Goal: Communication & Community: Answer question/provide support

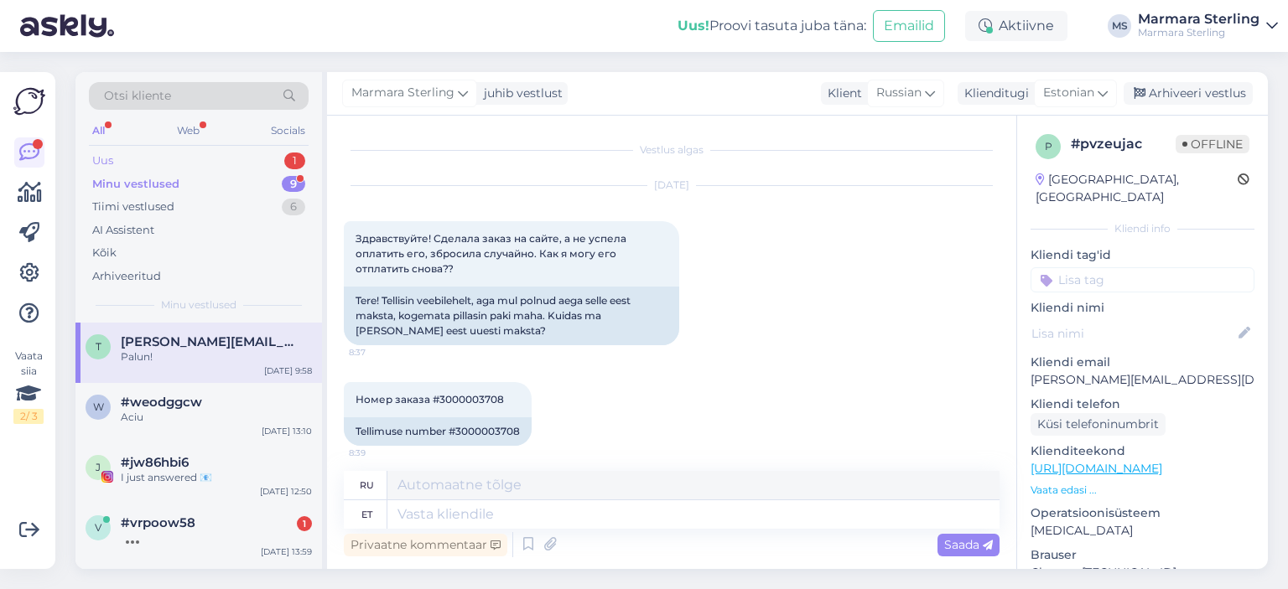
scroll to position [2467, 0]
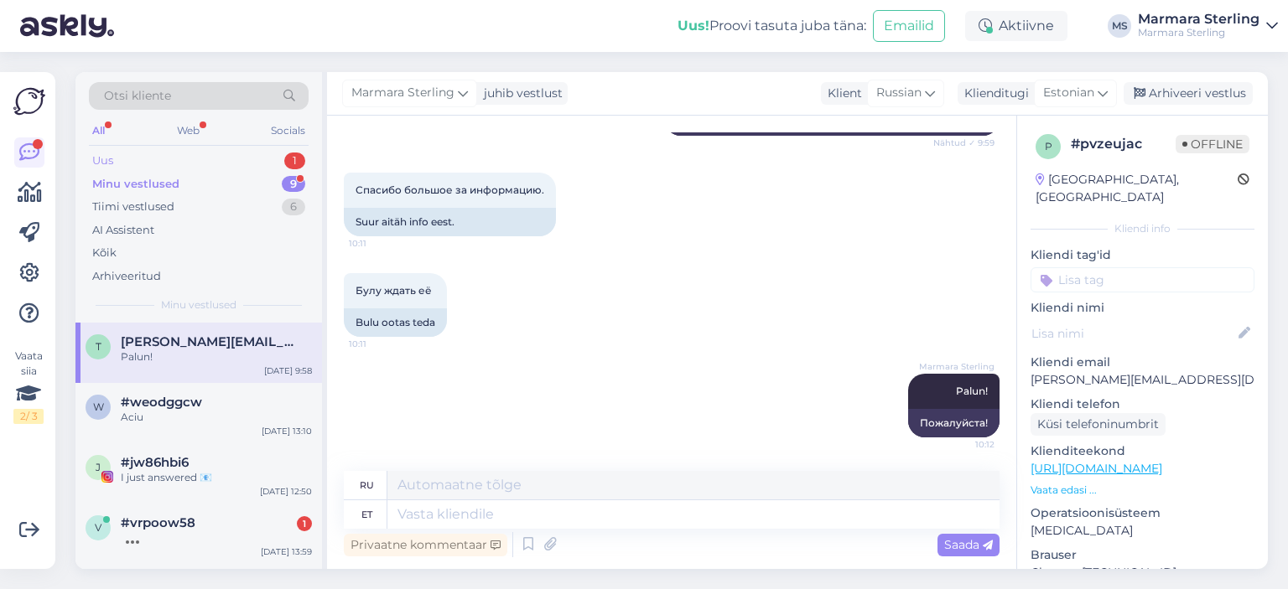
click at [245, 158] on div "Uus 1" at bounding box center [199, 160] width 220 height 23
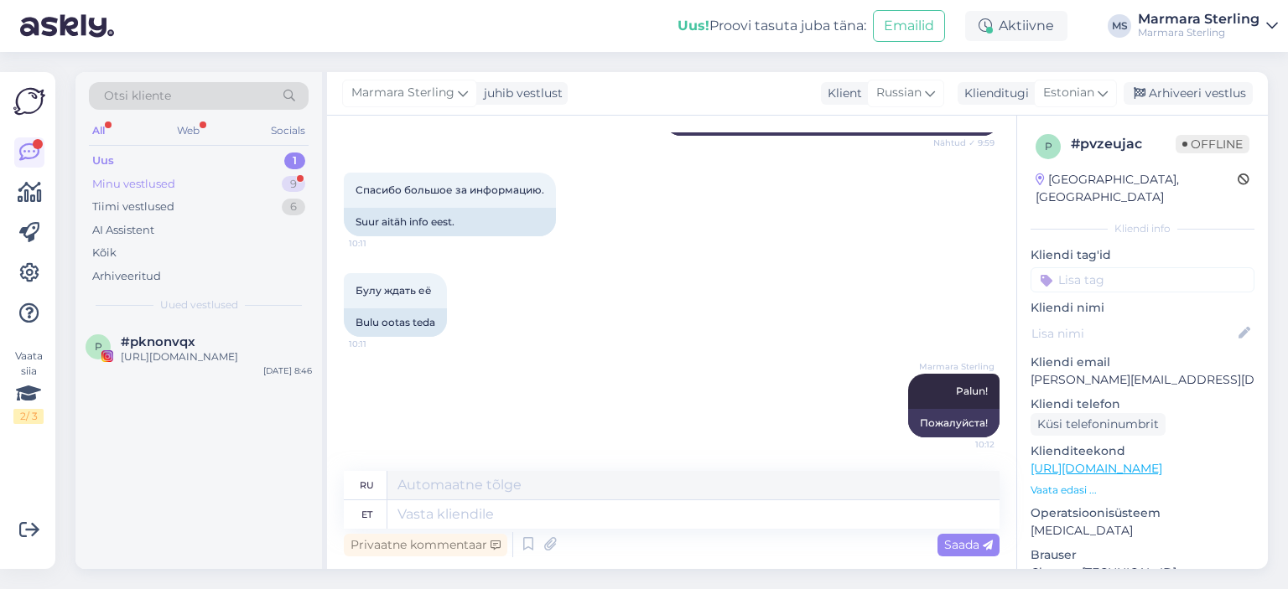
click at [213, 187] on div "Minu vestlused 9" at bounding box center [199, 184] width 220 height 23
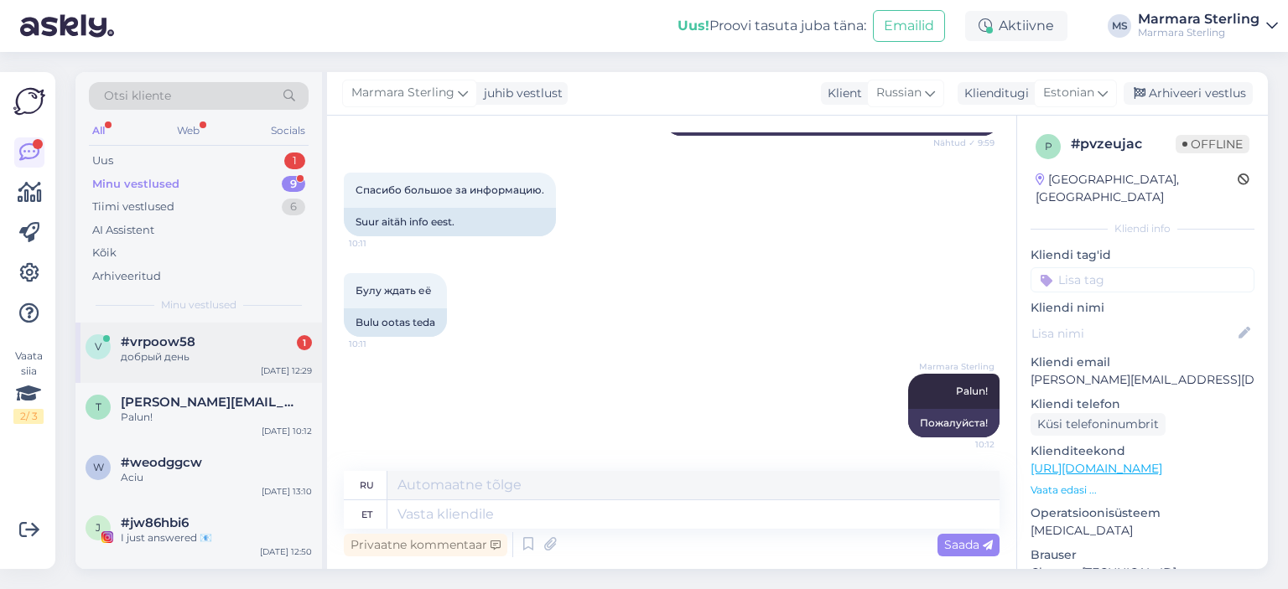
click at [227, 350] on div "добрый день" at bounding box center [216, 357] width 191 height 15
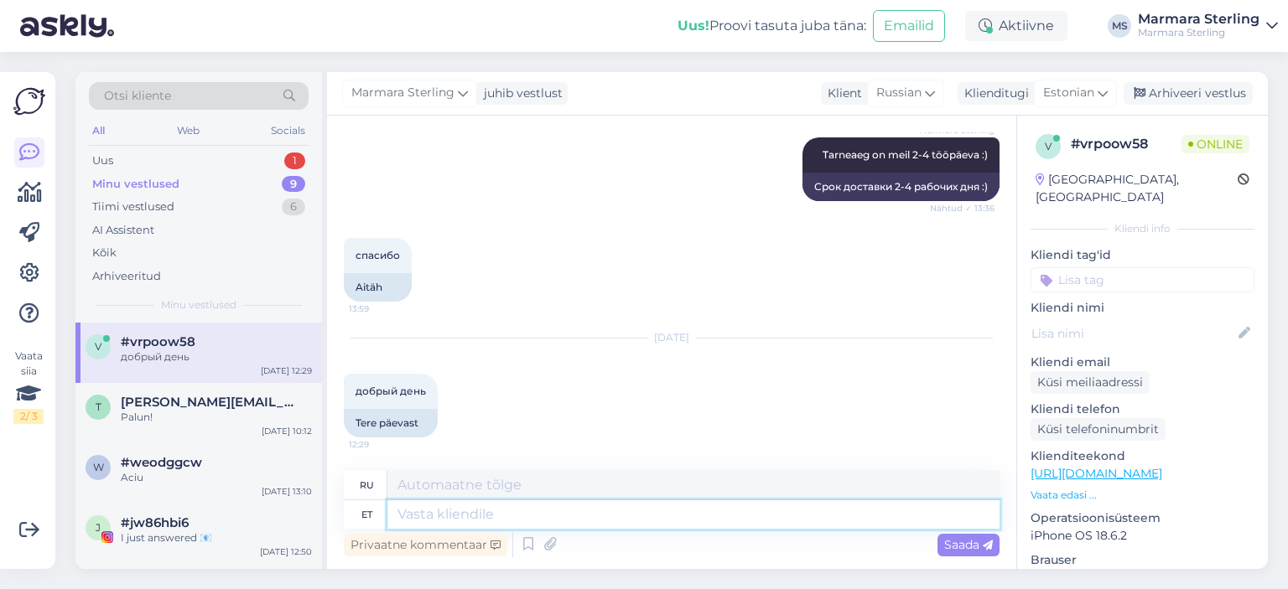
click at [570, 520] on textarea at bounding box center [693, 515] width 612 height 29
type textarea "Tere!"
type textarea "Привет!"
type textarea "Tere!"
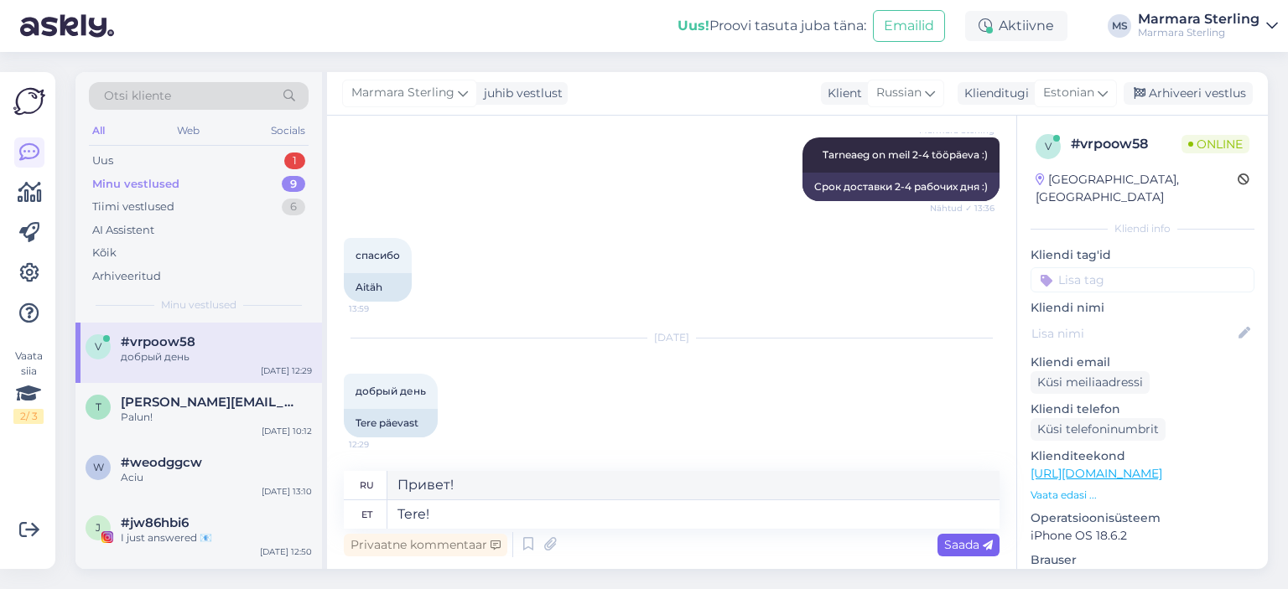
click at [946, 546] on span "Saada" at bounding box center [968, 544] width 49 height 15
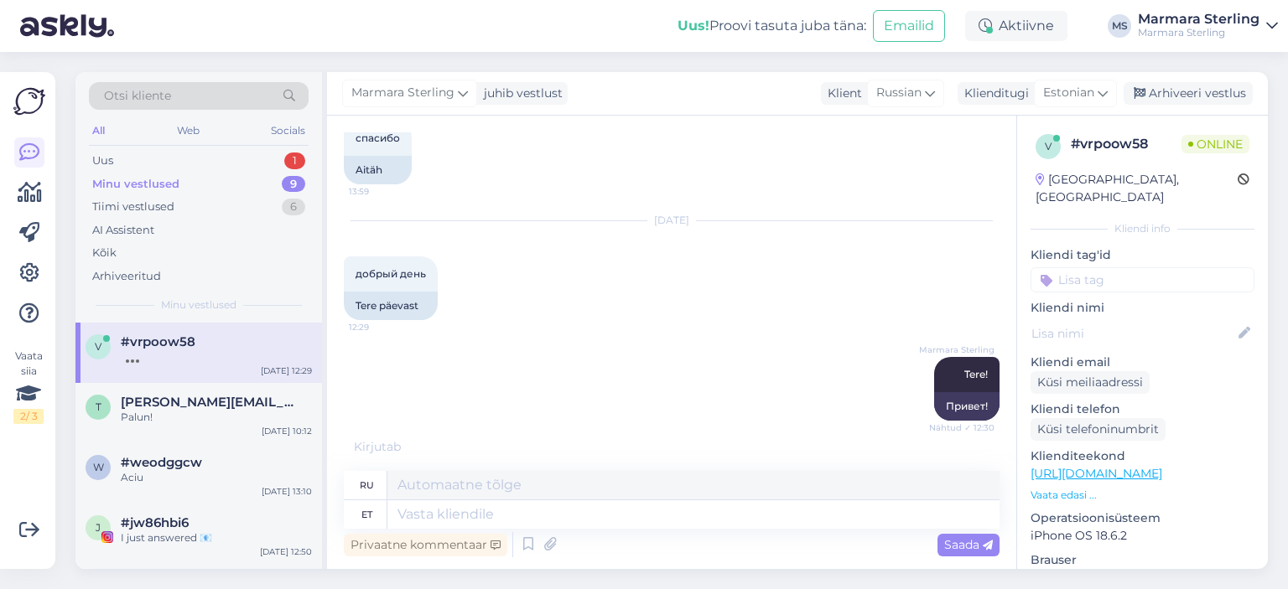
scroll to position [1175, 0]
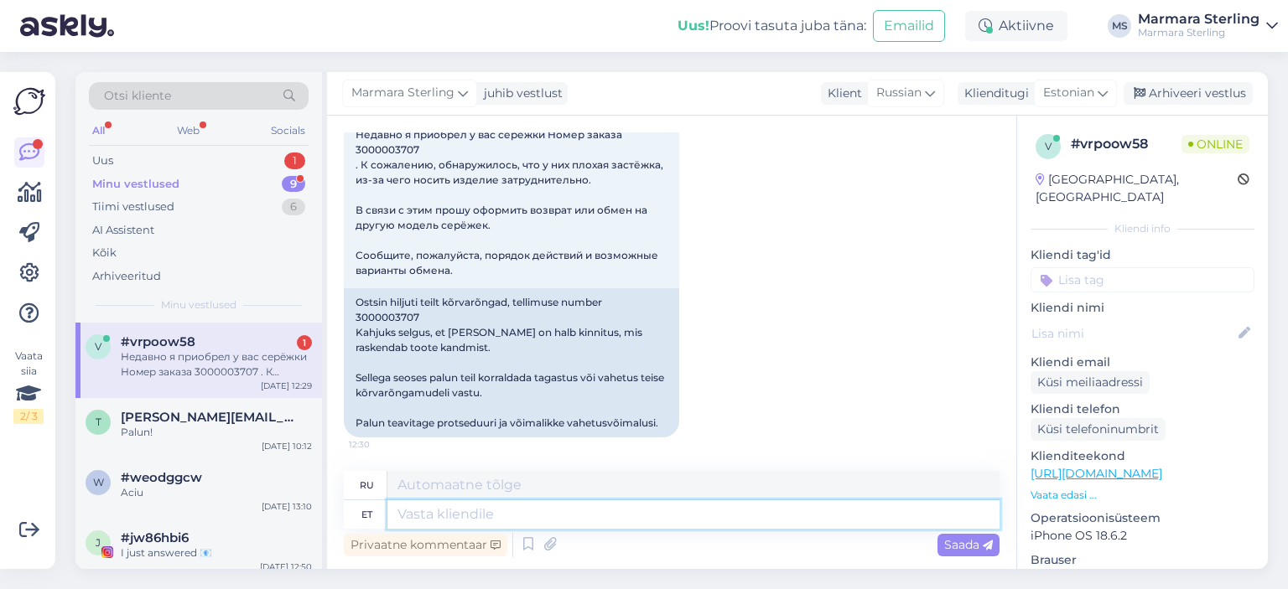
click at [596, 518] on textarea at bounding box center [693, 515] width 612 height 29
click at [557, 513] on textarea at bounding box center [693, 515] width 612 height 29
click at [174, 419] on span "[PERSON_NAME][EMAIL_ADDRESS][DOMAIN_NAME]" at bounding box center [208, 417] width 174 height 15
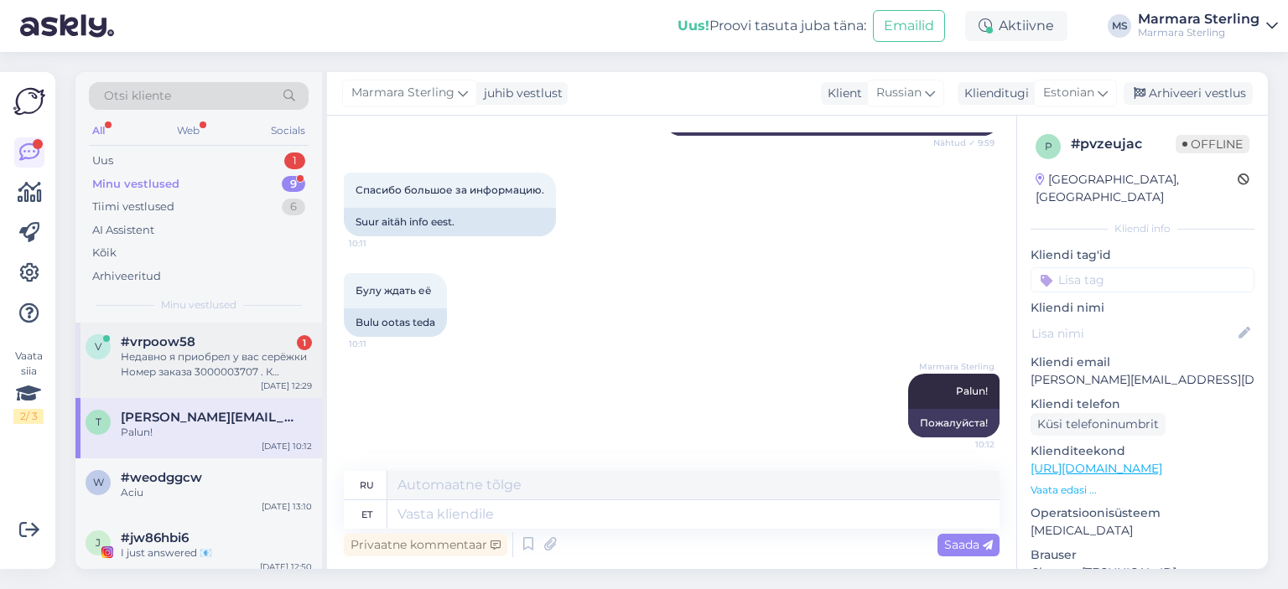
click at [207, 375] on div "Недавно я приобрел у вас серёжки Номер заказа 3000003707 . К сожалению, обнаруж…" at bounding box center [216, 365] width 191 height 30
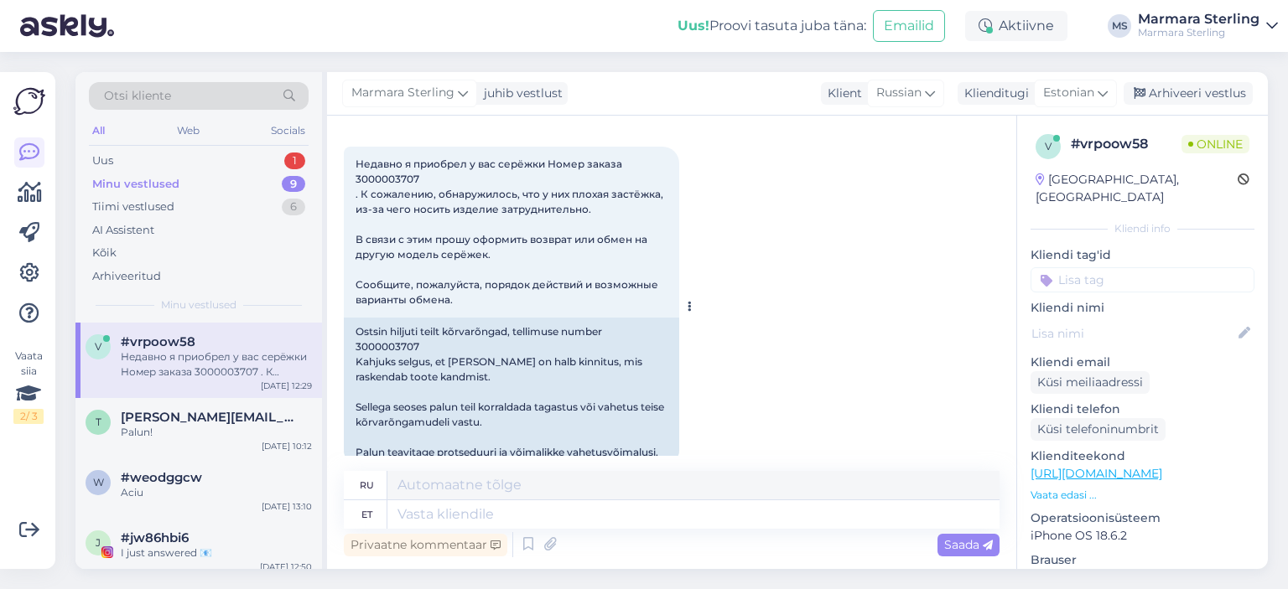
scroll to position [1175, 0]
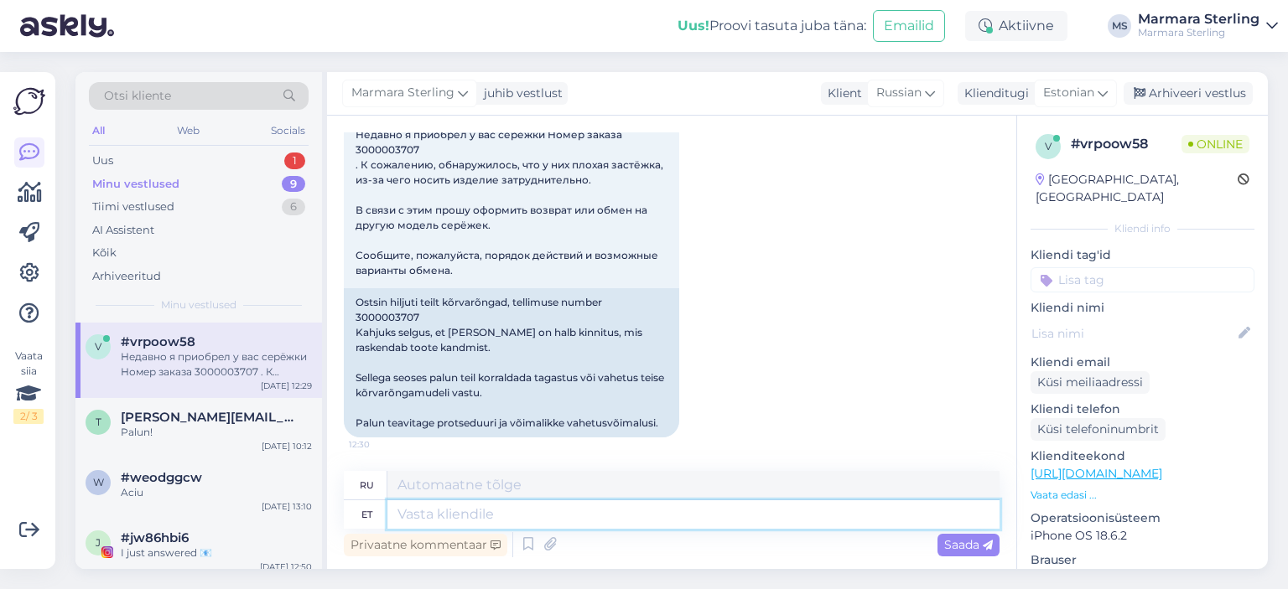
click at [539, 515] on textarea at bounding box center [693, 515] width 612 height 29
type textarea "Vastasime T"
type textarea "Мы ответили"
type textarea "Vastasime Teile [GEOGRAPHIC_DATA]"
type textarea "Мы вам ответили."
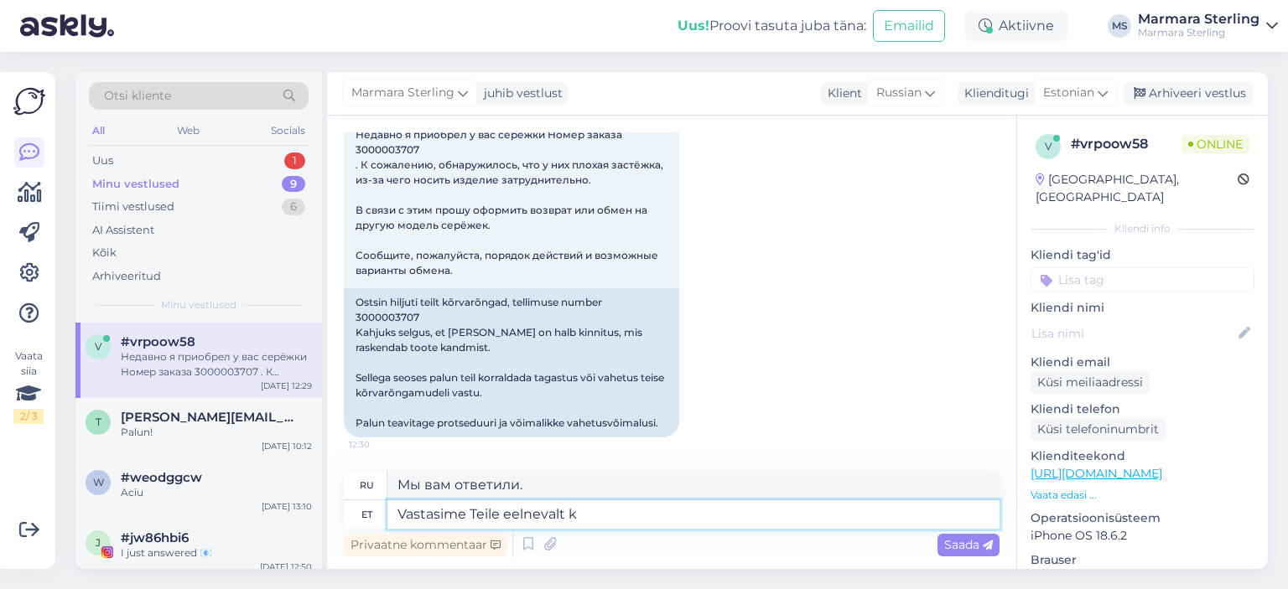
type textarea "Vastasime Teile eelnevalt ka"
type textarea "Мы ответили вам заранее."
type textarea "Vastasime Teile eelnevalt ka e"
type textarea "Мы также ответили вам ранее"
type textarea "Vastasime Teile eelnevalt ka e-mailile. K"
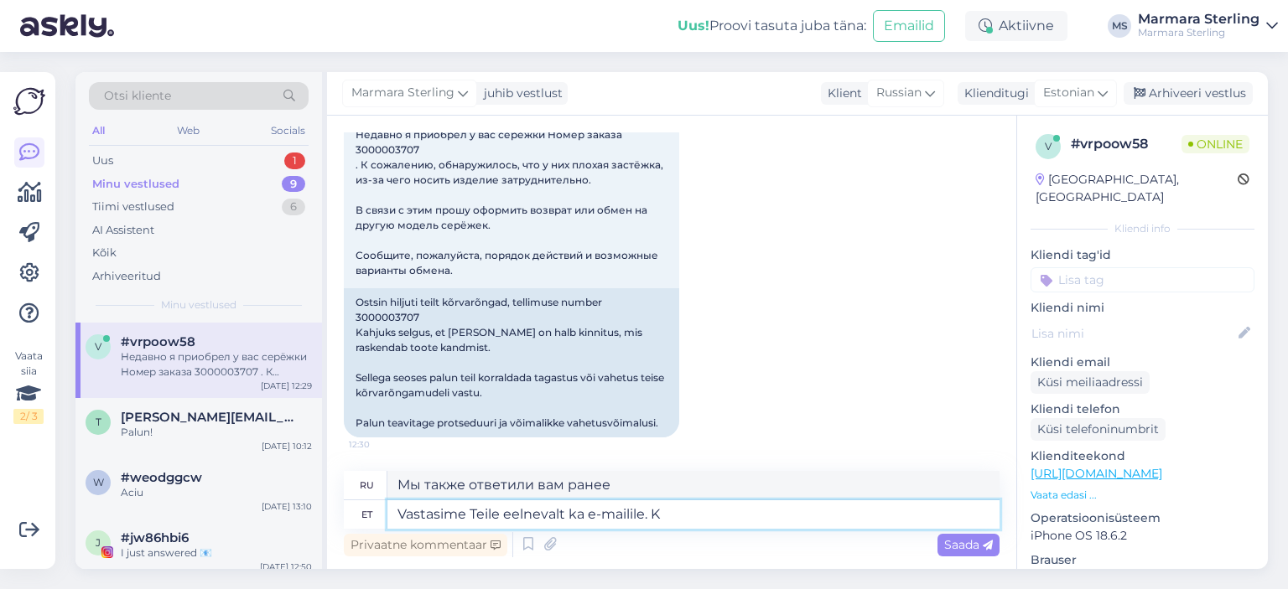
type textarea "Мы также заранее ответили на ваше письмо."
type textarea "Vastasime Teile eelnevalt ka e-mailile. Kas sa"
type textarea "Мы также заранее ответили на ваше электронное письмо."
type textarea "Vastasime Teile eelnevalt ka e-mailile. Kas saite me"
type textarea "Мы также заранее ответили на ваше письмо. Вы его получили?"
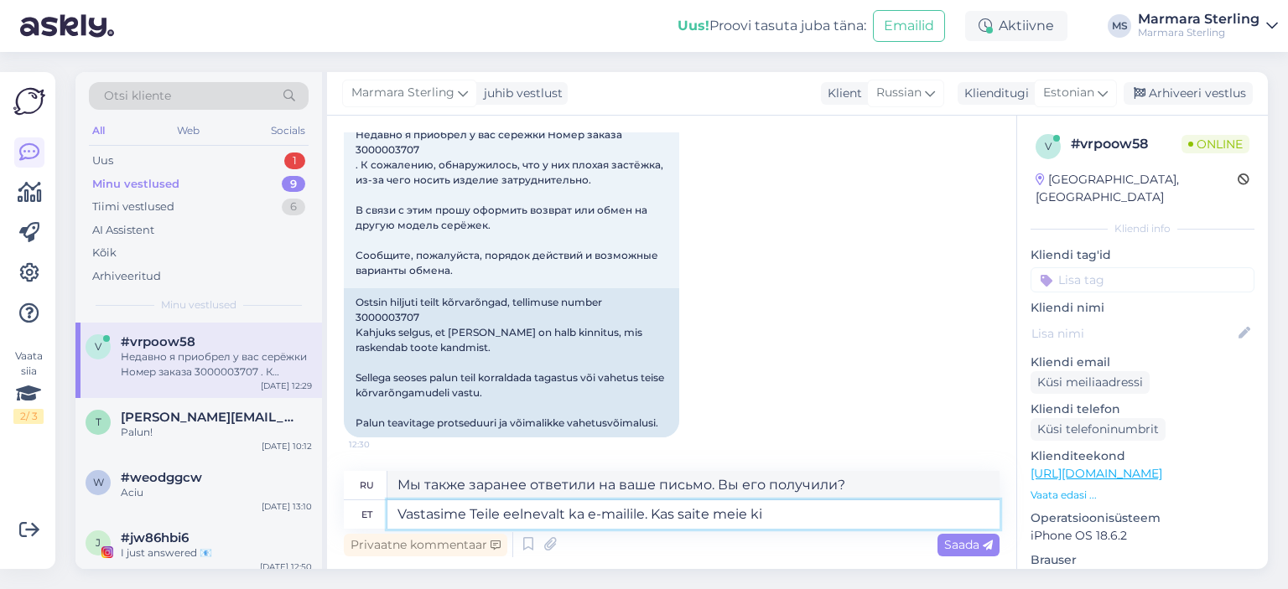
type textarea "Vastasime Teile eelnevalt ka e-mailile. Kas saite meie kir"
type textarea "Мы также заранее ответили на ваше письмо. Вы получили наше письмо?"
type textarea "Vastasime Teile eelnevalt ka e-mailile. Kas saite meie kirja kä"
type textarea "Мы также ответили на ваше письмо ранее. Вы получили наше письмо?"
type textarea "Vastasime Teile eelnevalt ka e-mailile. Kas saite meie [PERSON_NAME]? :)"
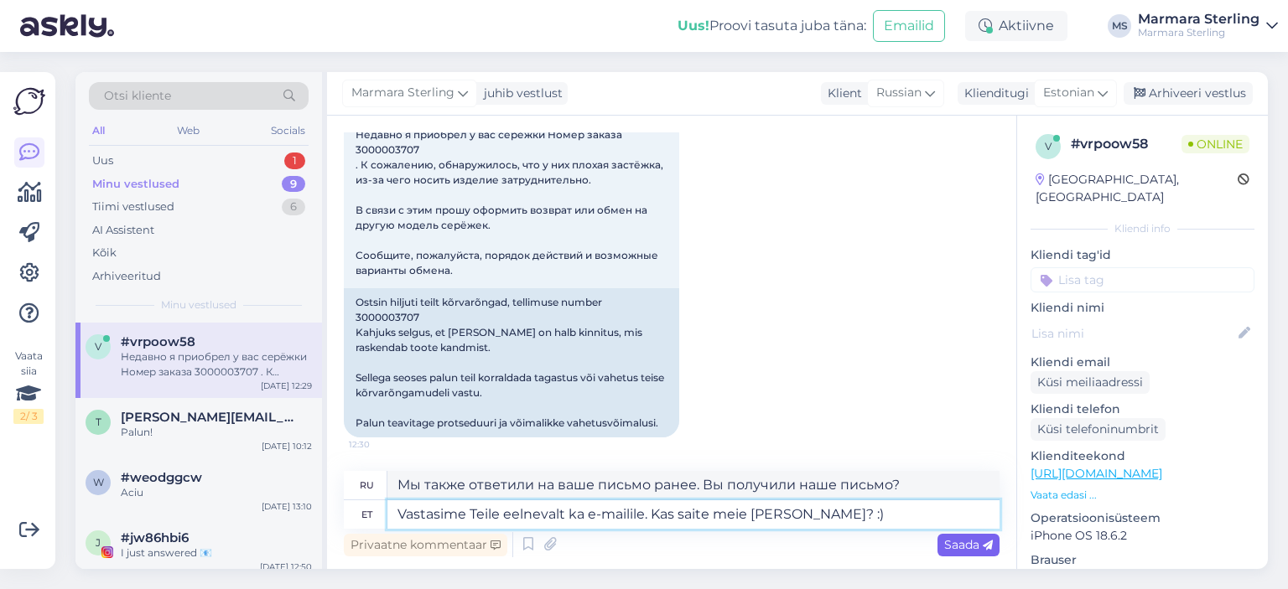
type textarea "Мы также ответили на ваше письмо ранее. Вы получили наше письмо? :)"
type textarea "Vastasime Teile eelnevalt ka e-mailile. Kas saite meie [PERSON_NAME]? :)"
click at [940, 542] on div "Saada" at bounding box center [968, 545] width 62 height 23
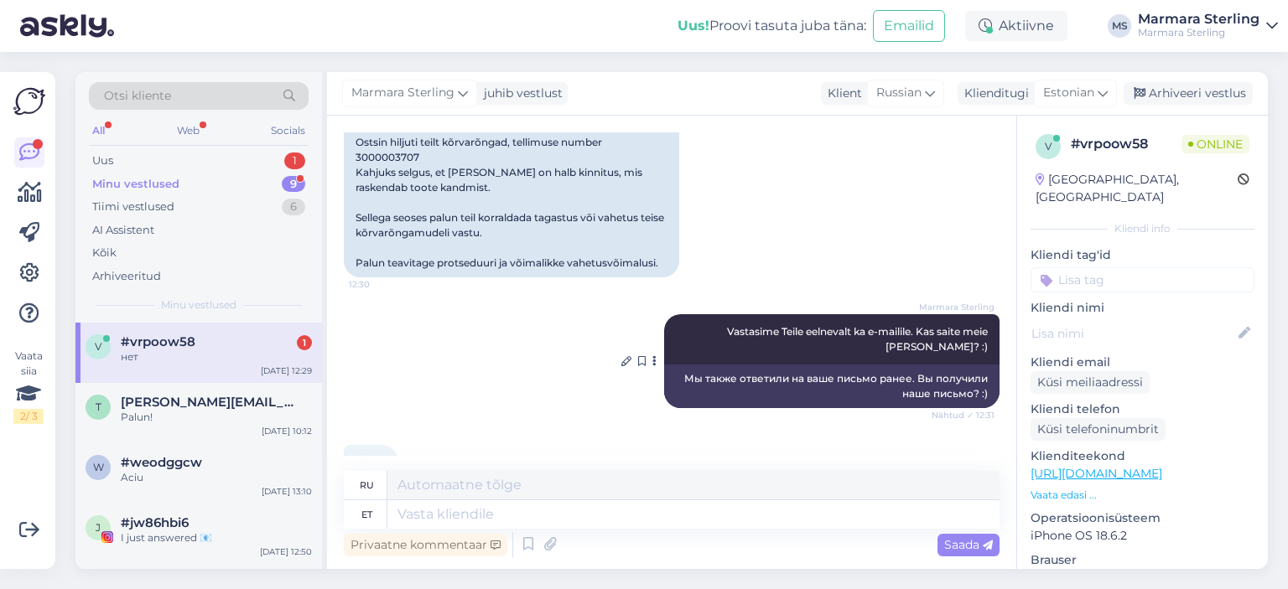
scroll to position [1406, 0]
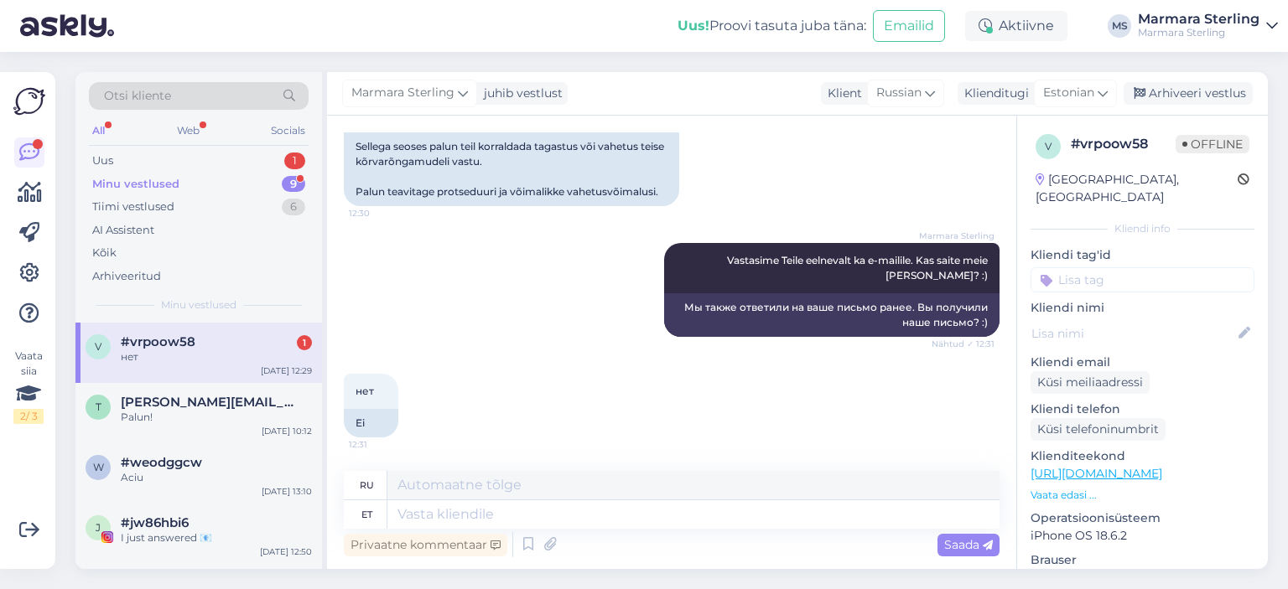
click at [496, 356] on div "нет 12:31 Ei" at bounding box center [672, 405] width 656 height 101
click at [178, 423] on div "Palun!" at bounding box center [216, 417] width 191 height 15
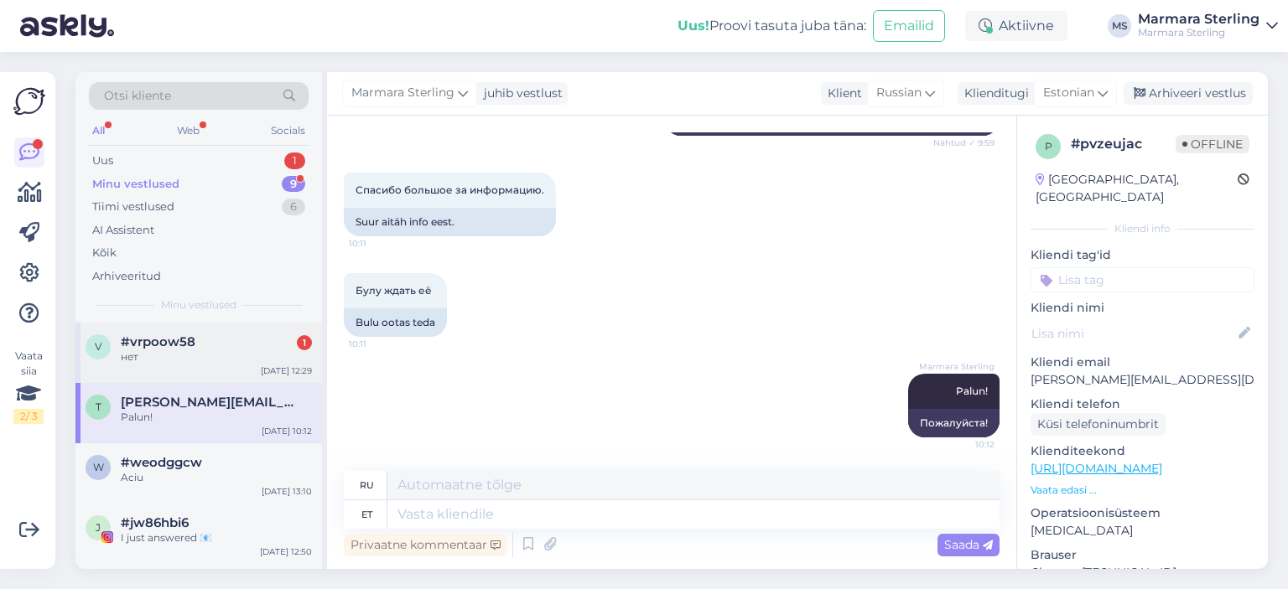
click at [164, 368] on div "v #vrpoow58 1 нет [DATE] 12:29" at bounding box center [198, 353] width 246 height 60
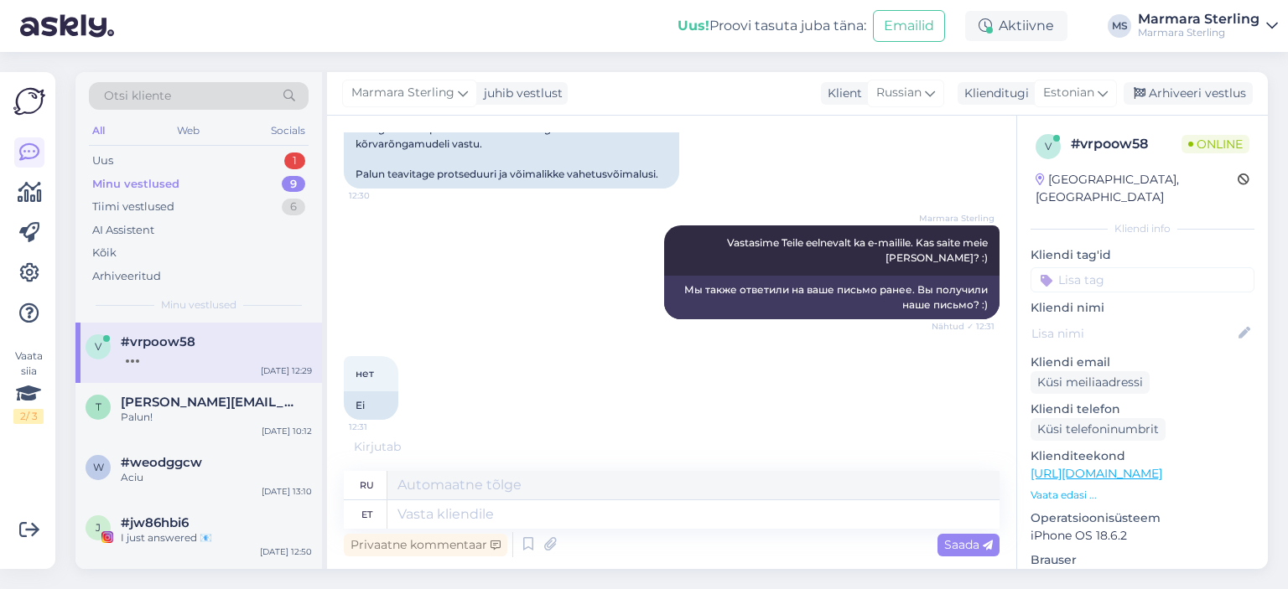
scroll to position [1507, 0]
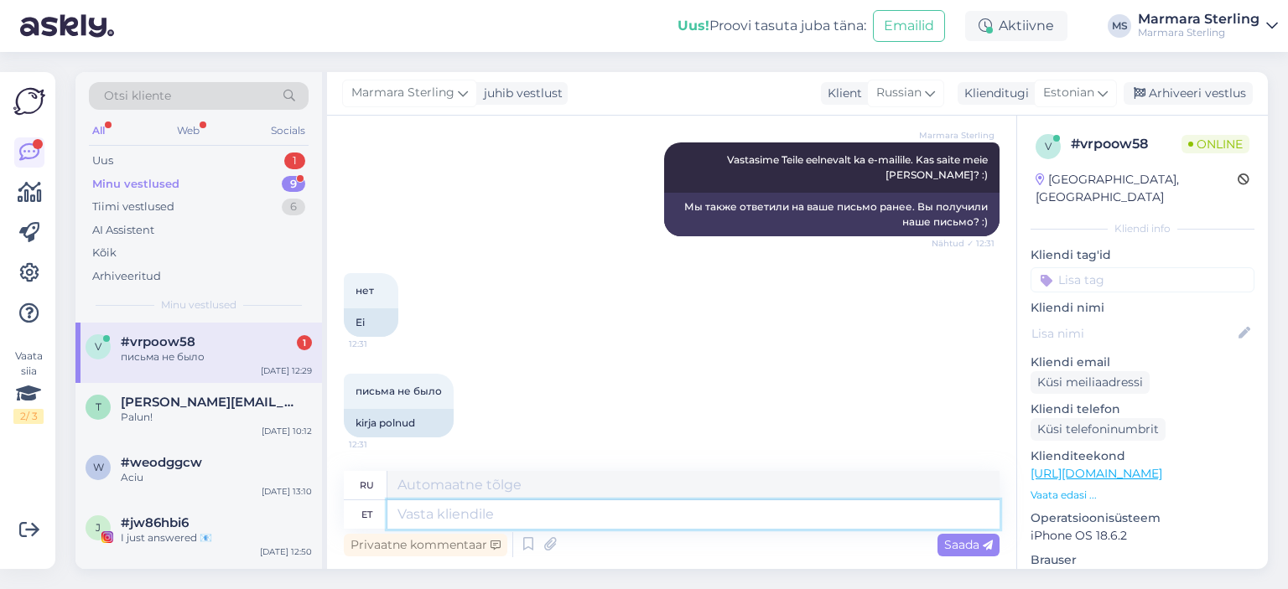
click at [480, 522] on textarea at bounding box center [693, 515] width 612 height 29
type textarea "Saadame k"
type textarea "Мы отправляем"
type textarea "Saadame kirja u"
type textarea "Мы отправим письмо."
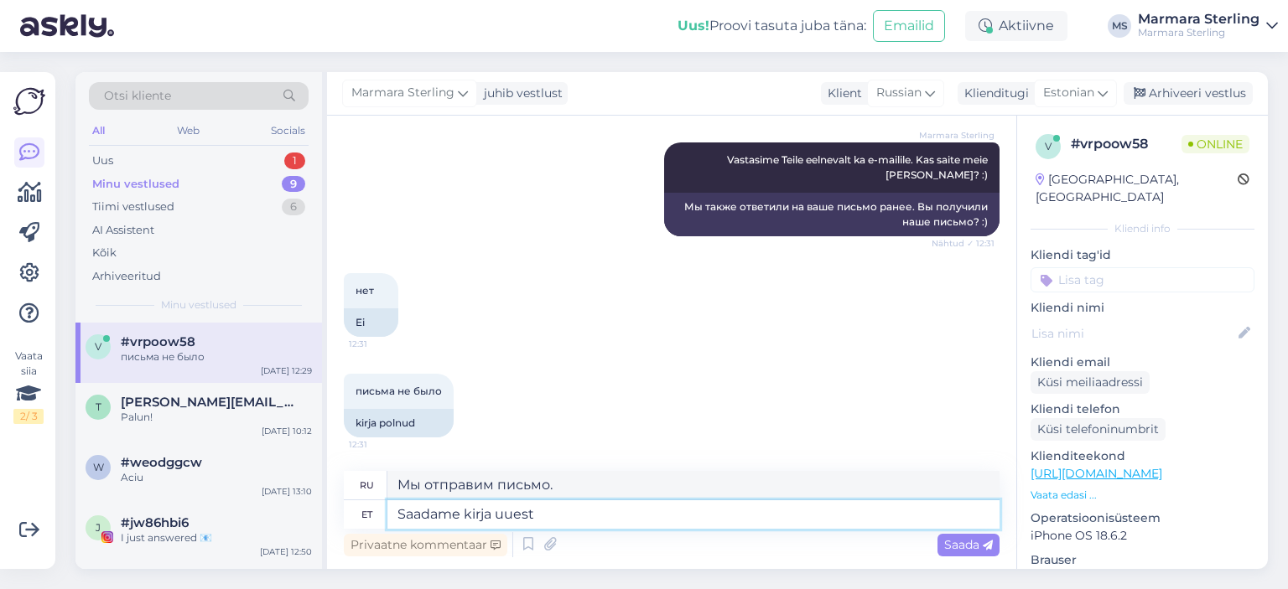
type textarea "Saadame kirja uuesti"
type textarea "Мы отправим письмо еще раз."
type textarea "Saadame kirja uuesti. Palun k"
type textarea "Мы отправим письмо повторно. Пожалуйста."
type textarea "Saadame kirja uuesti. Palun kontrollige"
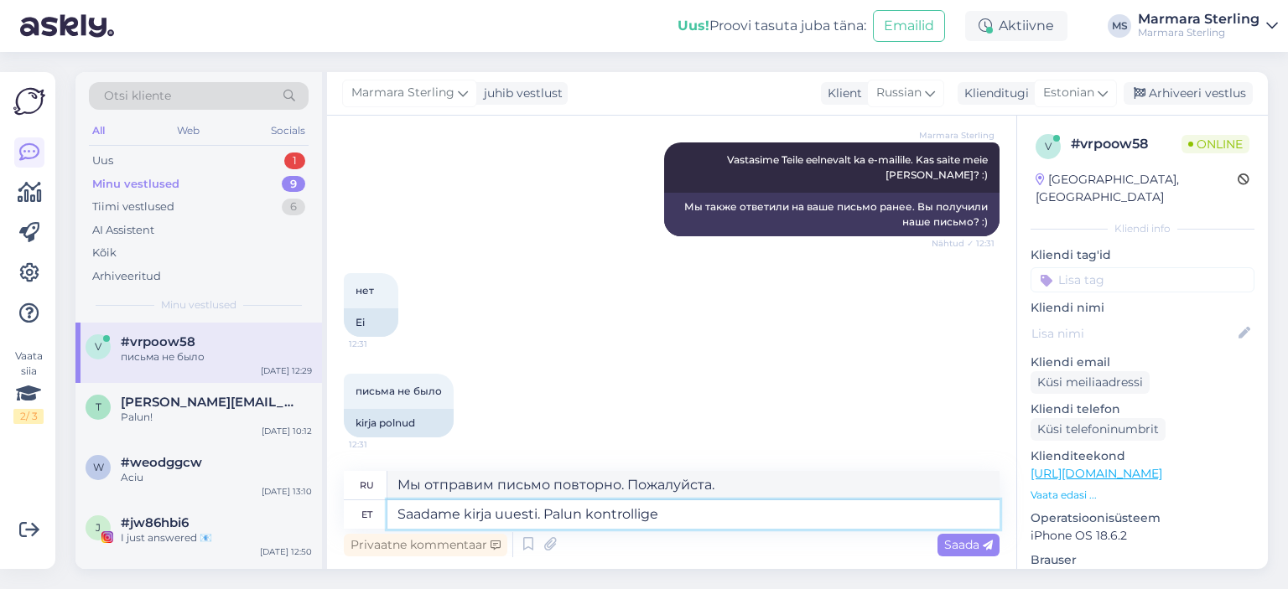
type textarea "Мы отправим письмо повторно. Пожалуйста, проверьте."
type textarea "Saadame kirja uuesti. Pal"
type textarea "Мы отправим письмо повторно. Пожалуйста."
type textarea "Saadame kirja uuesti."
type textarea "Мы отправим письмо еще раз."
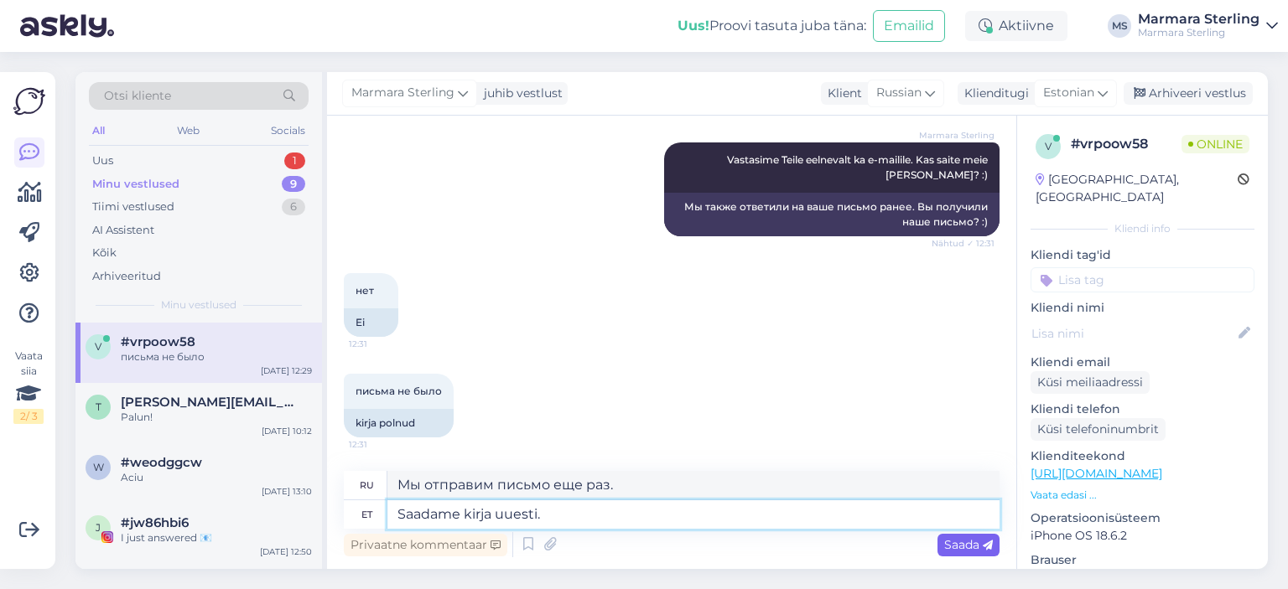
type textarea "Saadame kirja uuesti."
click at [952, 540] on span "Saada" at bounding box center [968, 544] width 49 height 15
click at [978, 542] on span "Saada" at bounding box center [968, 544] width 49 height 15
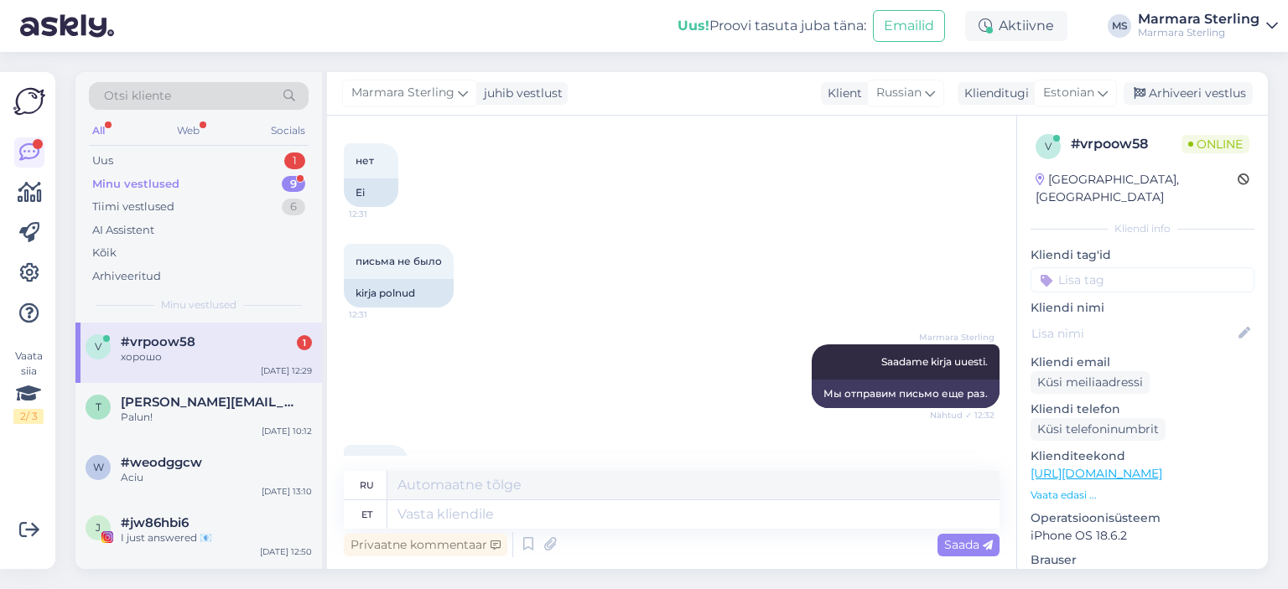
scroll to position [1708, 0]
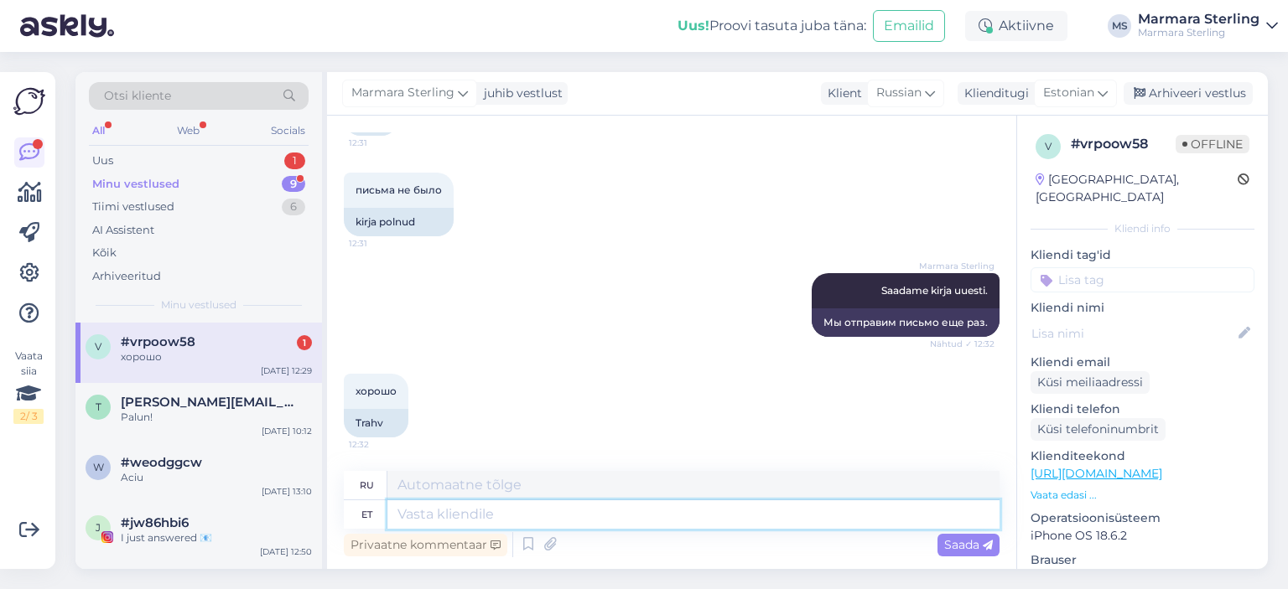
click at [455, 512] on textarea at bounding box center [693, 515] width 612 height 29
type textarea "Saatsime"
type textarea "Мы отправили"
type textarea "Saatsime :)"
type textarea "Мы отправили :)"
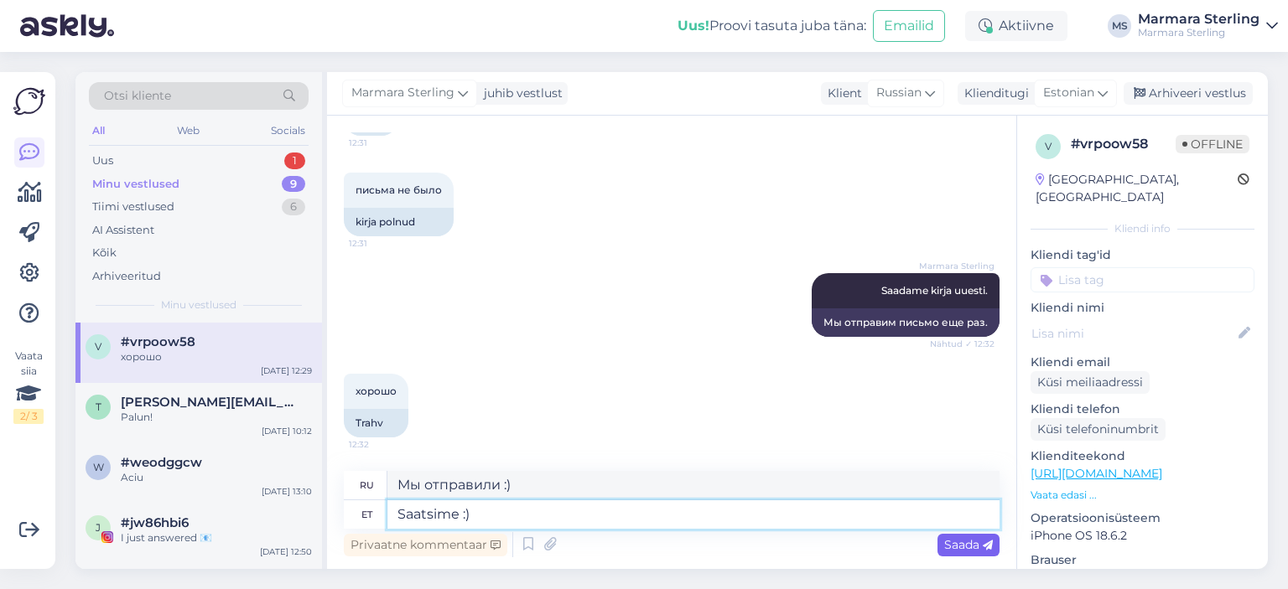
type textarea "Saatsime :)"
drag, startPoint x: 946, startPoint y: 535, endPoint x: 977, endPoint y: 571, distance: 47.6
click at [971, 578] on div "Otsi kliente All Web Socials Uus 1 Minu vestlused 9 Tiimi vestlused 6 AI Assist…" at bounding box center [676, 320] width 1222 height 537
click at [969, 551] on span "Saada" at bounding box center [968, 544] width 49 height 15
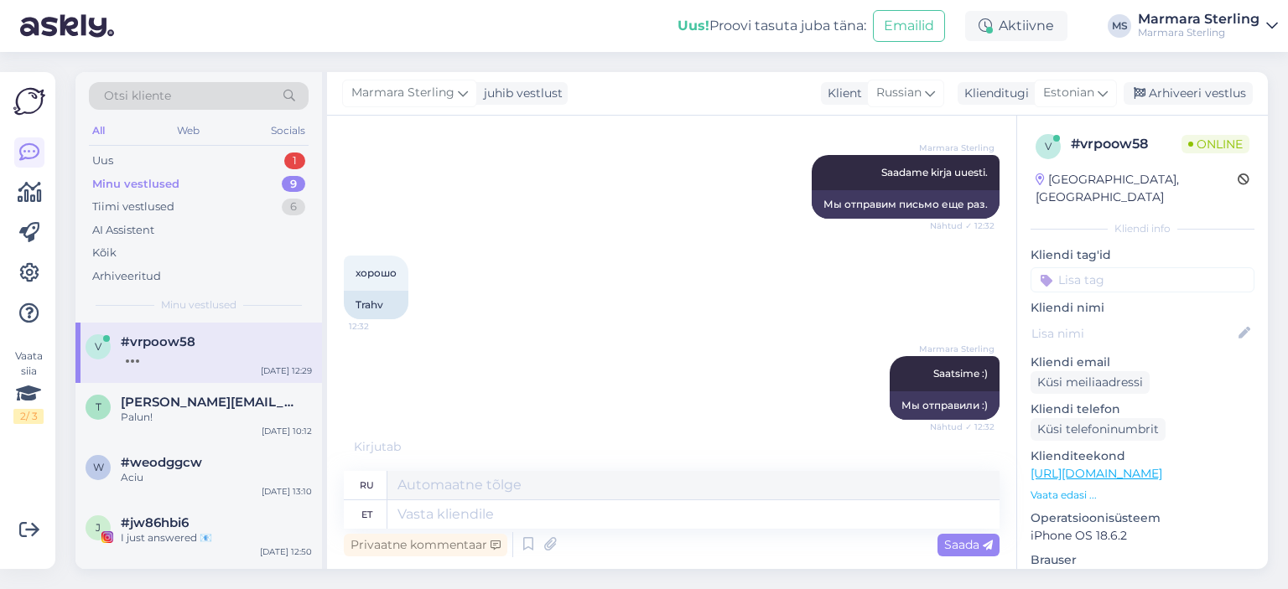
scroll to position [1909, 0]
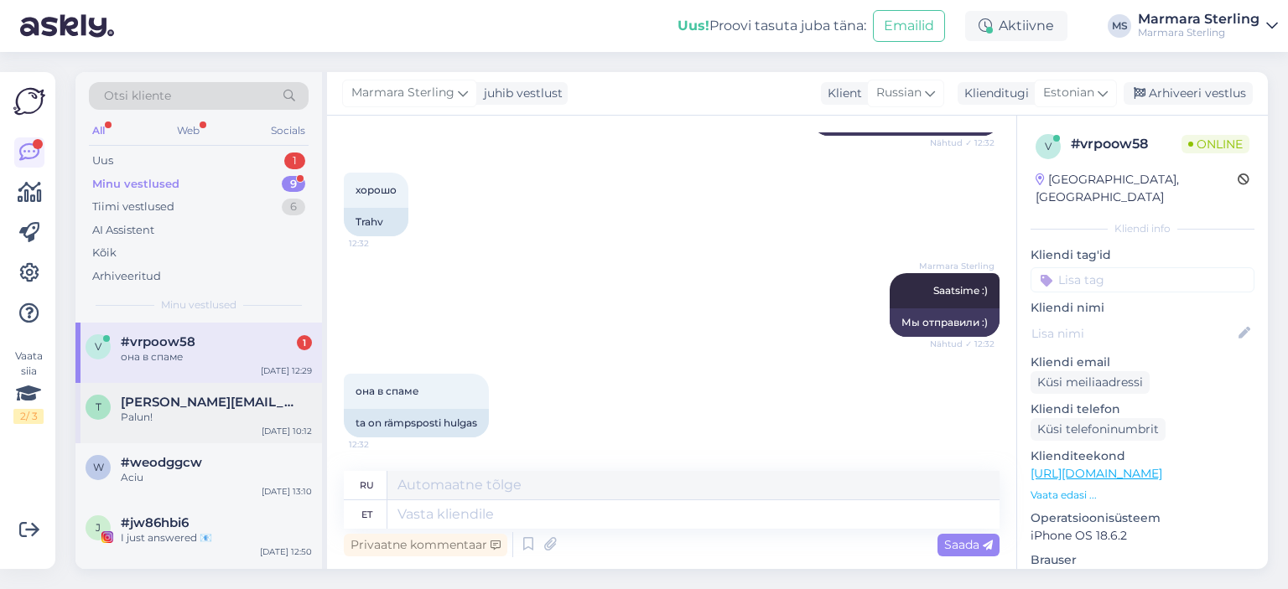
click at [189, 412] on div "Palun!" at bounding box center [216, 417] width 191 height 15
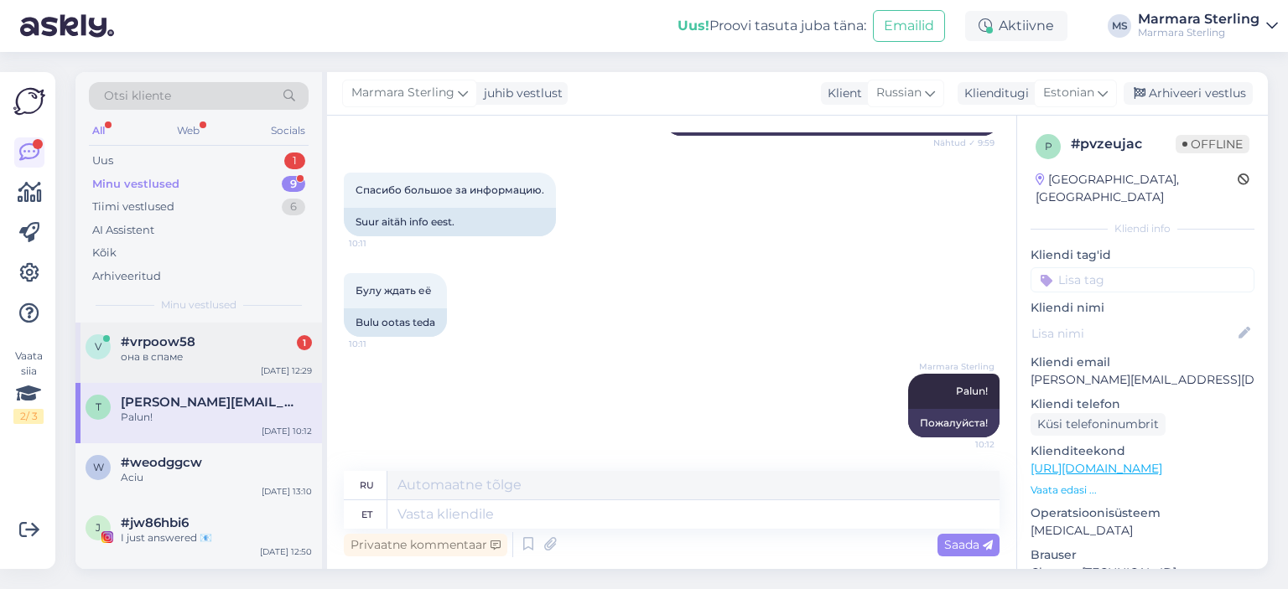
click at [244, 356] on div "она в спаме" at bounding box center [216, 357] width 191 height 15
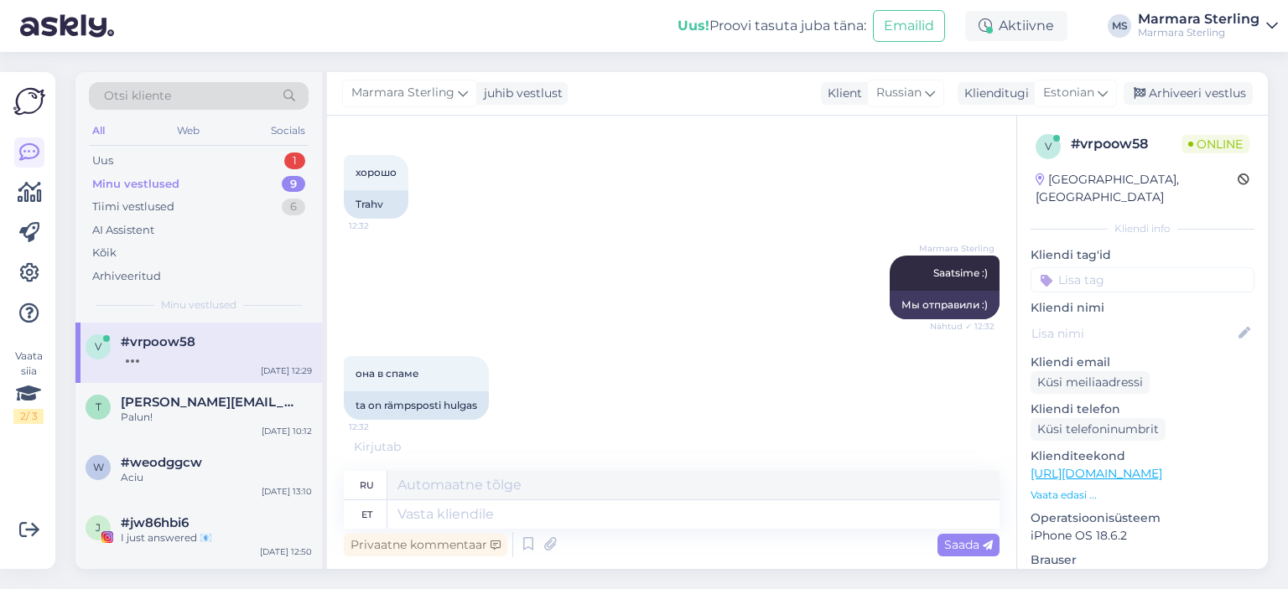
scroll to position [1927, 0]
click at [485, 504] on textarea at bounding box center [693, 515] width 612 height 29
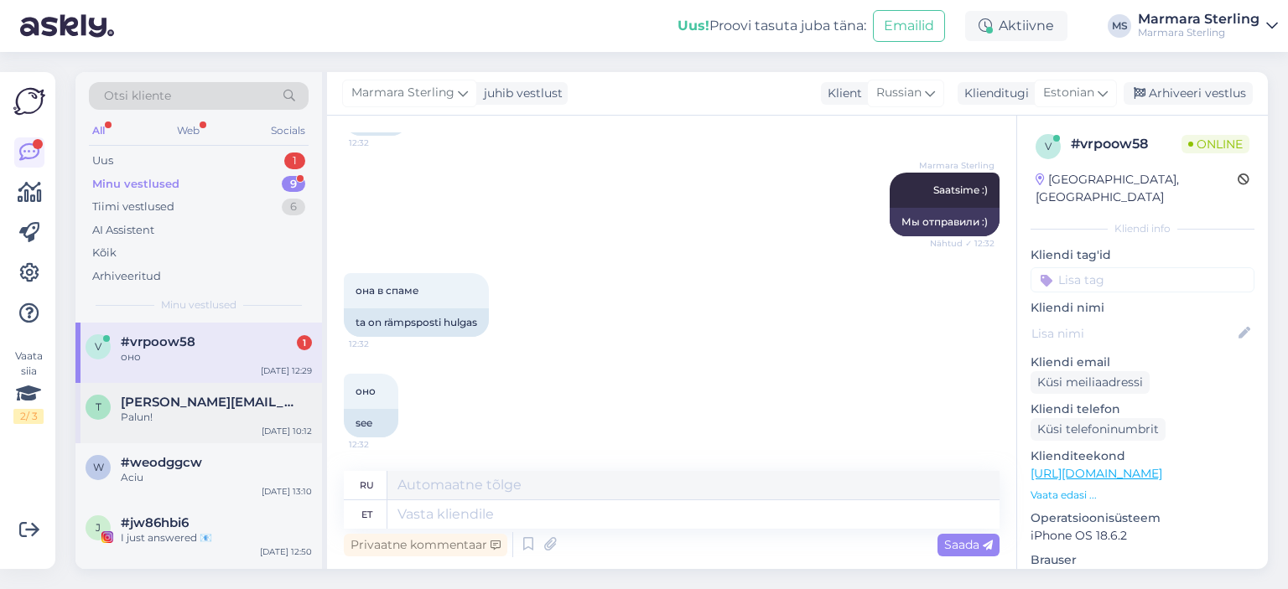
click at [198, 407] on span "[PERSON_NAME][EMAIL_ADDRESS][DOMAIN_NAME]" at bounding box center [208, 402] width 174 height 15
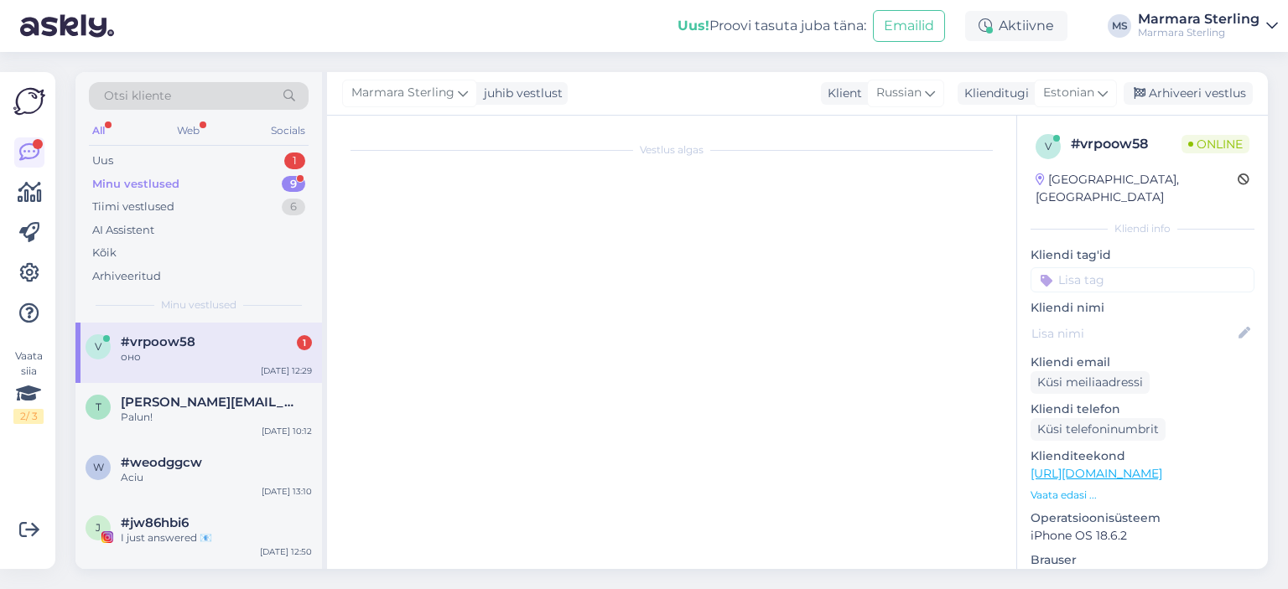
click at [208, 340] on div "#vrpoow58 1" at bounding box center [216, 342] width 191 height 15
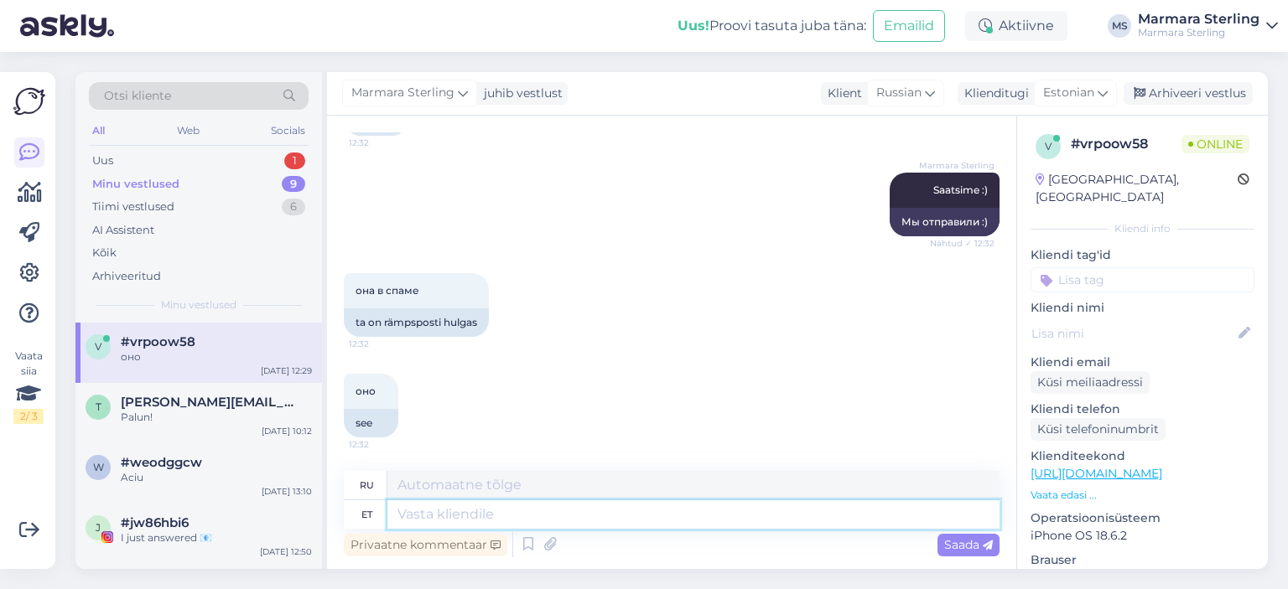
click at [490, 502] on textarea at bounding box center [693, 515] width 612 height 29
type textarea "See v"
type textarea "Этот"
type textarea "See võis tõ"
type textarea "Это может быть"
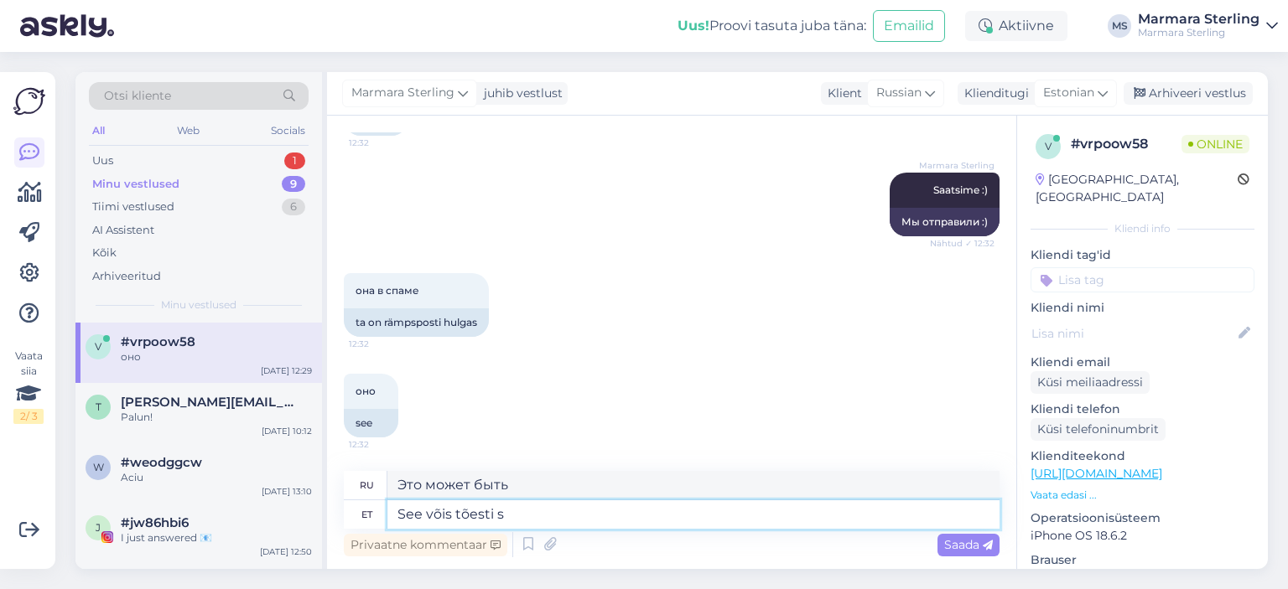
type textarea "See võis tõesti si"
type textarea "Это действительно могло быть"
type textarea "See võis tõesti sinna s"
type textarea "Это действительно может быть там."
type textarea "See võis tõesti sinna sattuda"
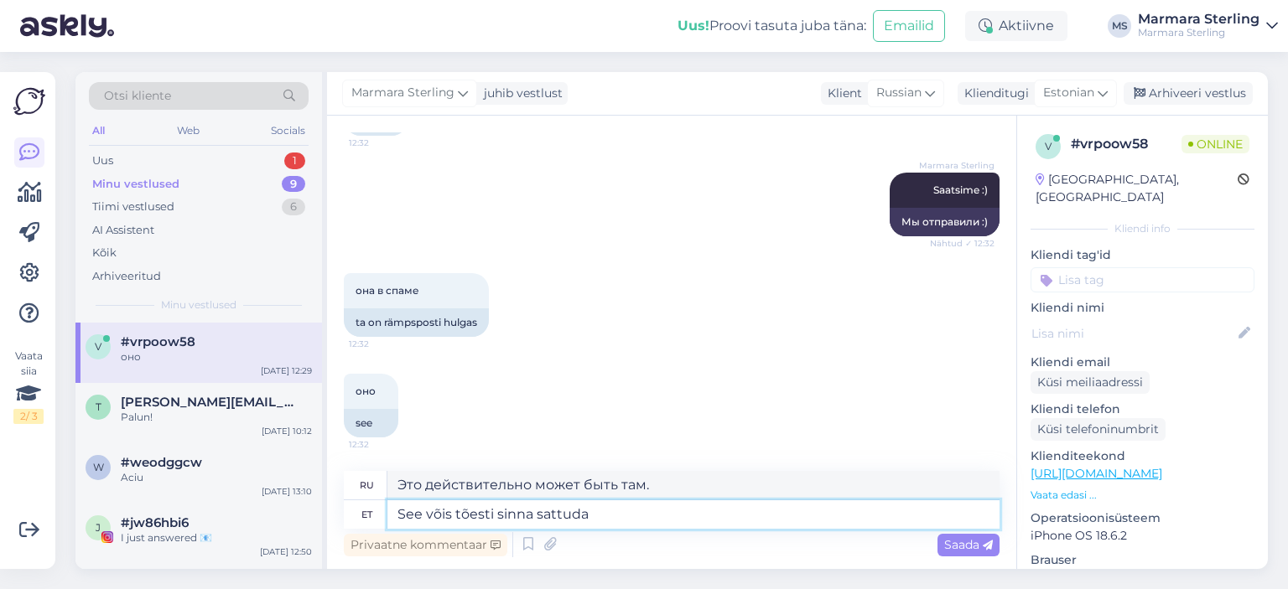
type textarea "Это действительно может произойти."
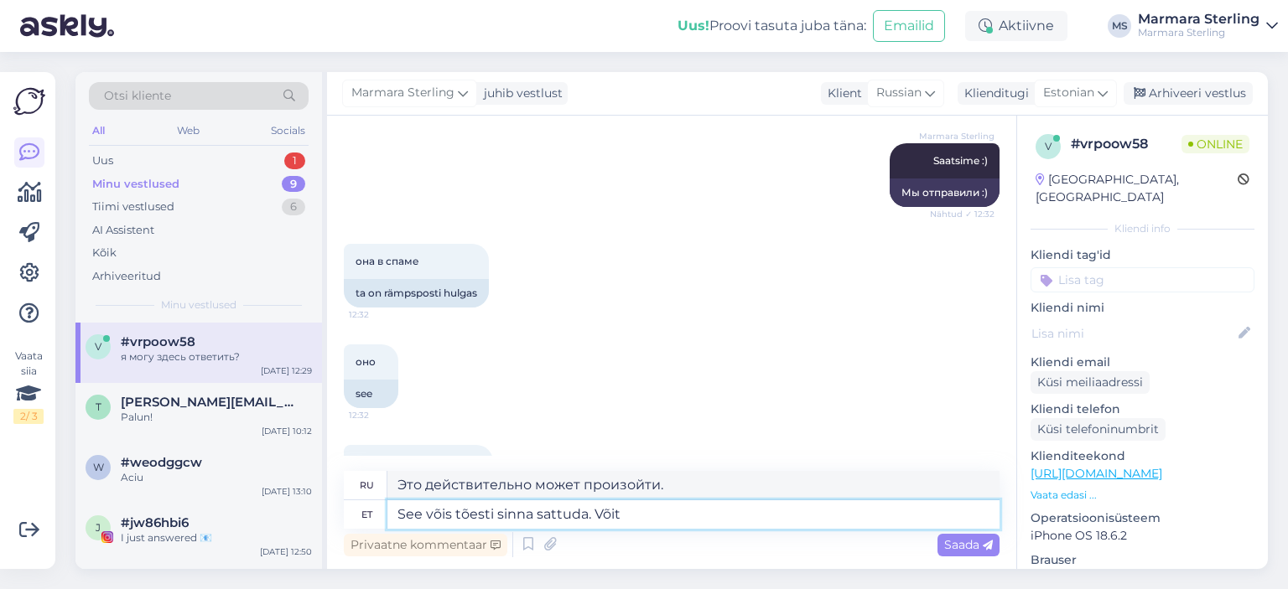
scroll to position [2110, 0]
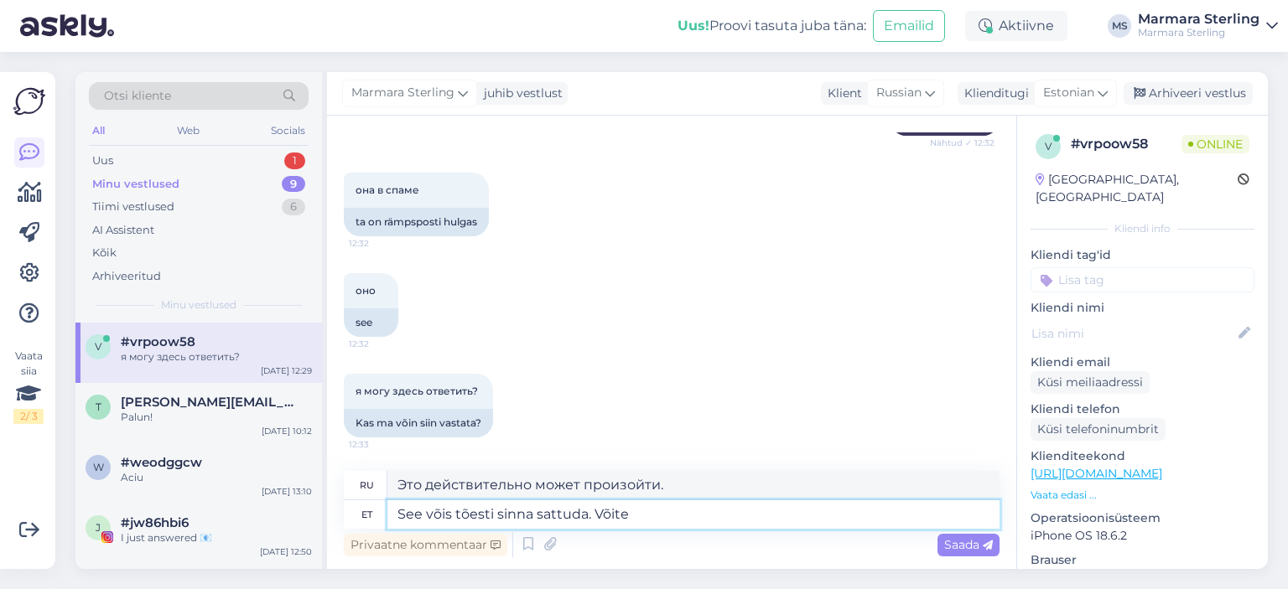
type textarea "See võis tõesti sinna sattuda. Võit"
type textarea "Это действительно может туда попасть. Вы можете"
type textarea "See võis tõesti sinna sattuda."
type textarea "Это действительно может произойти."
type textarea "See võis tõesti sinna sattuda."
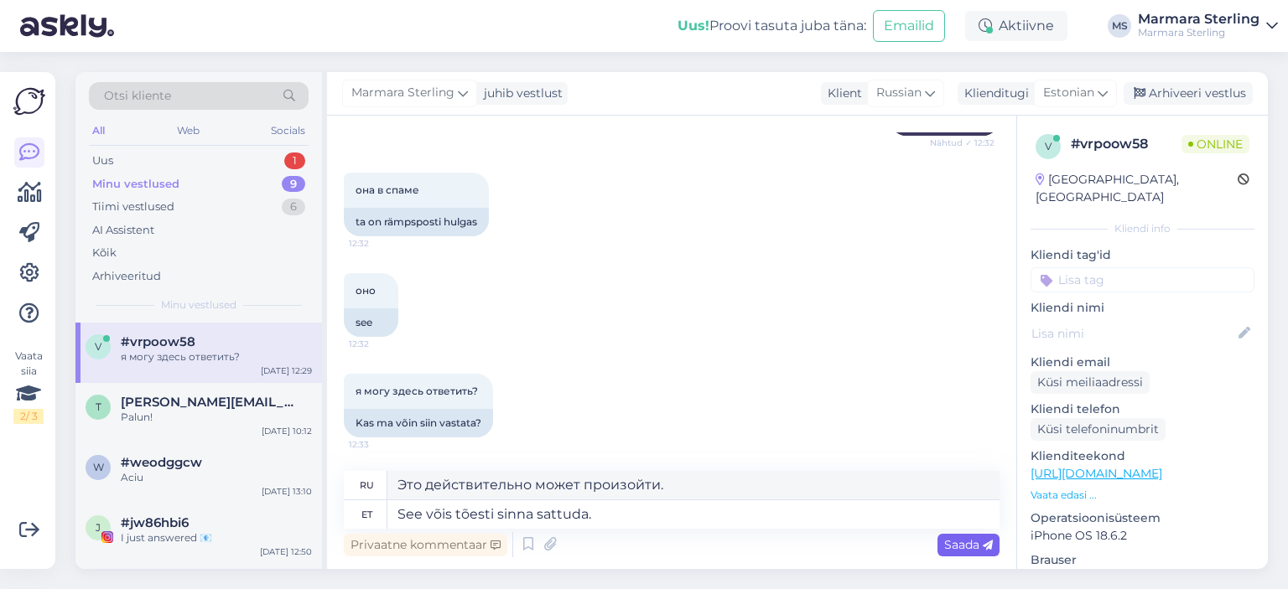
click at [983, 545] on icon at bounding box center [988, 546] width 10 height 10
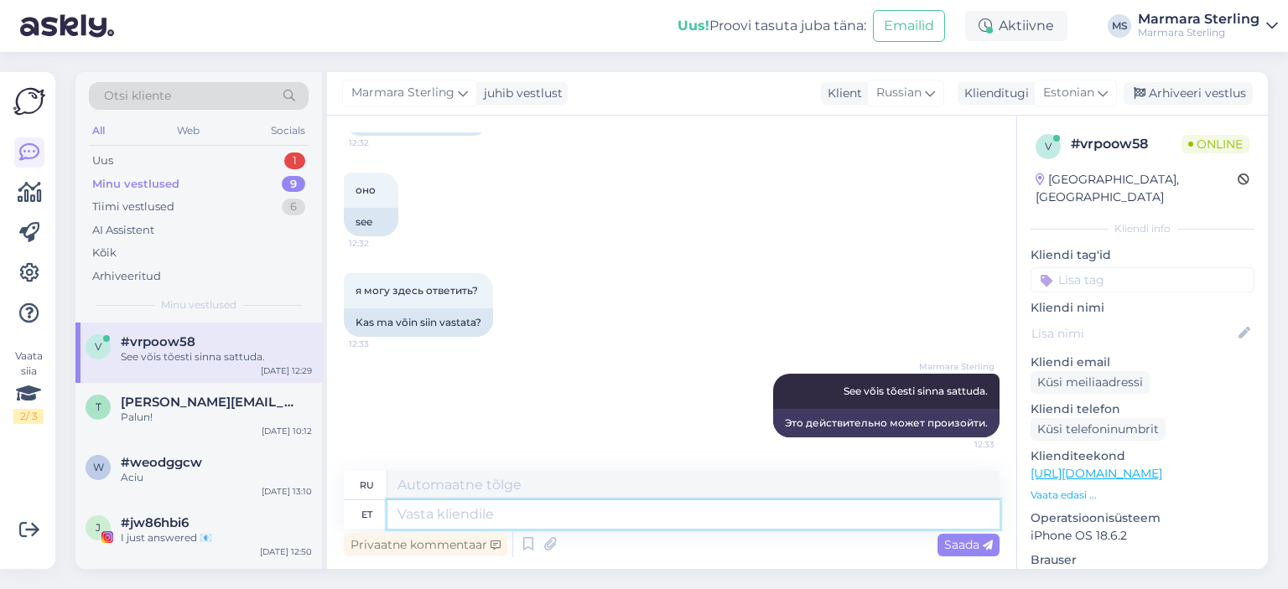
click at [580, 519] on textarea at bounding box center [693, 515] width 612 height 29
click at [501, 308] on button at bounding box center [503, 305] width 10 height 15
click at [539, 519] on textarea at bounding box center [693, 515] width 612 height 29
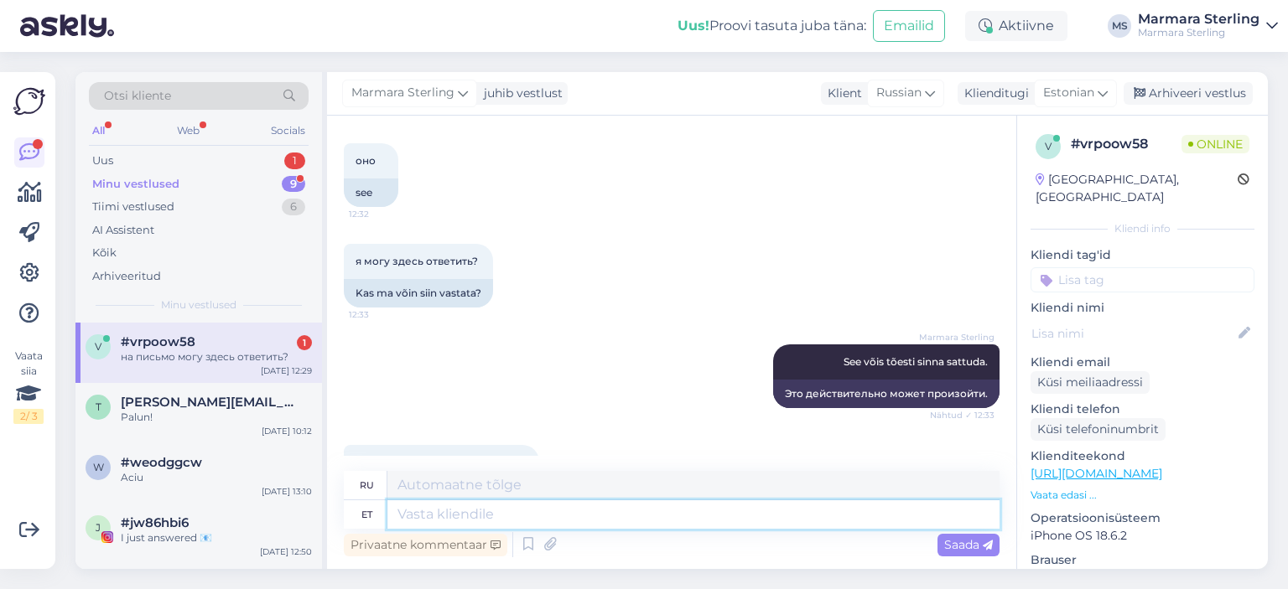
scroll to position [2312, 0]
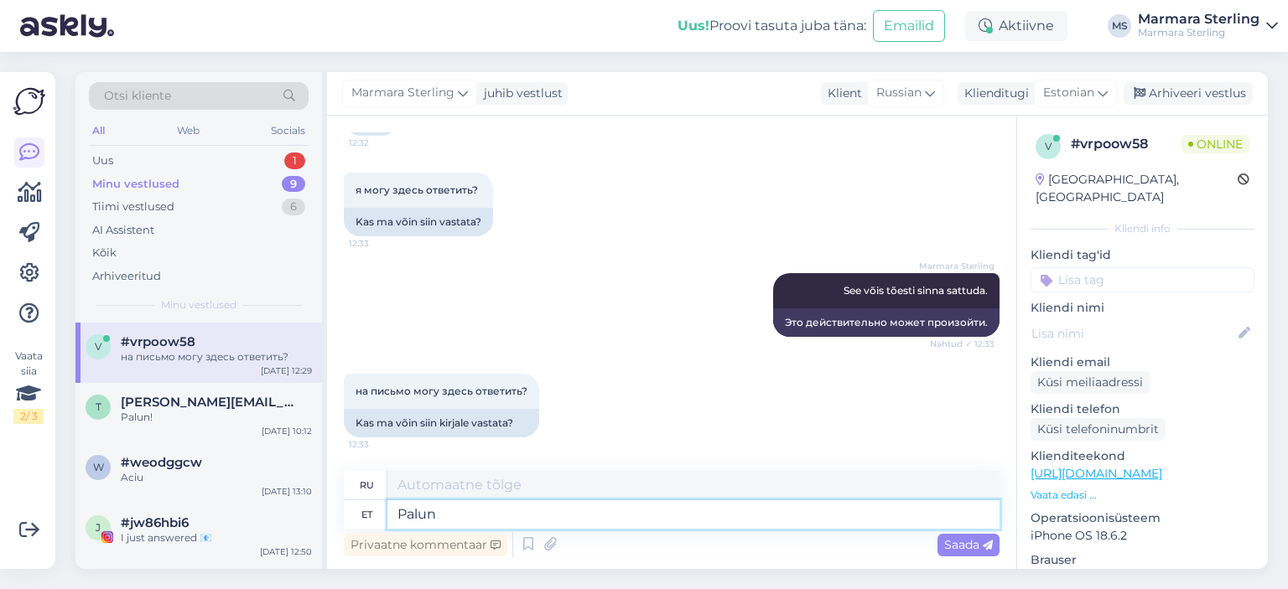
type textarea "Palun v"
type textarea "Пожалуйста"
type textarea "Palun vastake"
type textarea "Пожалуйста, ответьте."
type textarea "Palun vastake ikka e-"
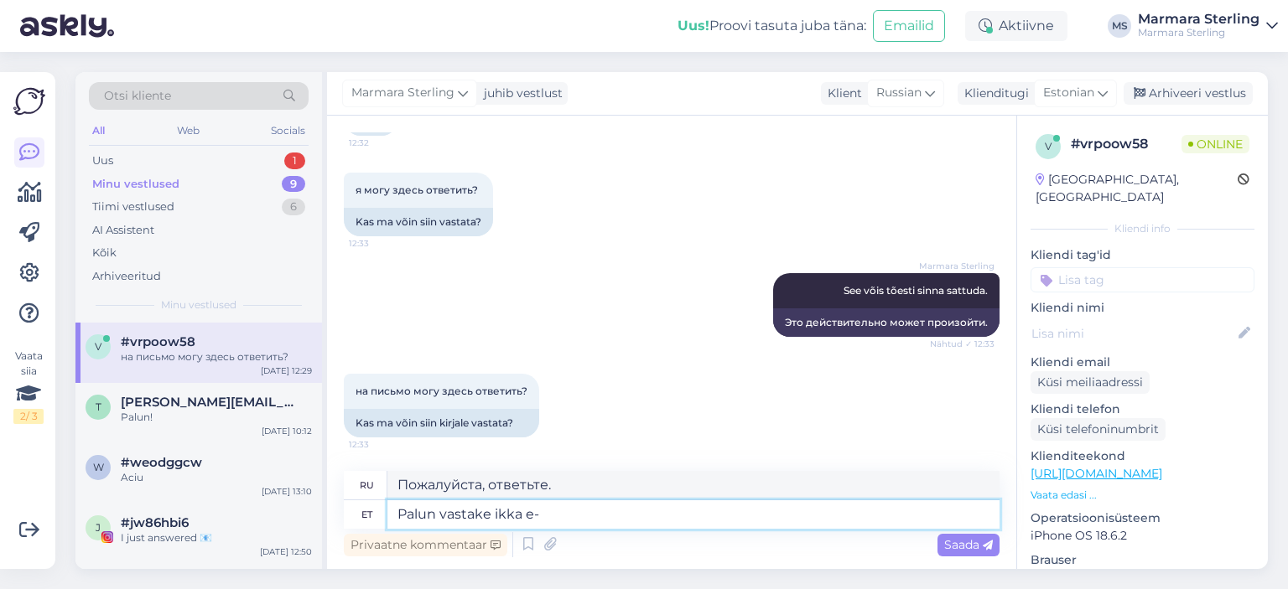
type textarea "Пожалуйста, продолжайте отвечать."
type textarea "Palun vastake ikka e-mailis"
type textarea "Пожалуйста, по-прежнему отвечайте по электронной почте."
type textarea "Palun vastake ikka e-mailis. Kui v"
type textarea "Пожалуйста, продолжайте отвечать по электронной почте. Если"
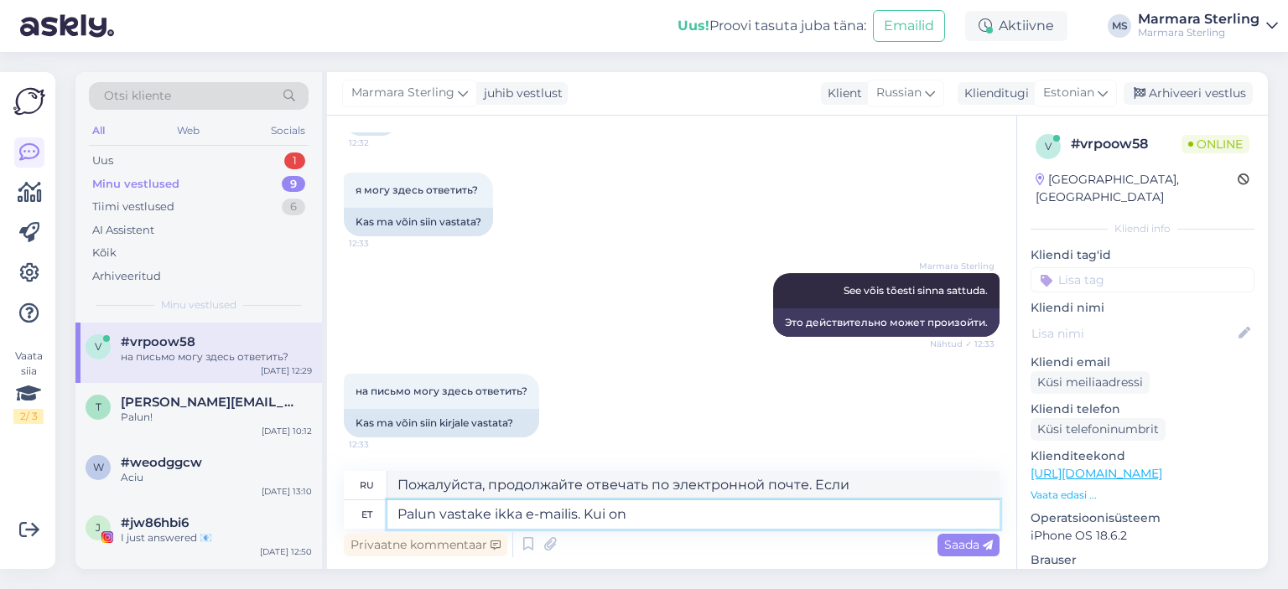
type textarea "Palun vastake ikka e-mailis. Kui on v"
type textarea "Пожалуйста, всё равно ответьте по электронной почте. Если есть"
type textarea "Palun vastake ikka e-mailis. Kui on vaja"
type textarea "Пожалуйста, продолжайте отвечать по электронной почте. При необходимости."
type textarea "Palun vastake ikka e-mailis. Kui on vaja, si"
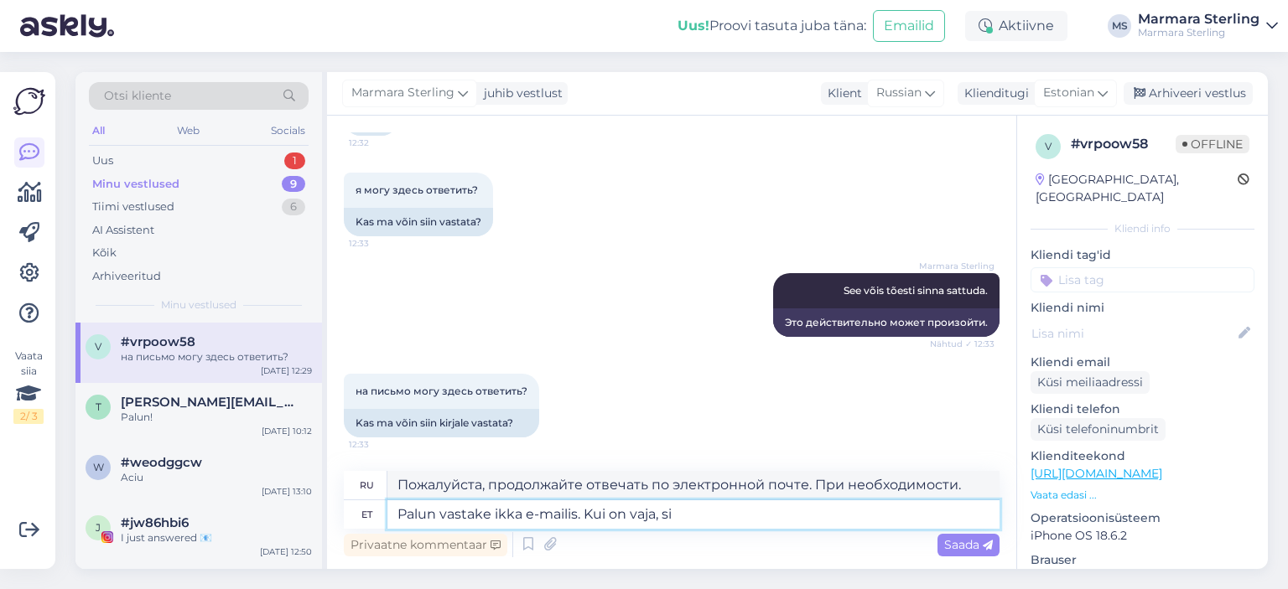
type textarea "Пожалуйста, продолжайте отвечать по электронной почте. При необходимости,"
type textarea "Palun vastake ikka e-mailis. Kui on vaja, siis saadame k"
type textarea "Пожалуйста, всё равно ответьте по электронной почте. При необходимости мы вышлем"
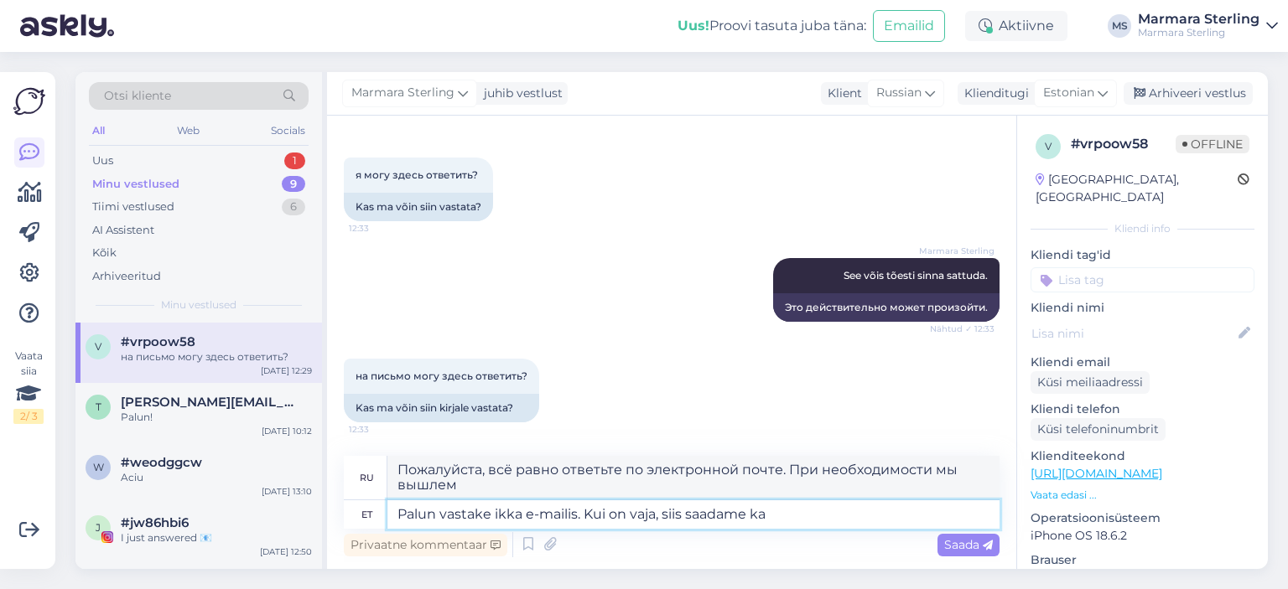
type textarea "Palun vastake ikka e-mailis. Kui on vaja, siis saadame ka p"
type textarea "Пожалуйста, всё равно ответьте по электронной почте. При необходимости мы также…"
type textarea "Palun vastake ikka e-mailis. Kui on vaja, siis saadame ka pakisildi e"
type textarea "Пожалуйста, ответьте по электронной почте. При необходимости мы также вышлем тр…"
type textarea "Palun vastake ikka e-mailis. Kui on vaja, siis saadame ka pakisildi e-maili p"
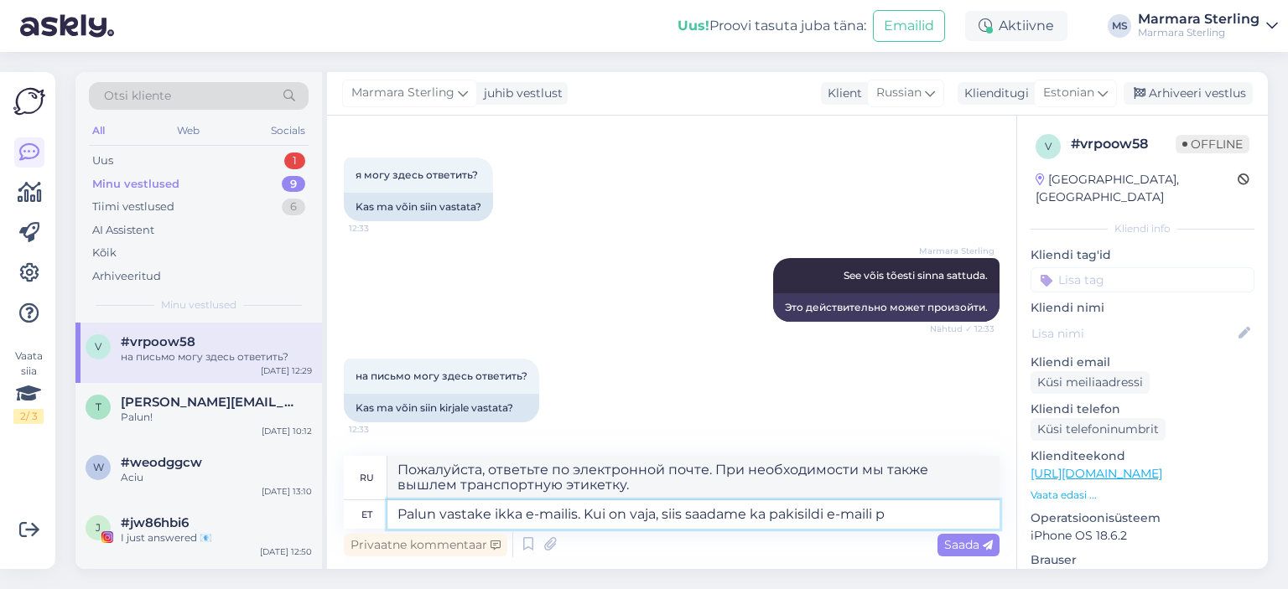
type textarea "Пожалуйста, ответьте по электронной почте. При необходимости мы также вышлем ва…"
type textarea "Palun vastake ikka e-mailis. Kui on vaja, siis saadame ka pakisildi e-[PERSON_N…"
type textarea "Пожалуйста, ответьте по электронной почте. При необходимости мы также вышлем ва…"
drag, startPoint x: 926, startPoint y: 516, endPoint x: 248, endPoint y: 526, distance: 678.3
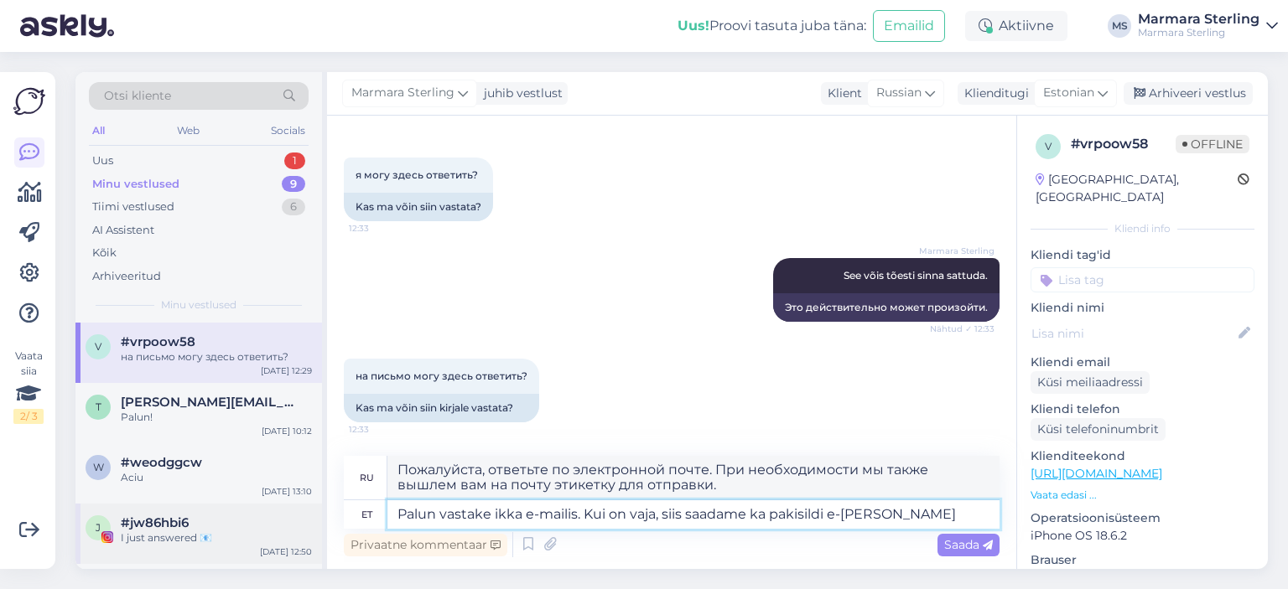
click at [248, 526] on div "Otsi kliente All Web Socials Uus 1 Minu vestlused 9 Tiimi vestlused 6 AI Assist…" at bounding box center [671, 320] width 1192 height 497
type textarea "Vite"
type textarea "Вите"
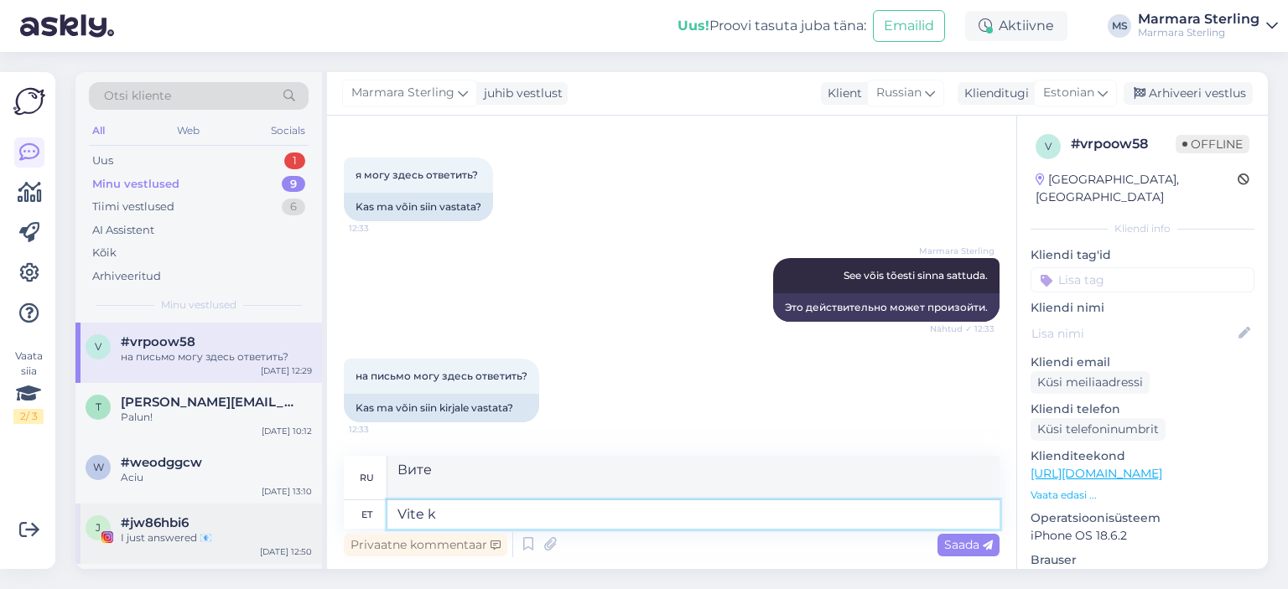
scroll to position [2312, 0]
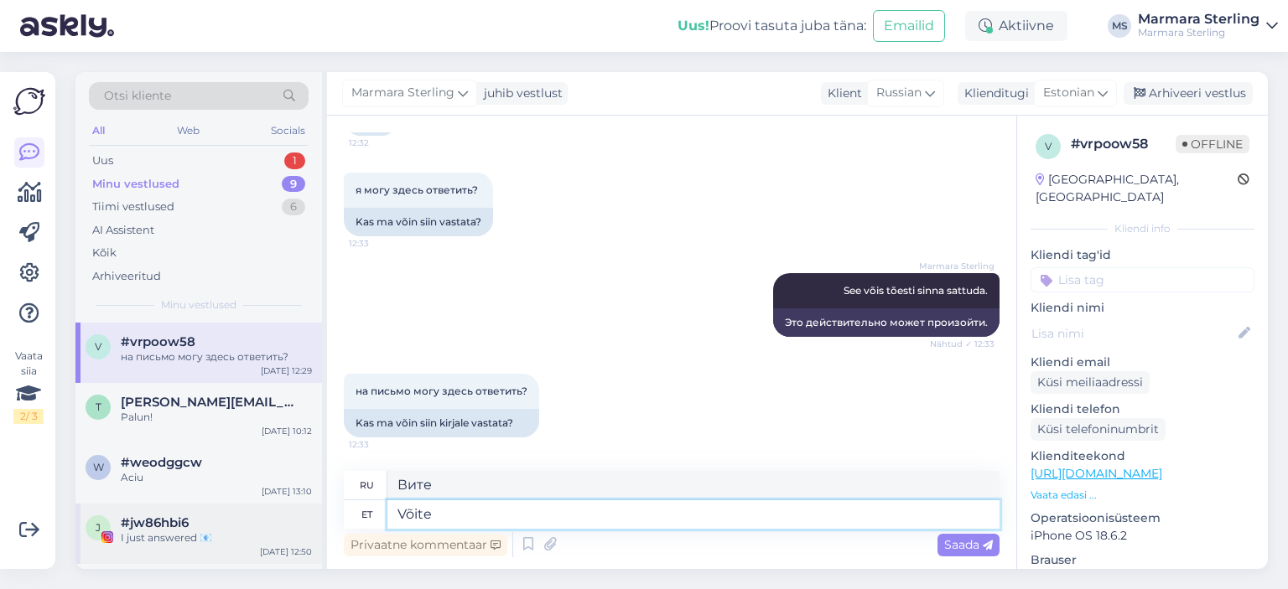
type textarea "Võite"
type textarea "Ты можешь"
type textarea "Võite ikka"
type textarea "Вы все еще можете"
type textarea "Võite ikka"
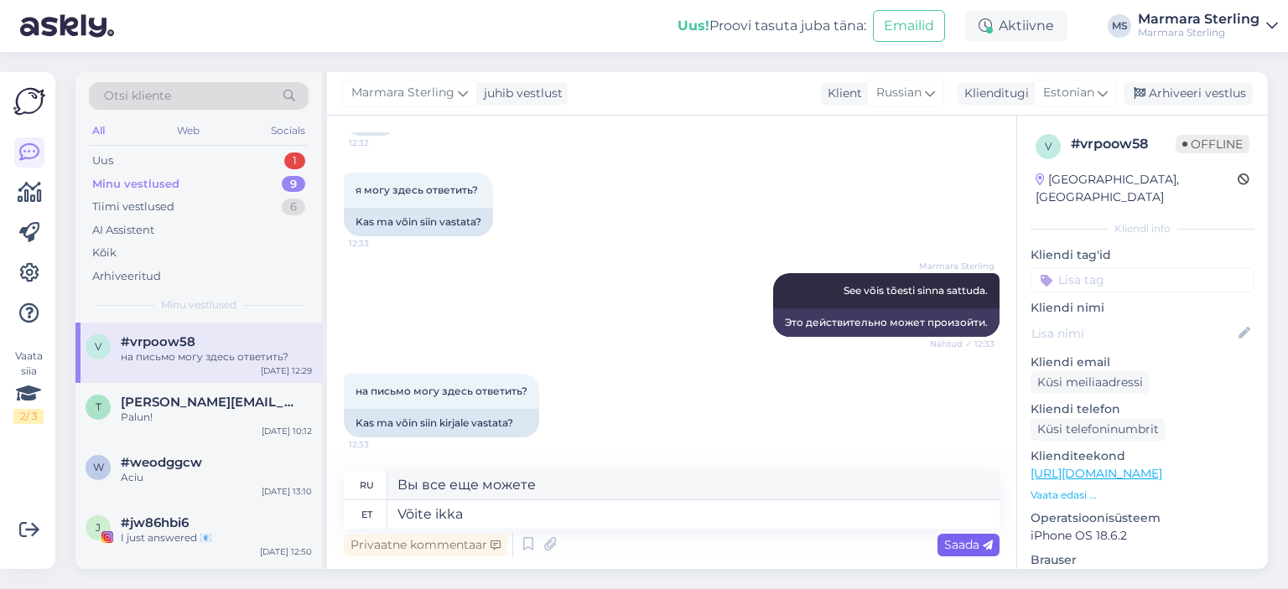
click at [944, 542] on span "Saada" at bounding box center [968, 544] width 49 height 15
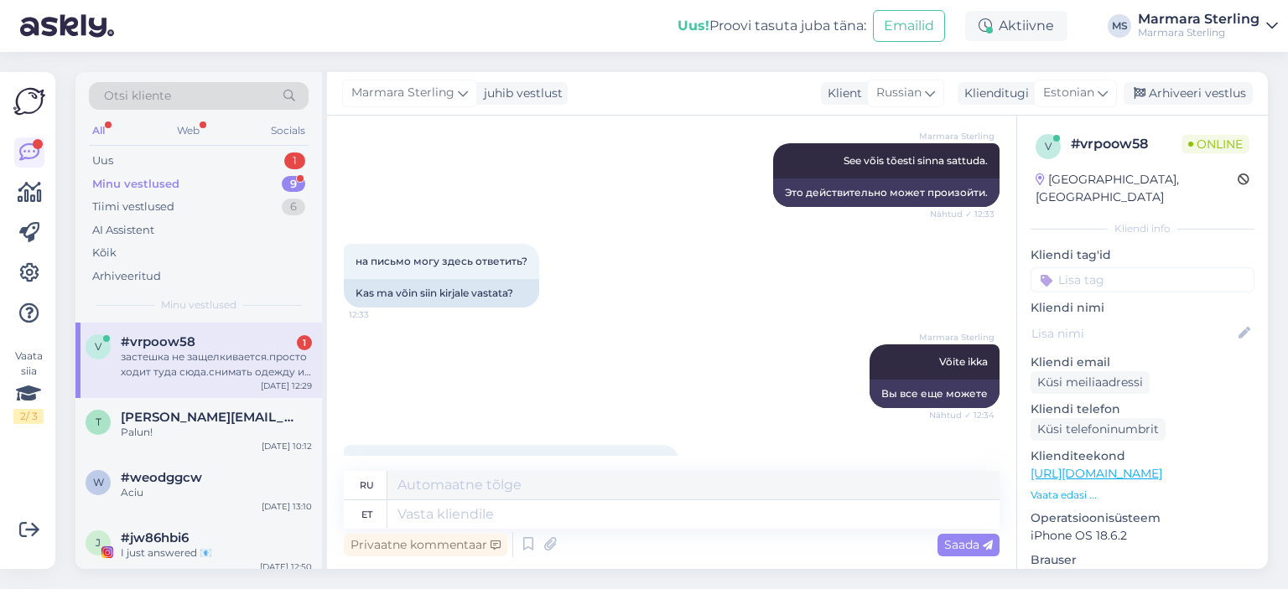
scroll to position [2543, 0]
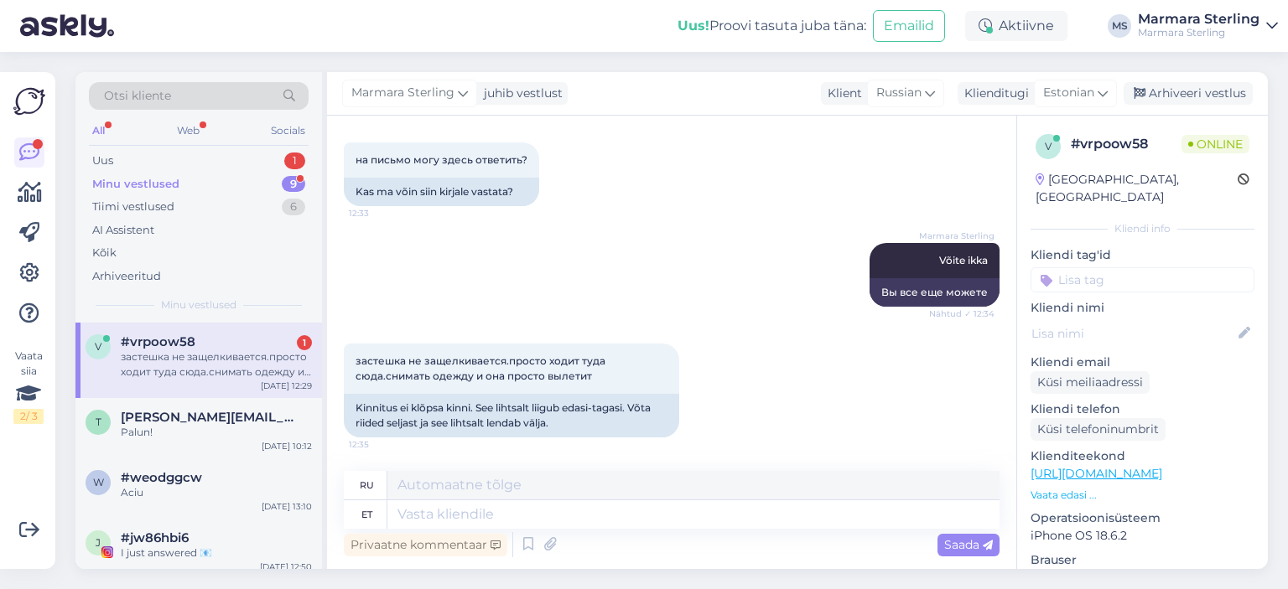
click at [574, 531] on div "Privaatne kommentaar Saada" at bounding box center [672, 545] width 656 height 32
click at [568, 510] on textarea at bounding box center [693, 515] width 612 height 29
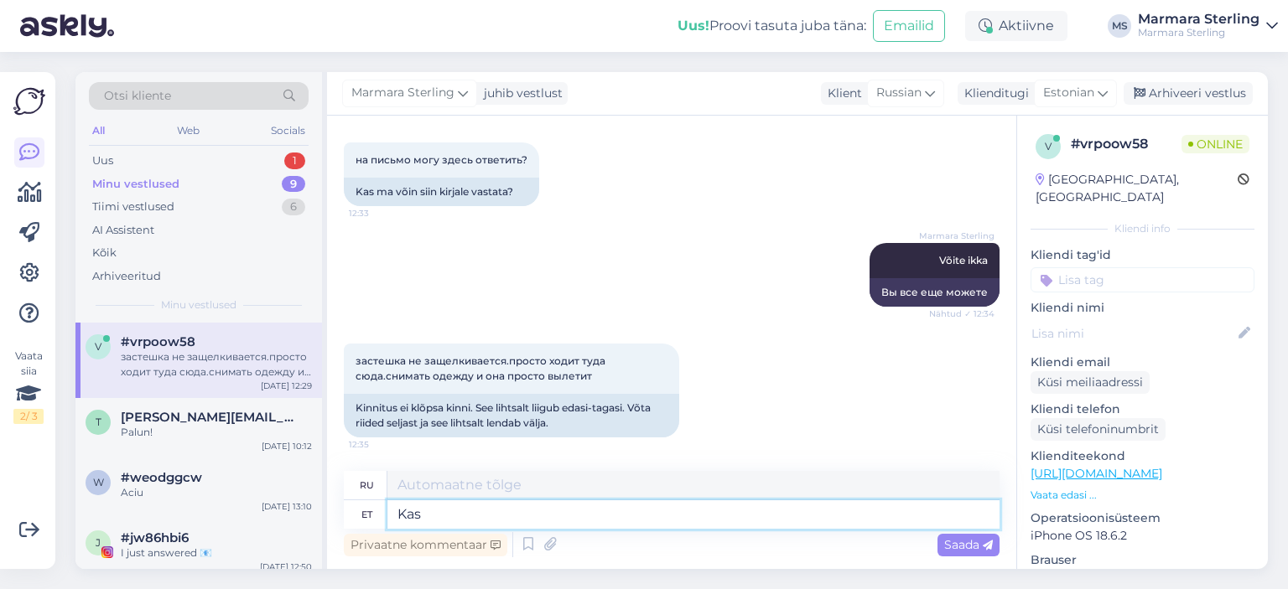
type textarea "Kas"
type textarea "Является"
type textarea "Kas olete"
type textarea "Ты"
type textarea "Kas olete proovinud"
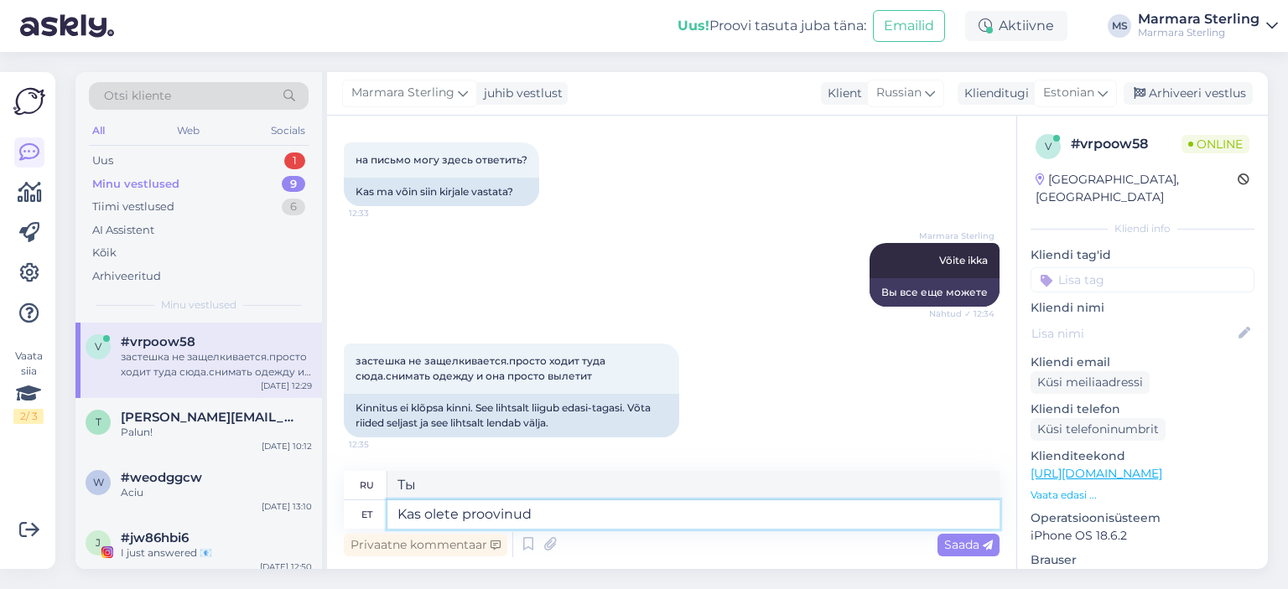
type textarea "Вы пробовали?"
type textarea "Kas olete proovinud kinnitusnõela"
type textarea "Вы пробовали английскую булавку?"
type textarea "Kas olete proovinud kinnitusnõela ise pa"
type textarea "Вы сами пробовали эту булавку?"
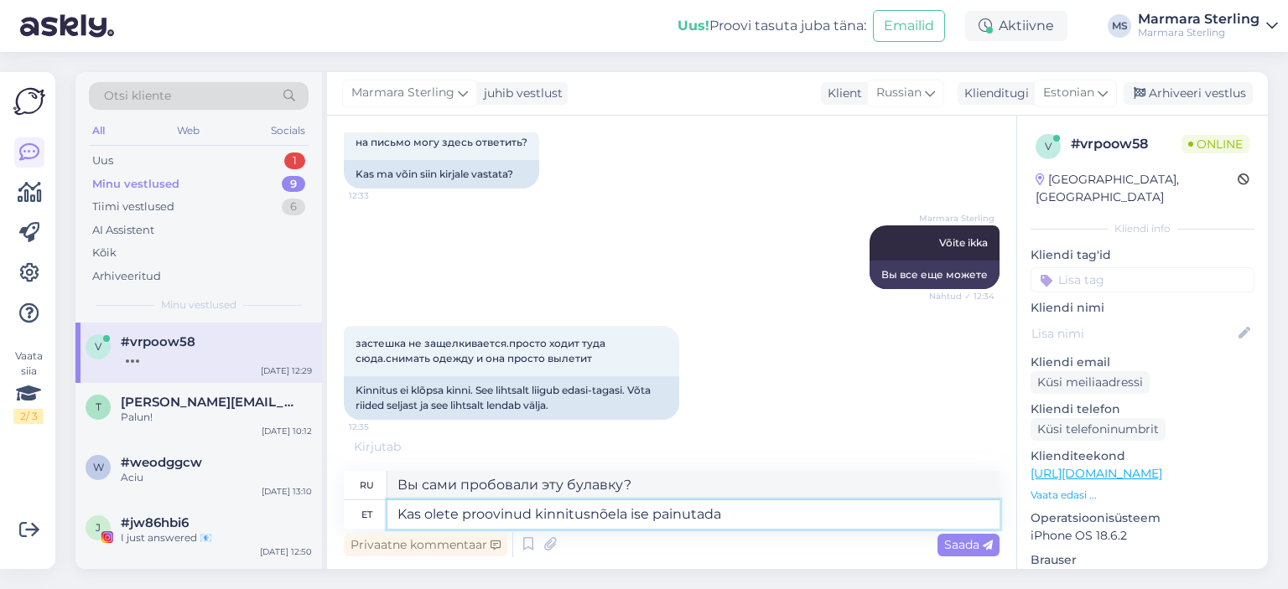
type textarea "Kas olete proovinud kinnitusnõela ise painutada õ"
type textarea "Вы пробовали самостоятельно согнуть фиксирующий штифт?"
type textarea "Kas olete proovinud kinnitusnõela ise painutada õigesse as"
type textarea "Пробовали ли вы самостоятельно согнуть фиксирующий штифт в правильное положение?"
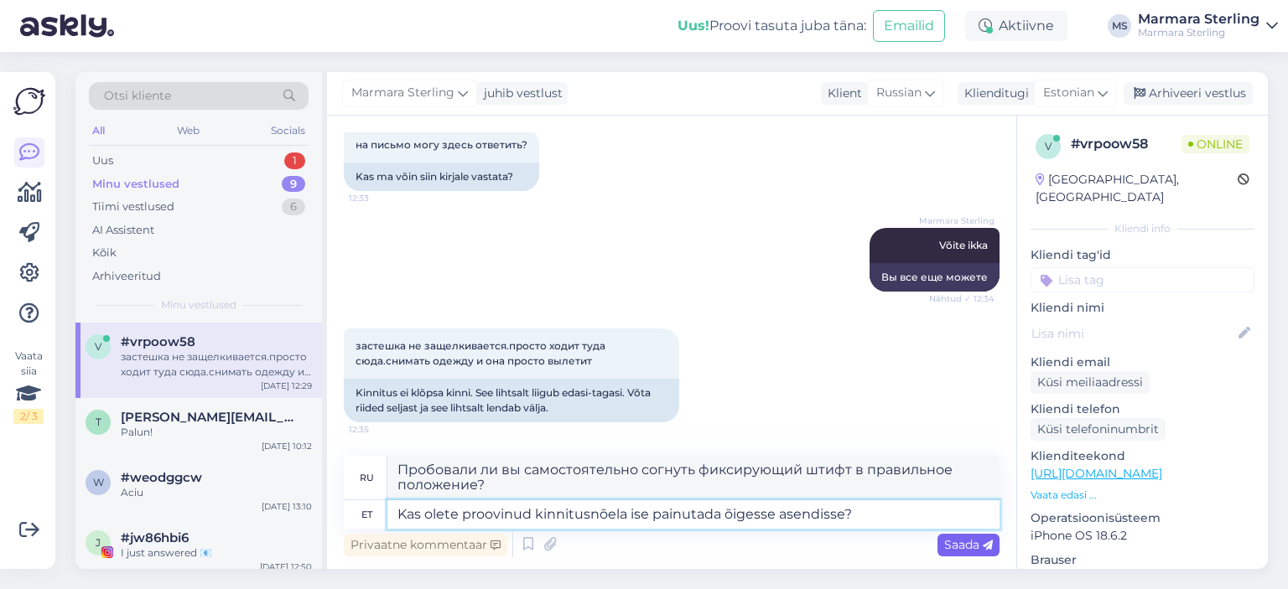
scroll to position [2558, 0]
type textarea "Kas olete proovinud kinnitusnõela ise painutada õigesse asendisse?"
click at [940, 536] on div "Saada" at bounding box center [968, 545] width 62 height 23
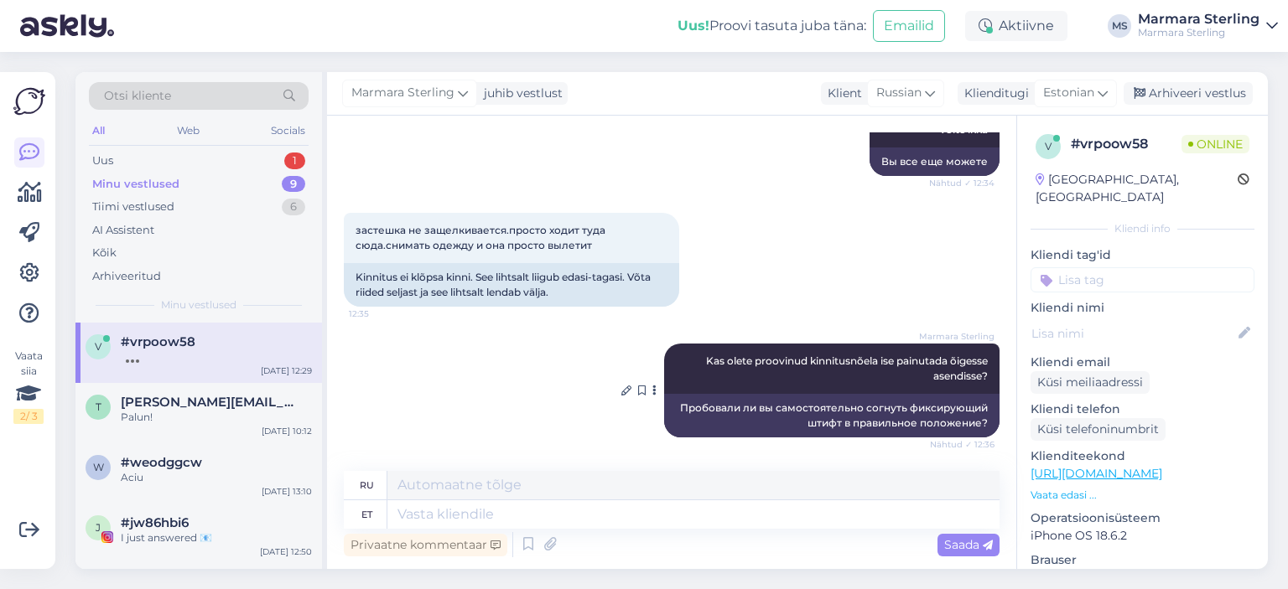
scroll to position [2804, 0]
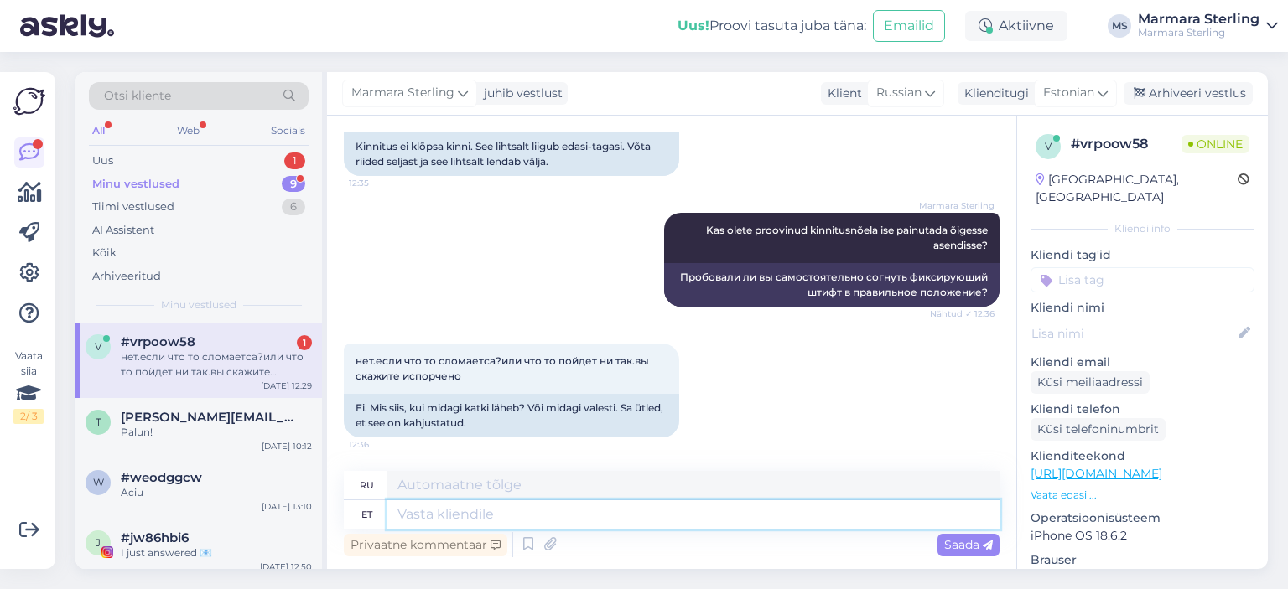
click at [634, 508] on textarea at bounding box center [693, 515] width 612 height 29
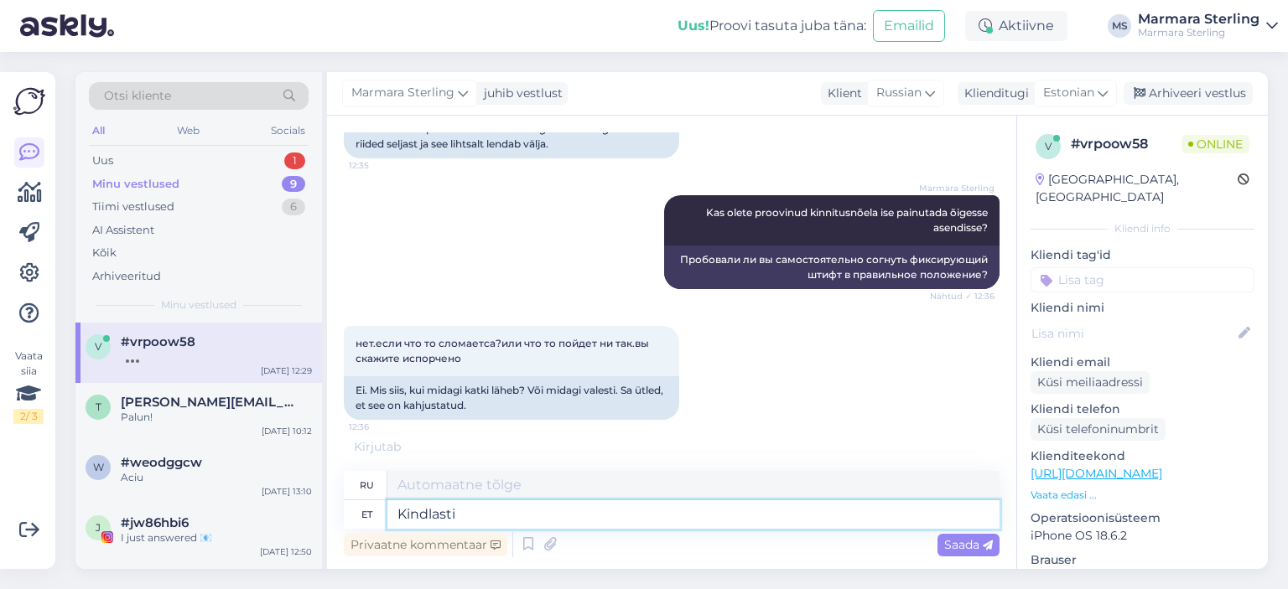
type textarea "Kindlasti e"
type textarea "Конечно"
type textarea "Kindlasti ei"
type textarea "Конечно, нет."
type textarea "Kindlasti ei lähe n"
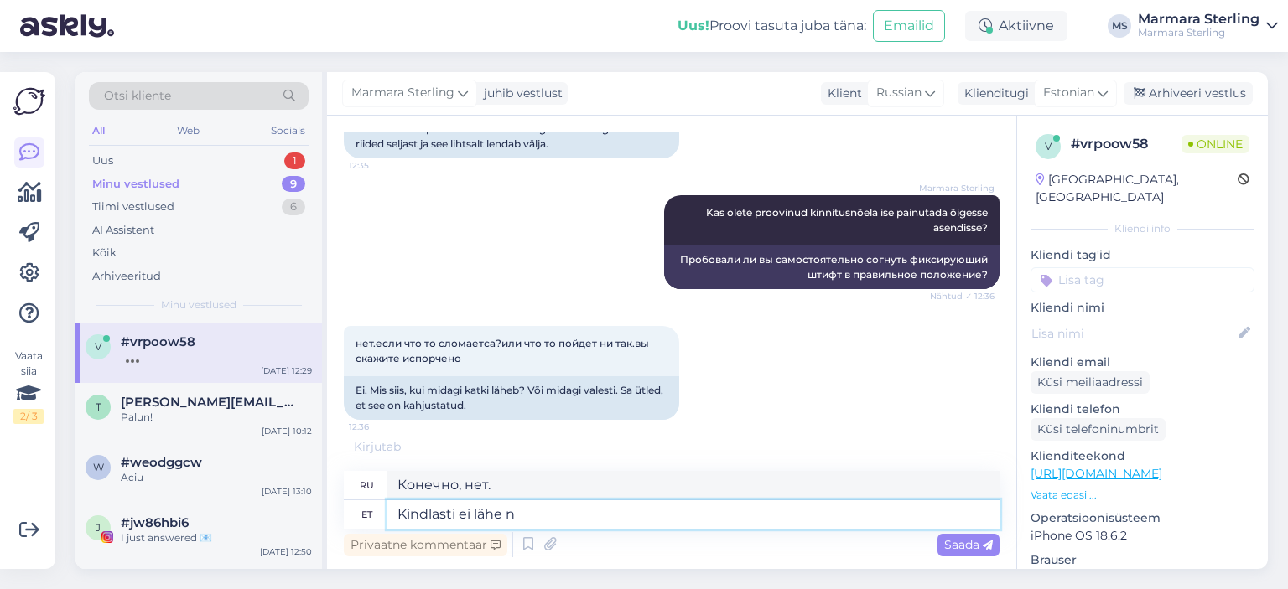
type textarea "Определенно не пойду."
type textarea "Kindlasti ei lähe nii k"
type textarea "Так дело точно не пойдет."
type textarea "Kindlasti ei lähe nii kiiresti to"
type textarea "Конечно, так быстро дело не пойдет."
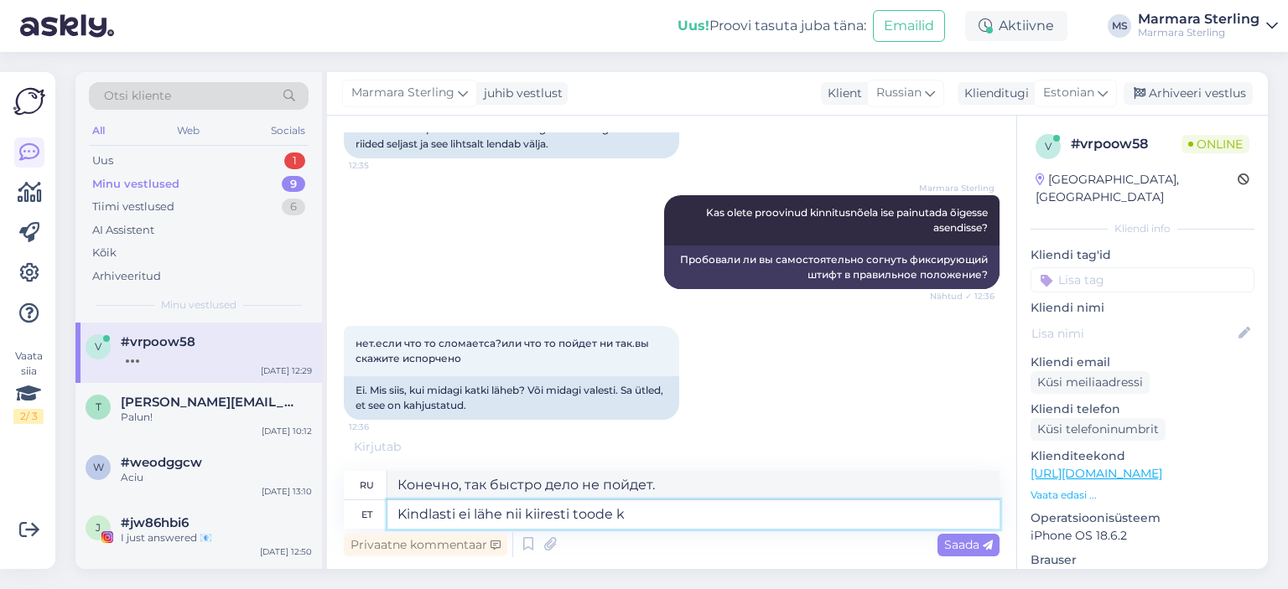
type textarea "Kindlasti ei lähe nii kiiresti toode ka"
type textarea "Продукт определенно не исчезнет так быстро."
type textarea "Kindlasti ei lähe nii kiiresti toode katki. A"
type textarea "Изделие определенно не сломается так быстро."
type textarea "Kindlasti ei lähe nii kiiresti toode katki. Aga h"
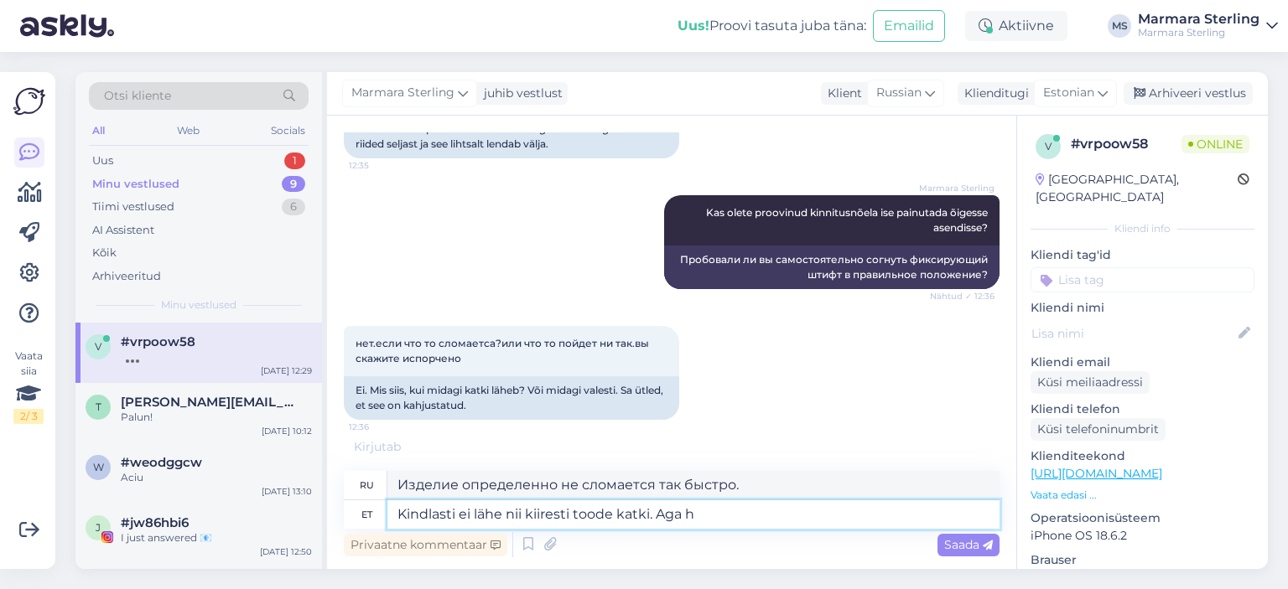
type textarea "Конечно, продукт не сломается так быстро. Но"
type textarea "Kindlasti ei lähe nii kiiresti toode katki. Aga hästi sa"
type textarea "Конечно, продукт не сломается так быстро. Но..."
type textarea "Kindlasti ei lähe nii kiiresti toode katki. Aga hästi saatke me"
type textarea "Конечно, продукт не сломается так быстро. Но отправьте его хорошо."
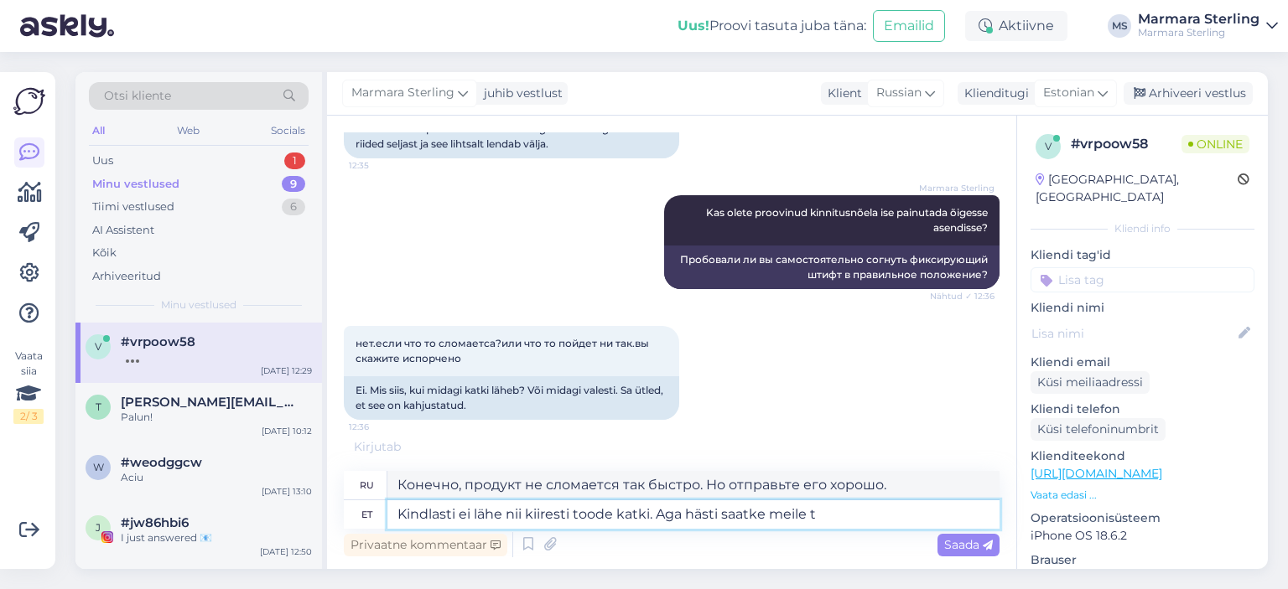
type textarea "Kindlasti ei lähe nii kiiresti toode katki. Aga hästi saatke meile ta"
type textarea "Конечно, этот товар не сломается так быстро. Но, пожалуйста, отправьте его нам."
type textarea "Kindlasti ei lähe nii kiiresti toode katki. Aga hästi saatke meile tagasi ja"
type textarea "Конечно, товар так быстро не сломается. Но ладно, отправьте его нам обратно."
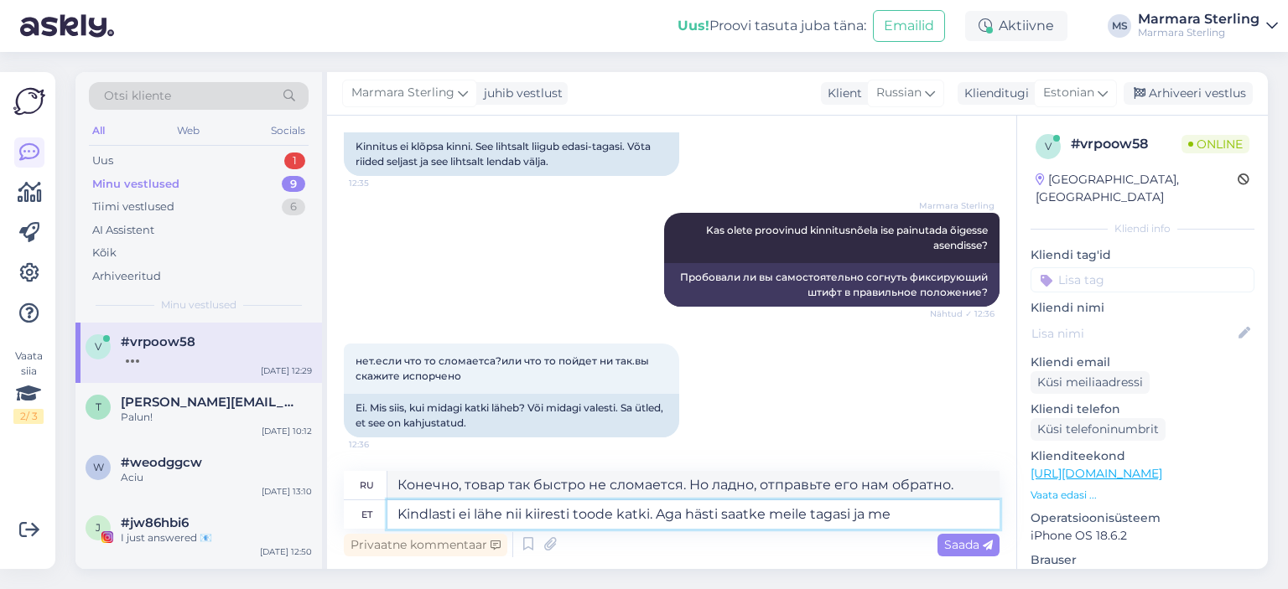
type textarea "Kindlasti ei lähe nii kiiresti toode katki. Aga hästi saatke meile tagasi ja me"
type textarea "Изделие точно не сломается так быстро. Но, пожалуйста, верните его нам."
type textarea "Kindlasti ei lähe nii kiiresti toode katki. Aga hästi saatke meile tagasi ja me…"
type textarea "Изделие точно не сломается так быстро. Но ладно, отправьте его нам обратно, и м…"
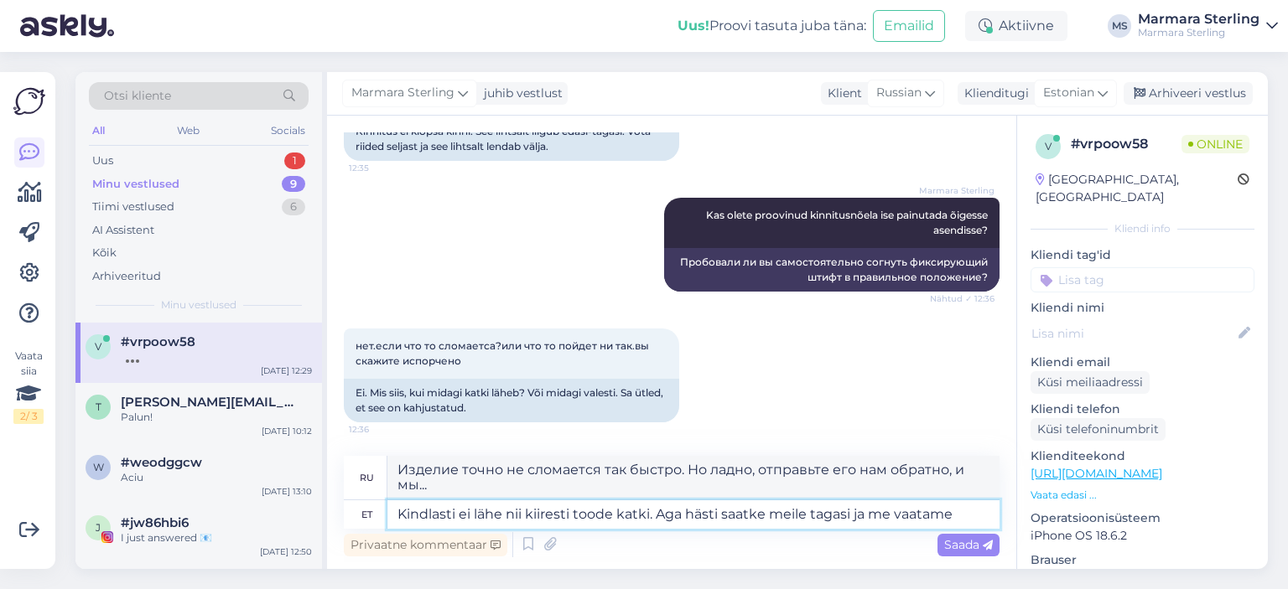
type textarea "Kindlasti ei lähe nii kiiresti toode katki. Aga hästi saatke meile tagasi ja me…"
type textarea "Конечно, этот товар так быстро не сломается. Но ладно, отправьте его нам обратн…"
type textarea "Kindlasti ei lähe nii kiiresti toode katki. Aga hästi saatke meile tagasi ja me…"
type textarea "Конечно, товар так быстро не сломается. Но ладно, отправьте его нам обратно, и …"
type textarea "Kindlasti ei lähe nii kiiresti toode katki. Aga hästi saatke meile tagasi ja me…"
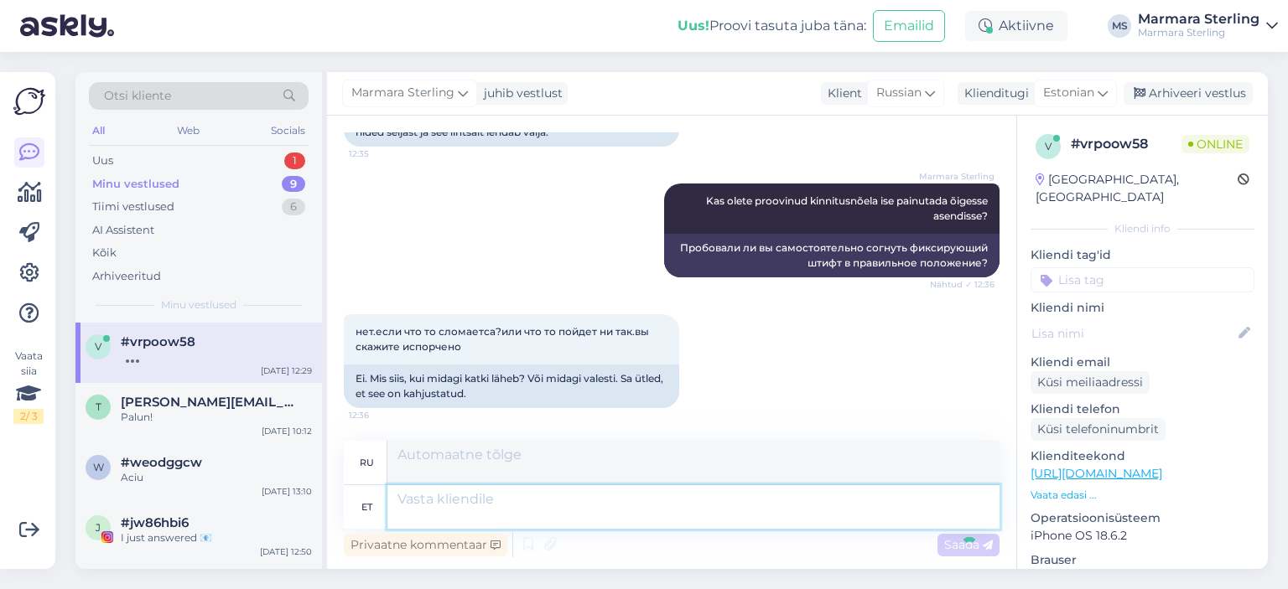
scroll to position [2935, 0]
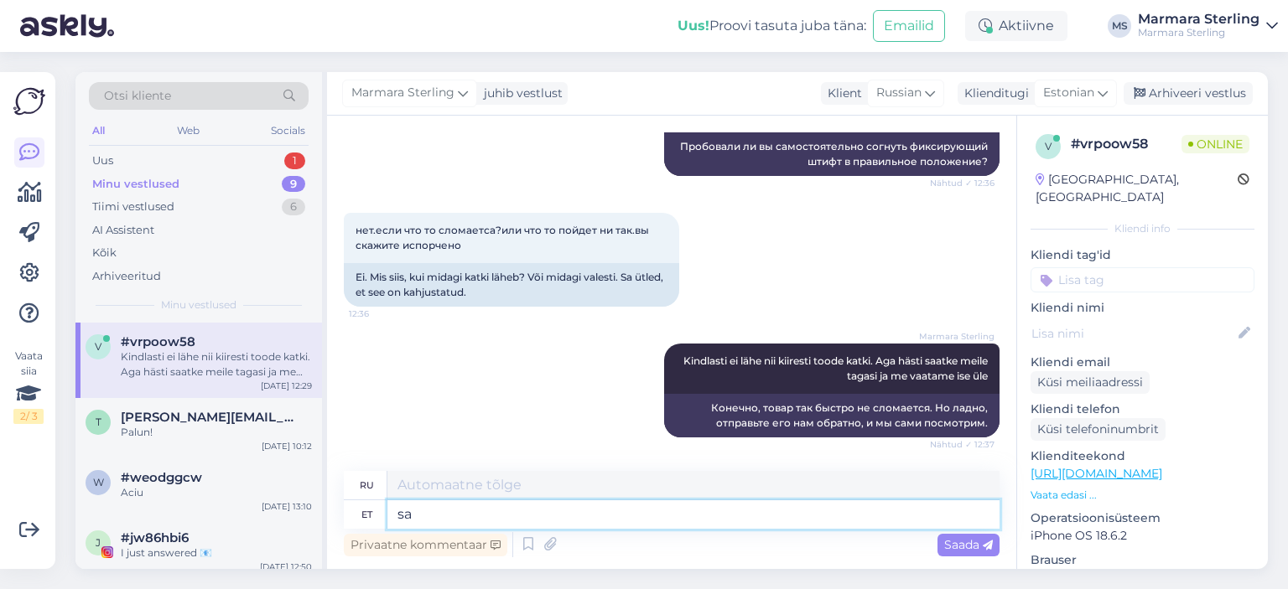
type textarea "s"
type textarea "Saadame T"
type textarea "Мы отправляем"
type textarea "Saadame teile pa"
type textarea "Мы вышлем вам"
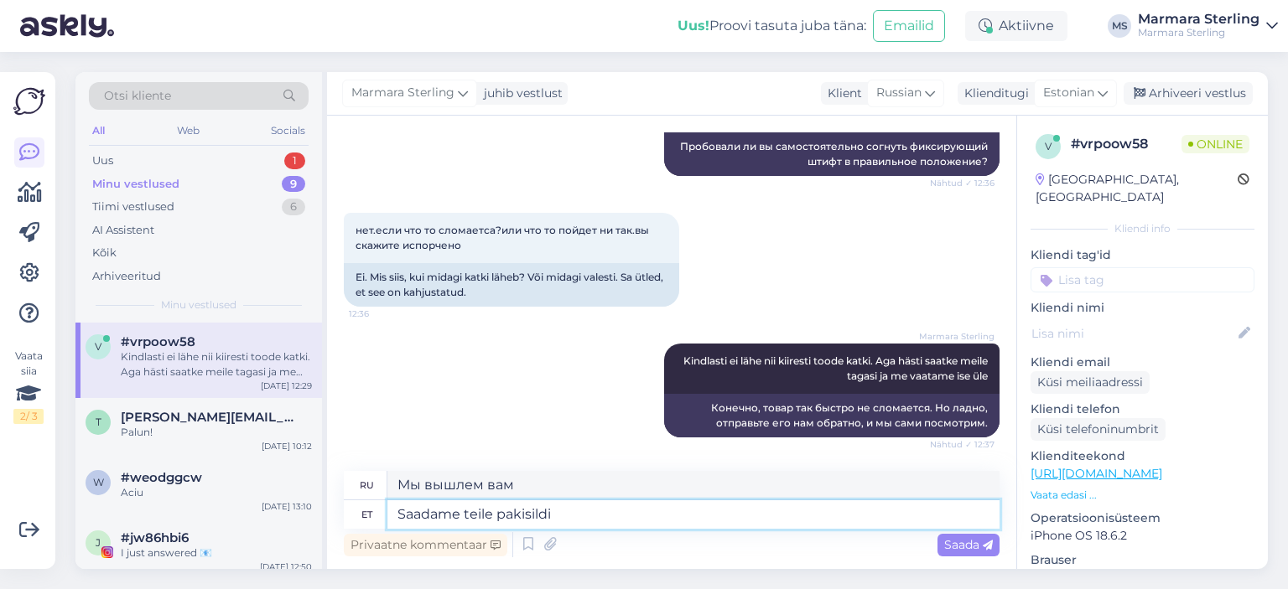
type textarea "Saadame teile pakisildi"
type textarea "Мы вышлем вам транспортную этикетку."
type textarea "Saadame teile pakisildi e-mailile"
type textarea "Мы вышлем вам этикетку для отправки по электронной почте."
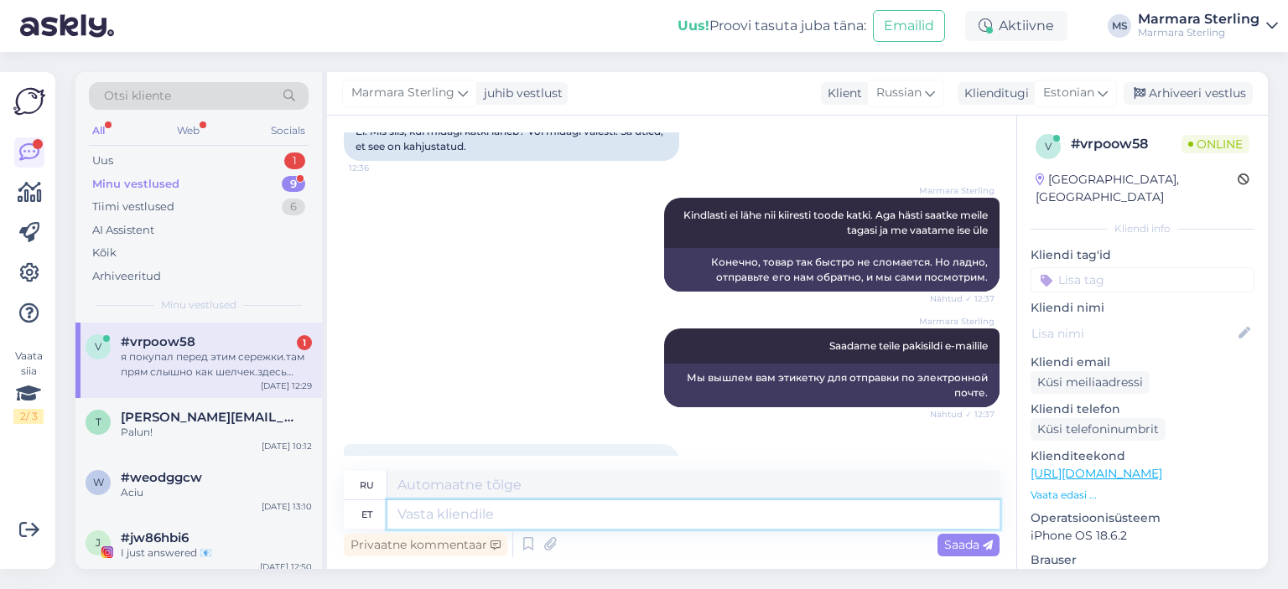
scroll to position [3183, 0]
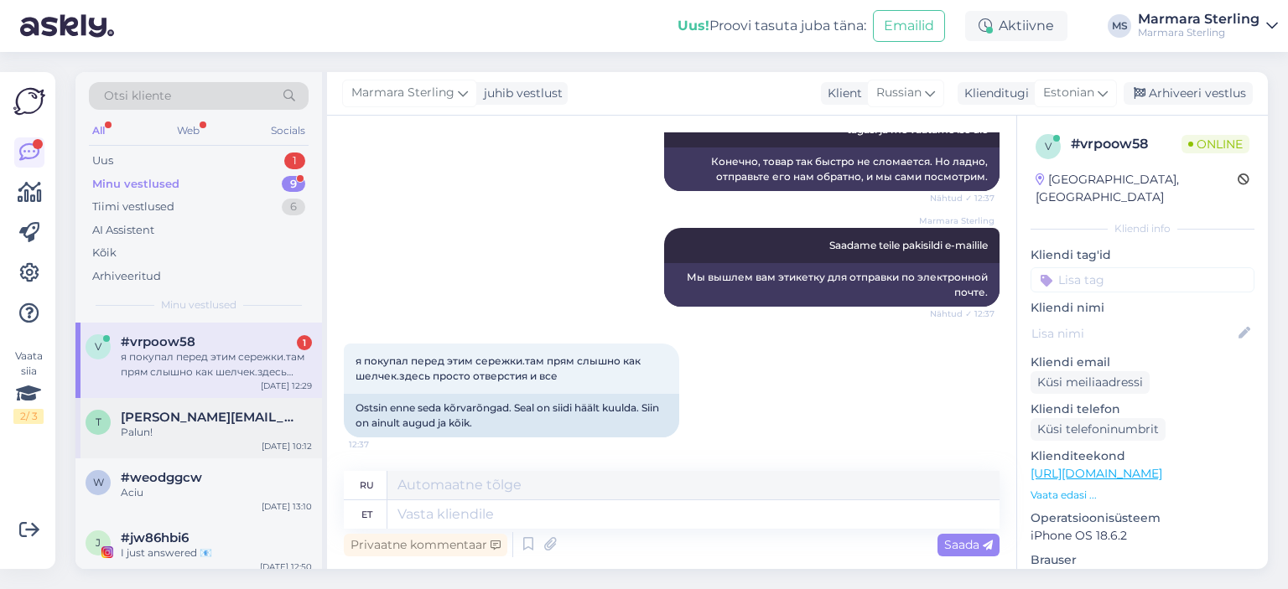
click at [258, 430] on div "Palun!" at bounding box center [216, 432] width 191 height 15
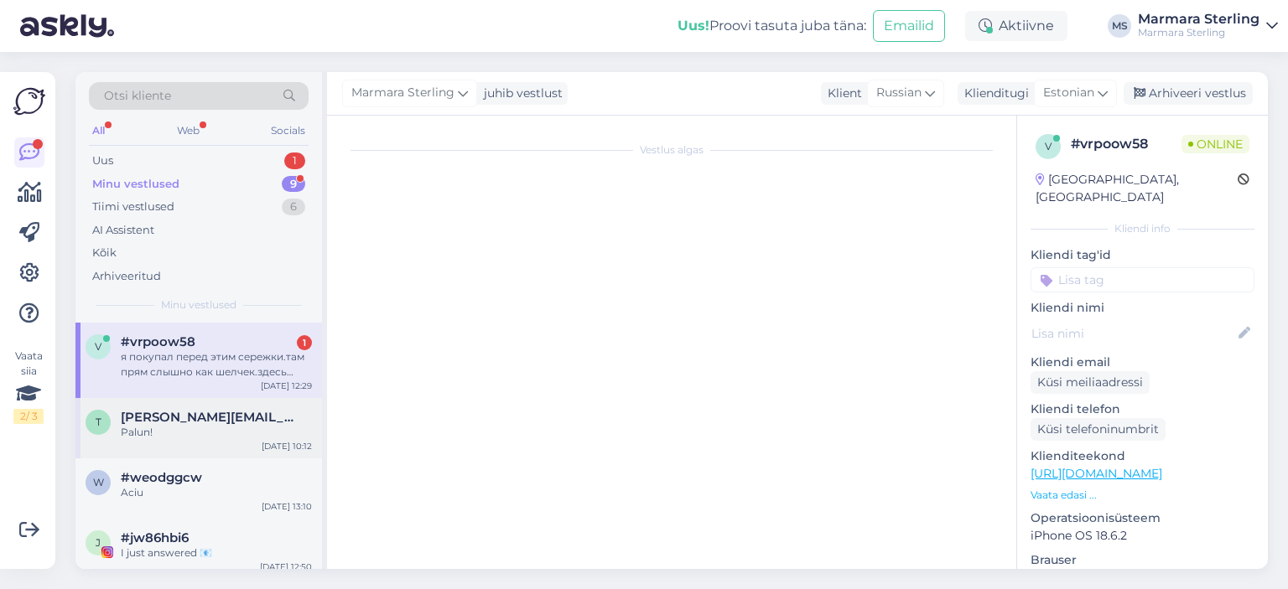
scroll to position [0, 0]
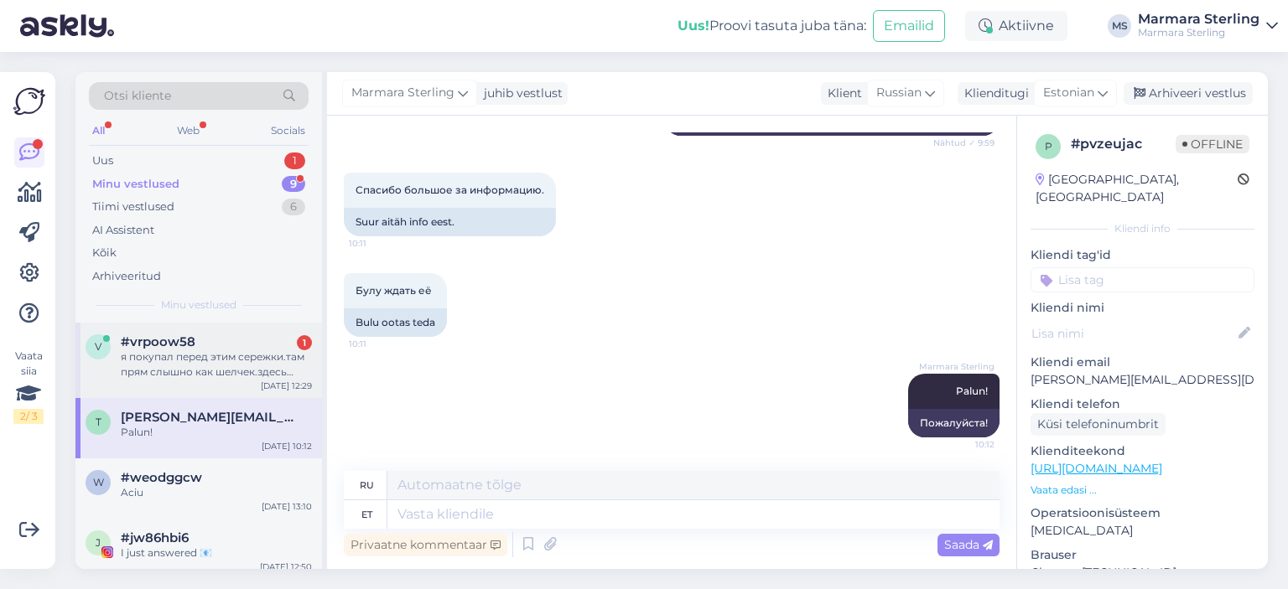
click at [265, 387] on div "[DATE] 12:29" at bounding box center [286, 386] width 51 height 13
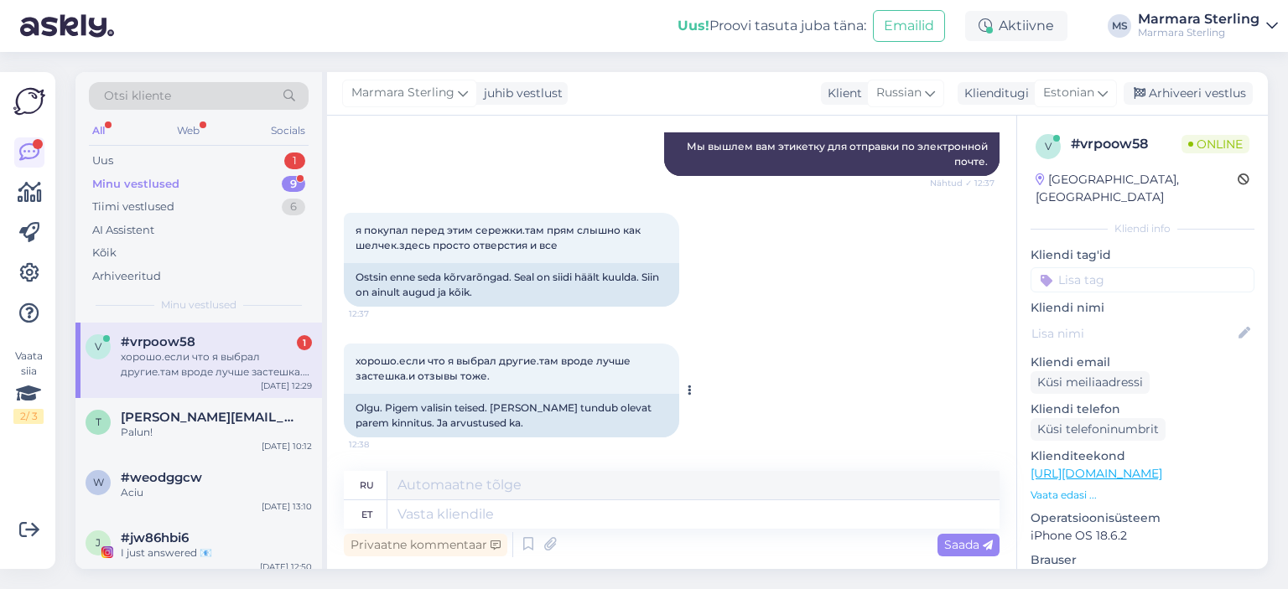
scroll to position [3313, 0]
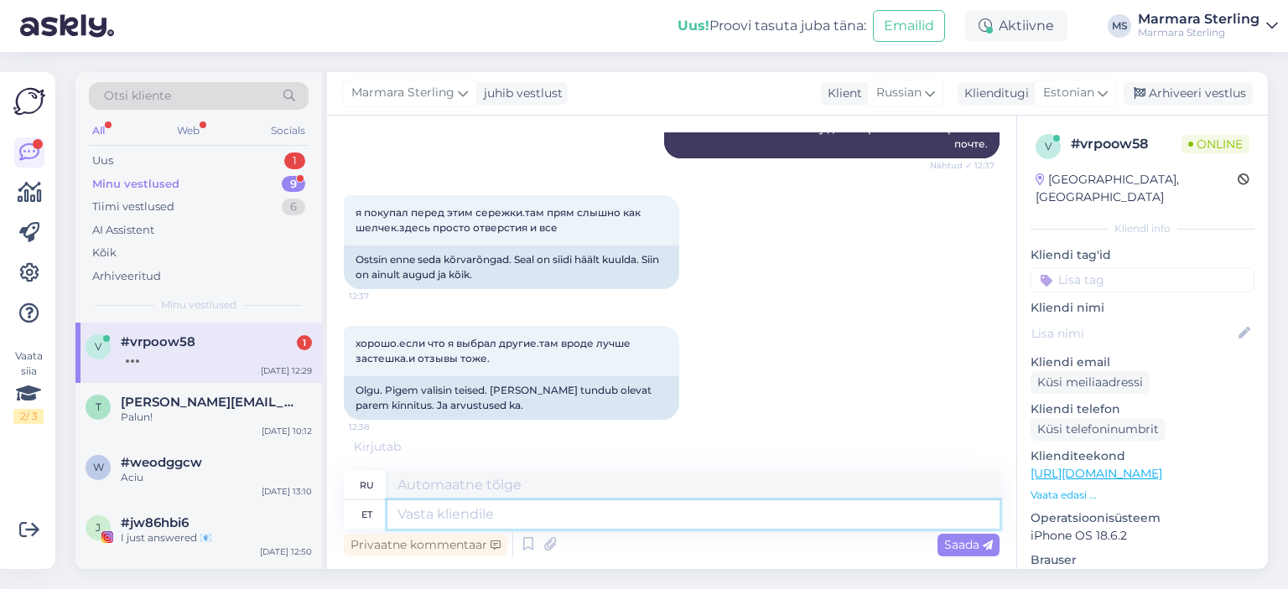
click at [489, 502] on textarea at bounding box center [693, 515] width 612 height 29
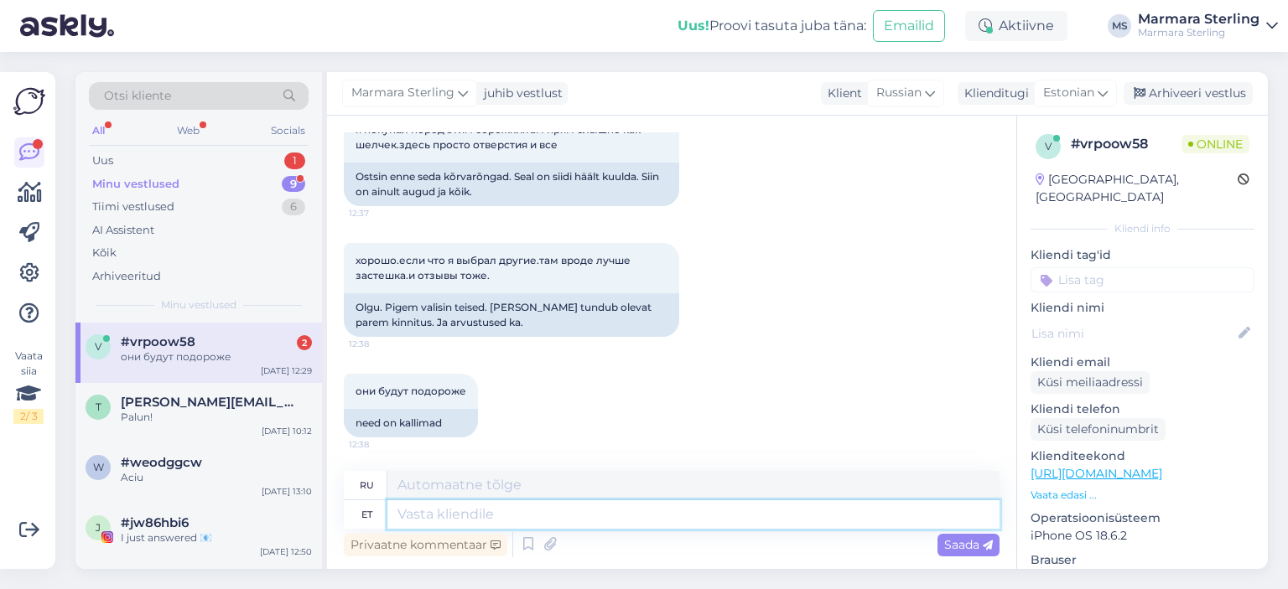
scroll to position [3413, 0]
drag, startPoint x: 170, startPoint y: 399, endPoint x: 184, endPoint y: 376, distance: 27.5
click at [168, 407] on span "[PERSON_NAME][EMAIL_ADDRESS][DOMAIN_NAME]" at bounding box center [208, 402] width 174 height 15
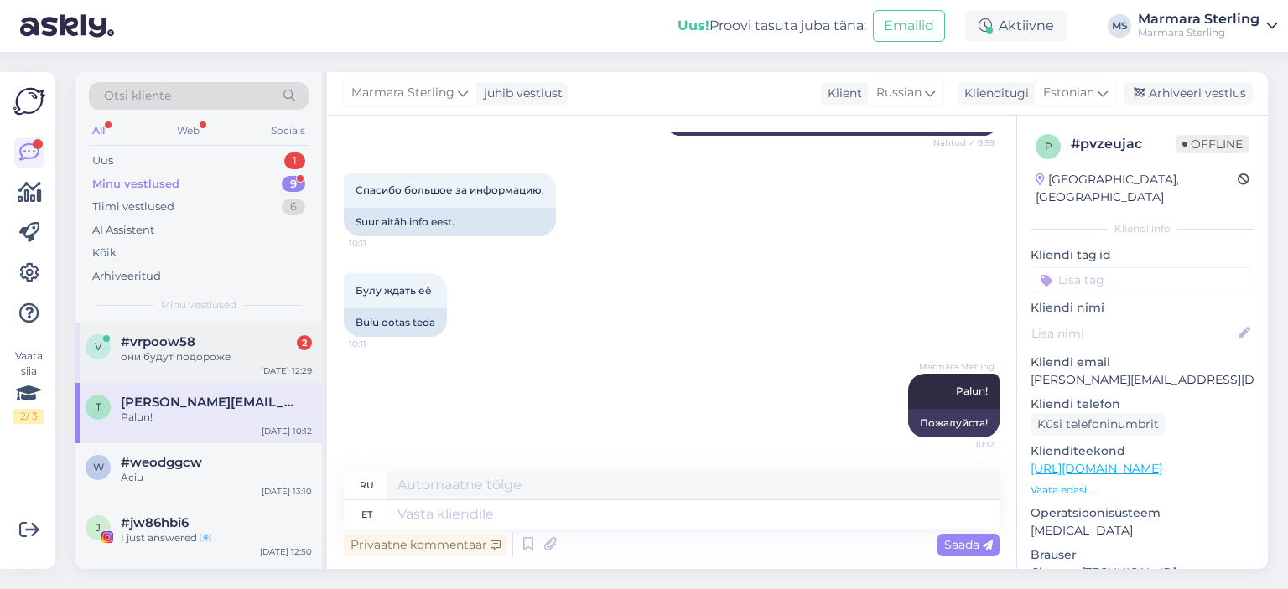
click at [192, 361] on div "они будут подороже" at bounding box center [216, 357] width 191 height 15
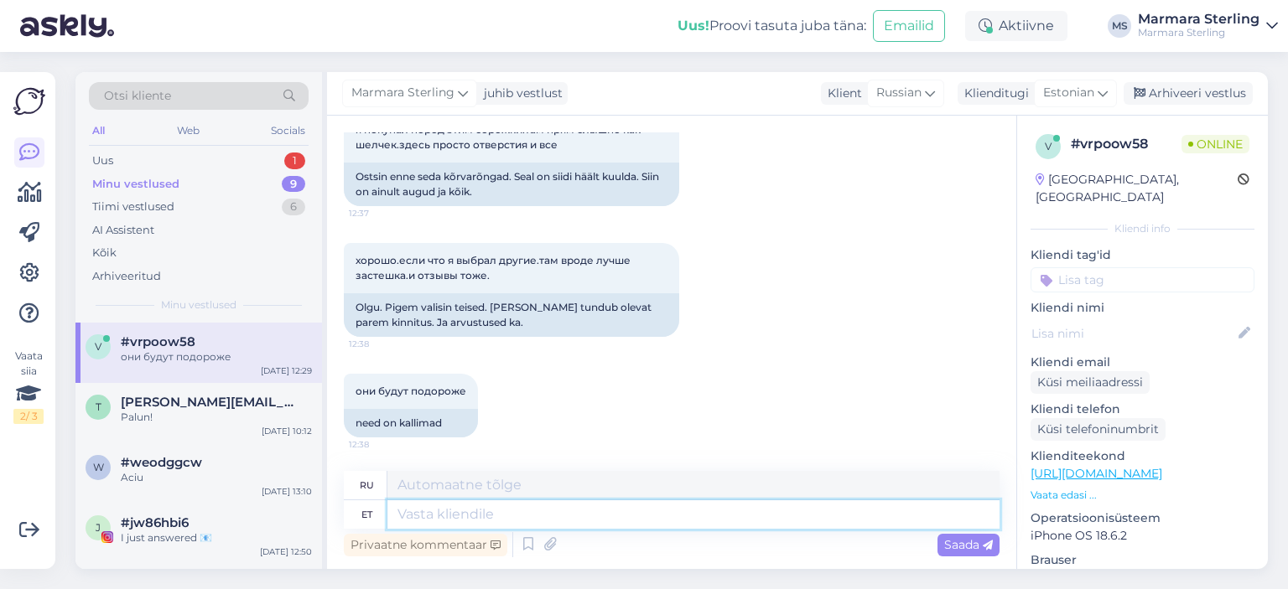
click at [537, 511] on textarea at bounding box center [693, 515] width 612 height 29
type textarea "Saatsime t"
type textarea "Мы отправили"
type textarea "Saatsime teile"
type textarea "Мы отправили вам"
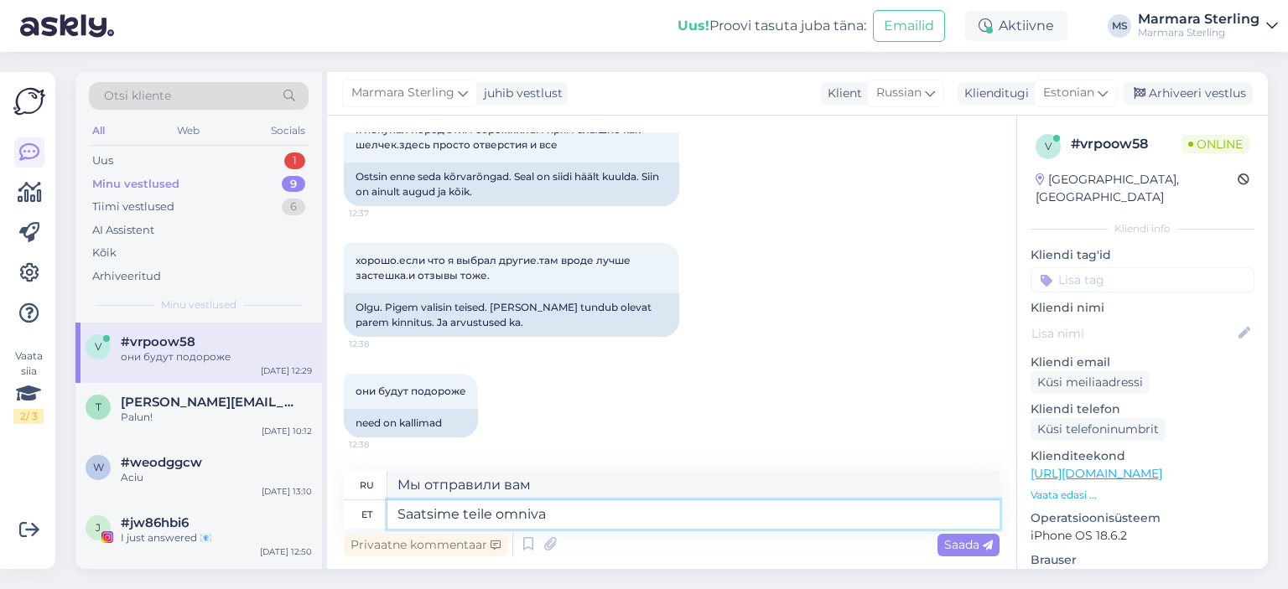
type textarea "Saatsime teile omniva"
type textarea "Мы отправили вам омниву"
type textarea "Saatsime teile omniva pakisildi e"
type textarea "Мы отправили вам этикетку для отправки [PERSON_NAME]."
type textarea "Saatsime teile omniva pakisildi e-mailile"
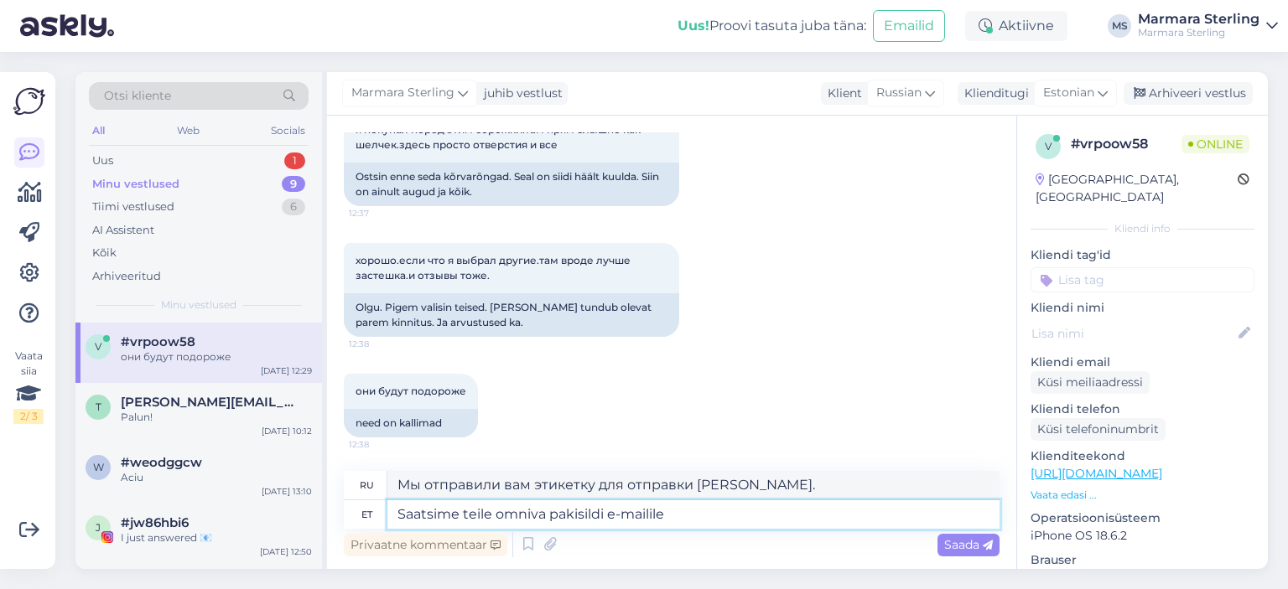
type textarea "Мы отправили вам этикетку для отправки [PERSON_NAME] по электронной почте."
type textarea "Saatsime teile omniva pakisildi e-mailile"
click at [999, 538] on div "Vestlus algas [DATE] долго заказ идет 13:34 tellimus võtab kaua aega Marmara [P…" at bounding box center [671, 343] width 689 height 454
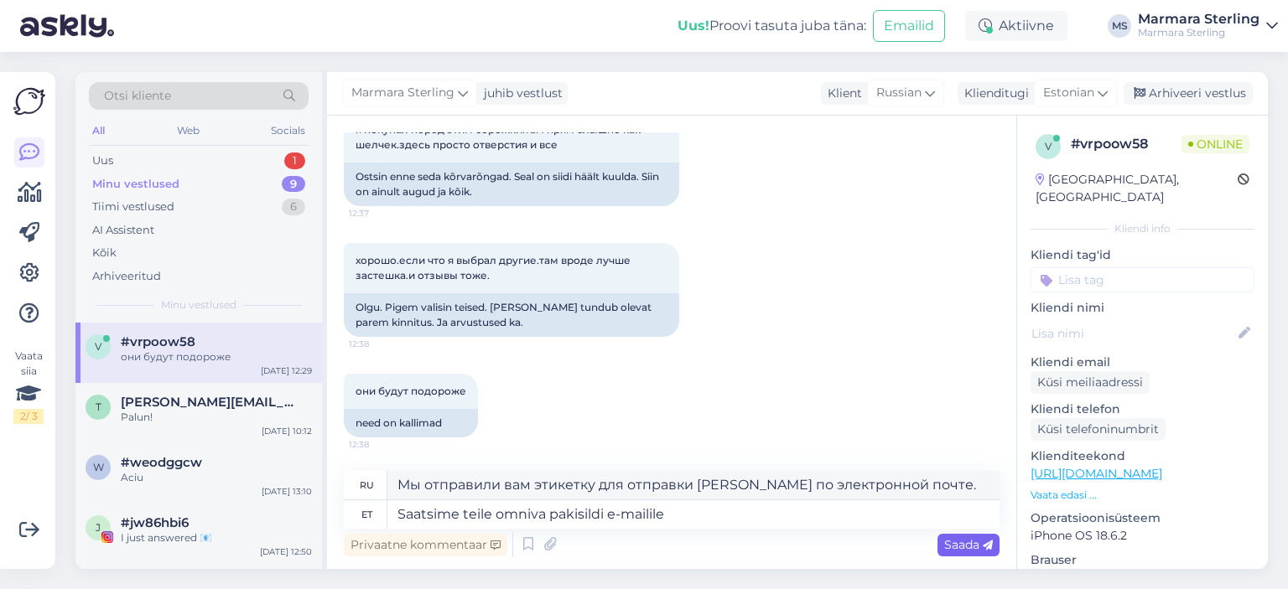
click at [986, 536] on div "Saada" at bounding box center [968, 545] width 62 height 23
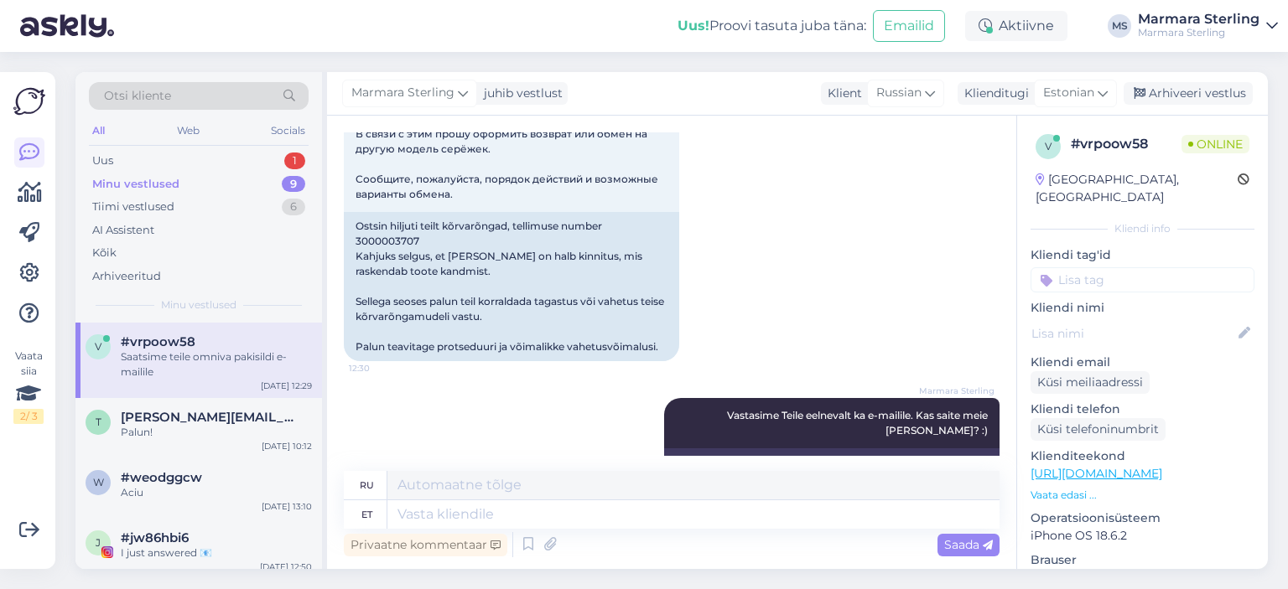
scroll to position [1014, 0]
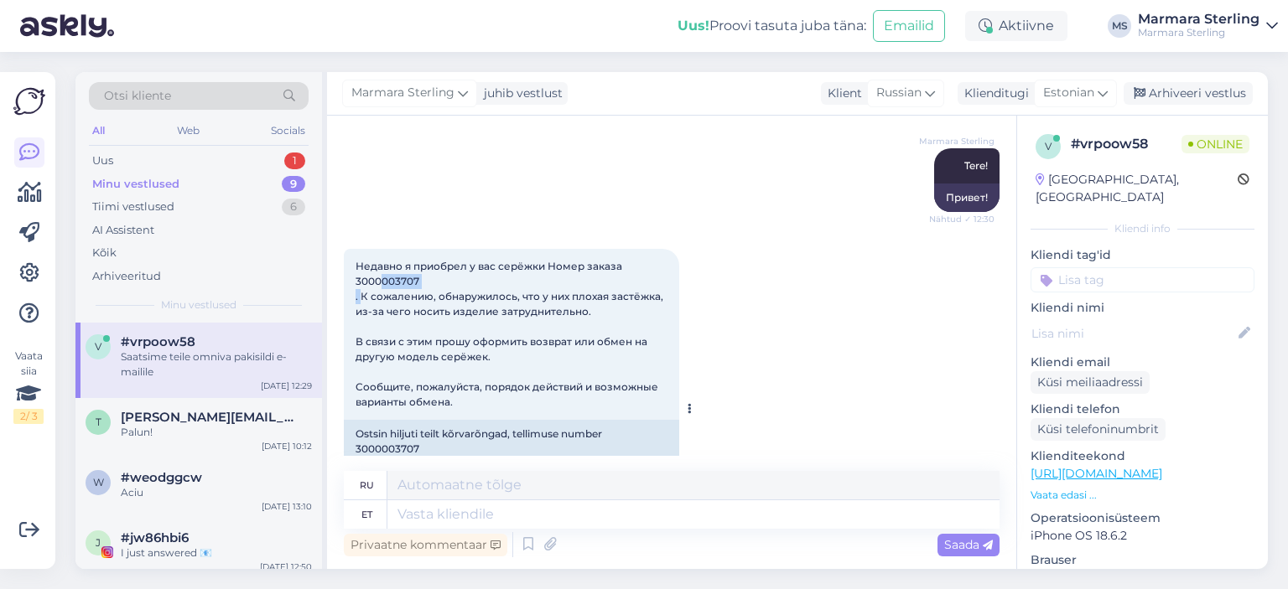
drag, startPoint x: 357, startPoint y: 307, endPoint x: 421, endPoint y: 307, distance: 63.7
click at [421, 307] on div "Недавно я приобрел у вас серёжки Номер заказа 3000003707 . К сожалению, обнаруж…" at bounding box center [511, 334] width 335 height 171
copy span "3000003707"
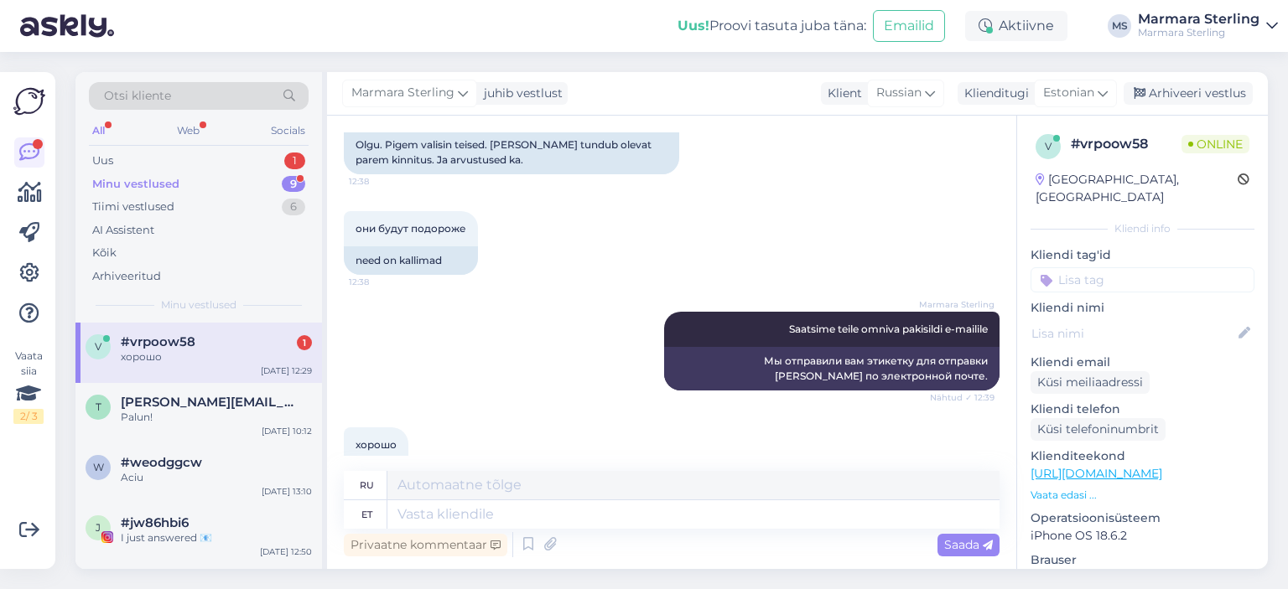
scroll to position [3629, 0]
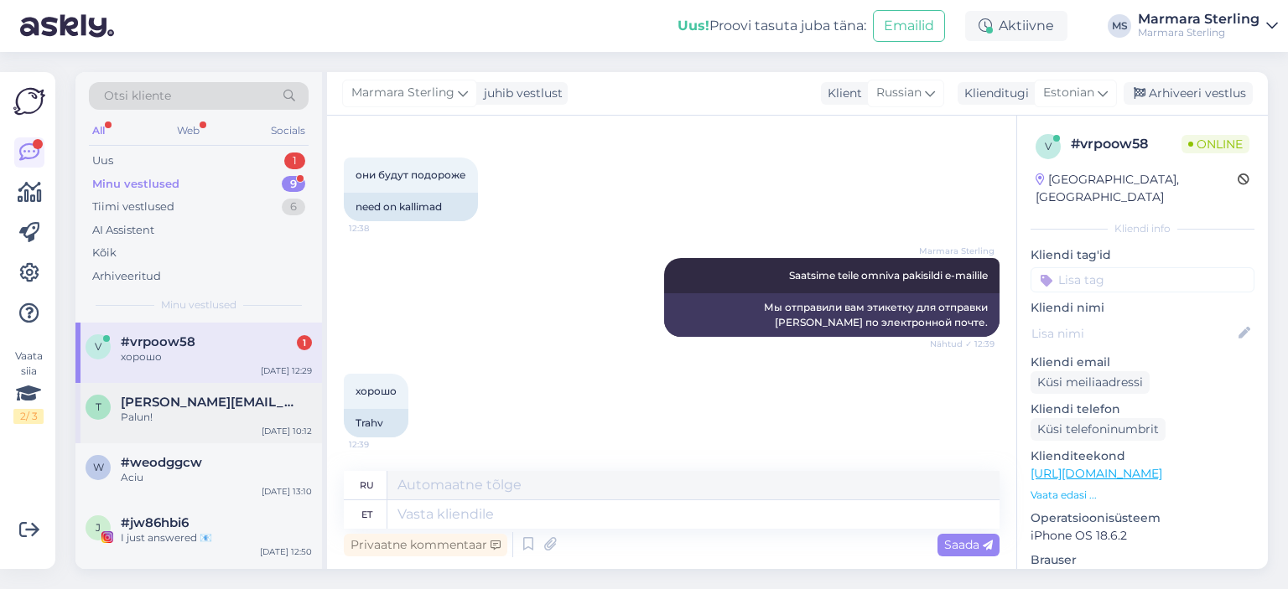
click at [242, 438] on div "t [PERSON_NAME][EMAIL_ADDRESS][DOMAIN_NAME] Palun! [DATE] 10:12" at bounding box center [198, 413] width 246 height 60
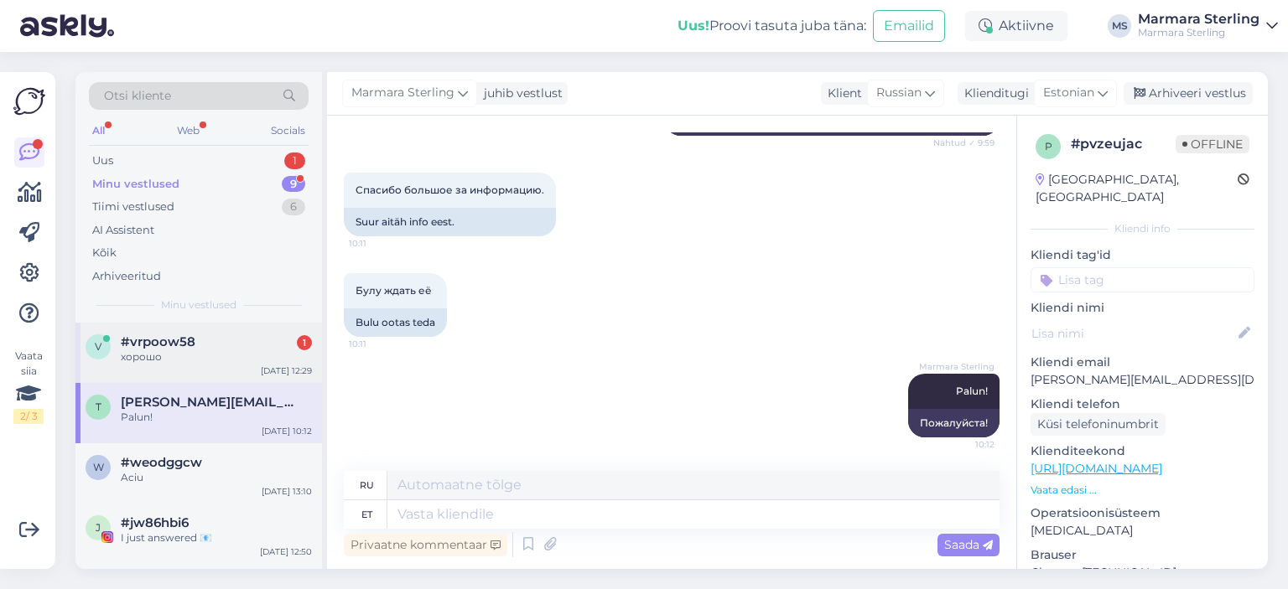
click at [218, 357] on div "хорошо" at bounding box center [216, 357] width 191 height 15
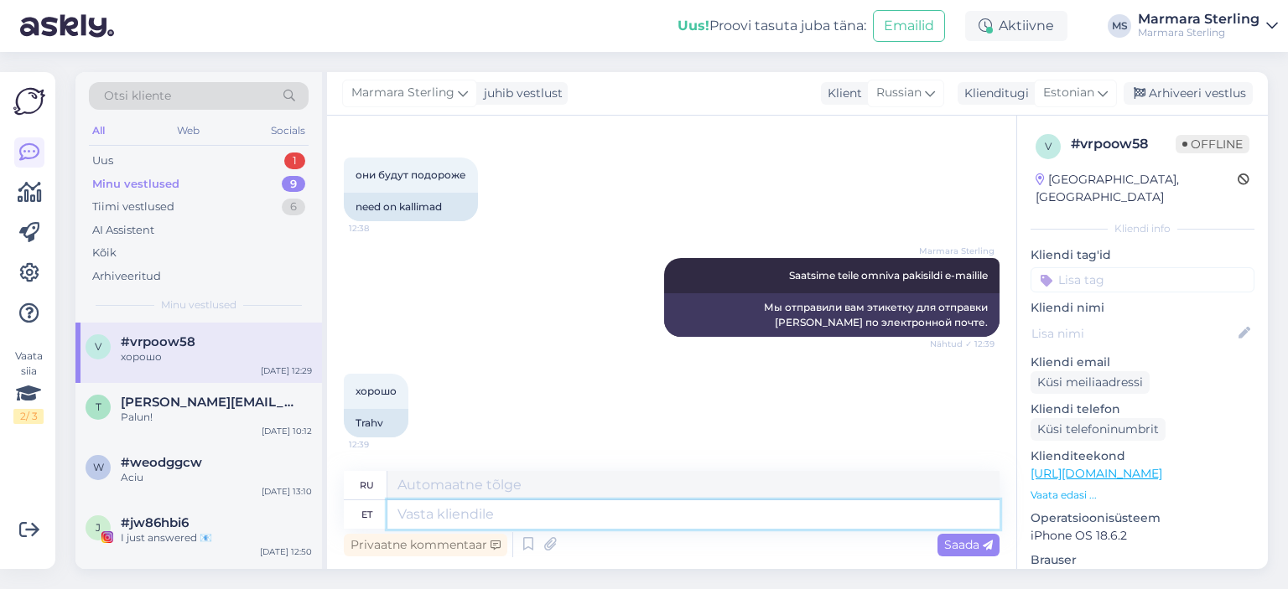
click at [451, 514] on textarea at bounding box center [693, 515] width 612 height 29
type textarea "Vaatasime, e"
type textarea "Мы посмотрели,"
type textarea "Vaatasime, et"
type textarea "Мы посмотрели на это"
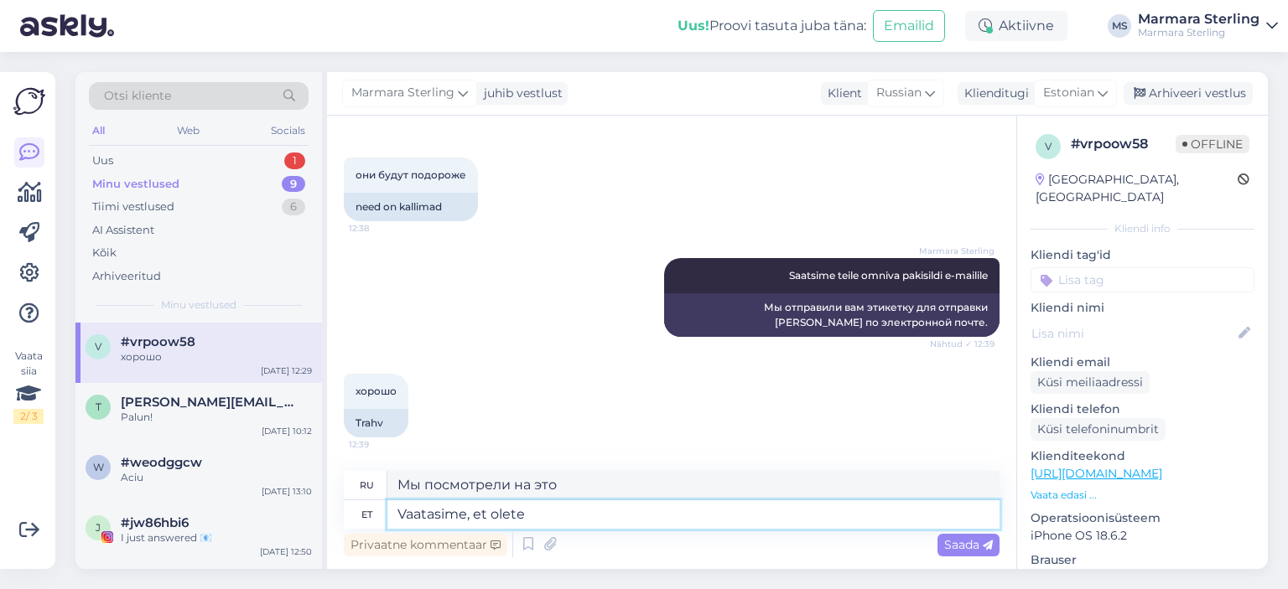
type textarea "Vaatasime, et olete t"
type textarea "Мы проверили, что вы"
type textarea "Vaatasime, et olete tellimuse t"
type textarea "Мы проверили, что вы оформили заказ."
type textarea "[PERSON_NAME], et olete tellimuse teinud 8"
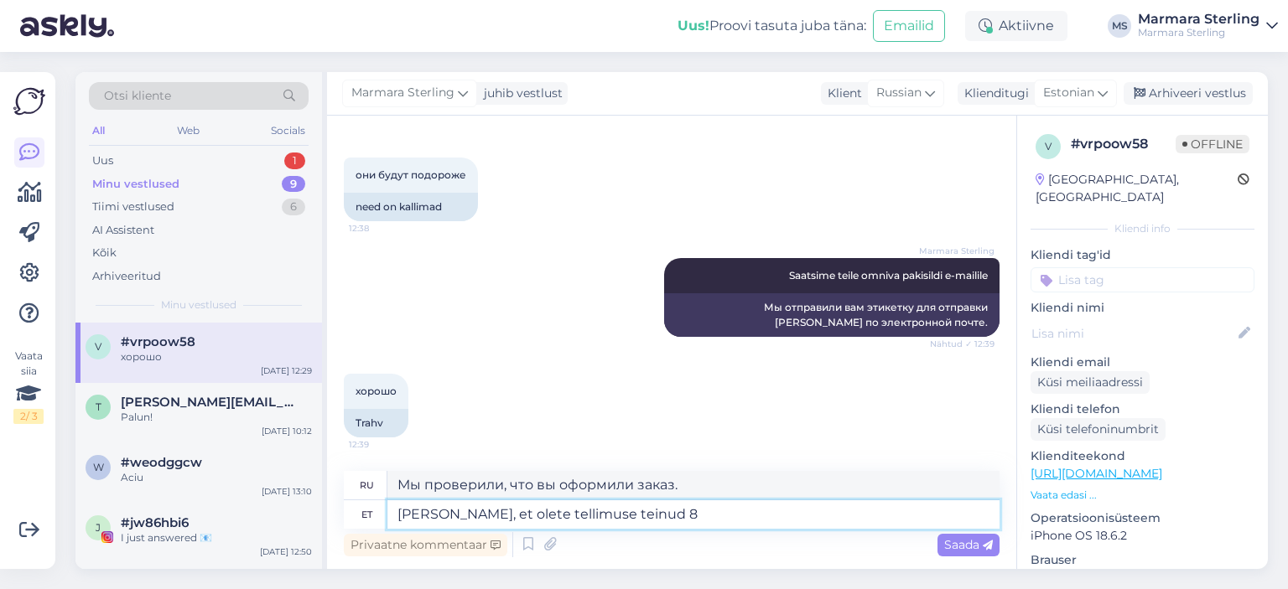
type textarea "Мы проверили, что вы оформили заказ 8"
type textarea "[PERSON_NAME], et olete tellimuse teinud 8.september se"
type textarea "Мы заметили, что вы оформили заказ 8.september"
type textarea "[PERSON_NAME], et olete tellimuse teinud 8.september seega te"
type textarea "Мы увидели, что вы разместили свой заказ 8.september , поэтому"
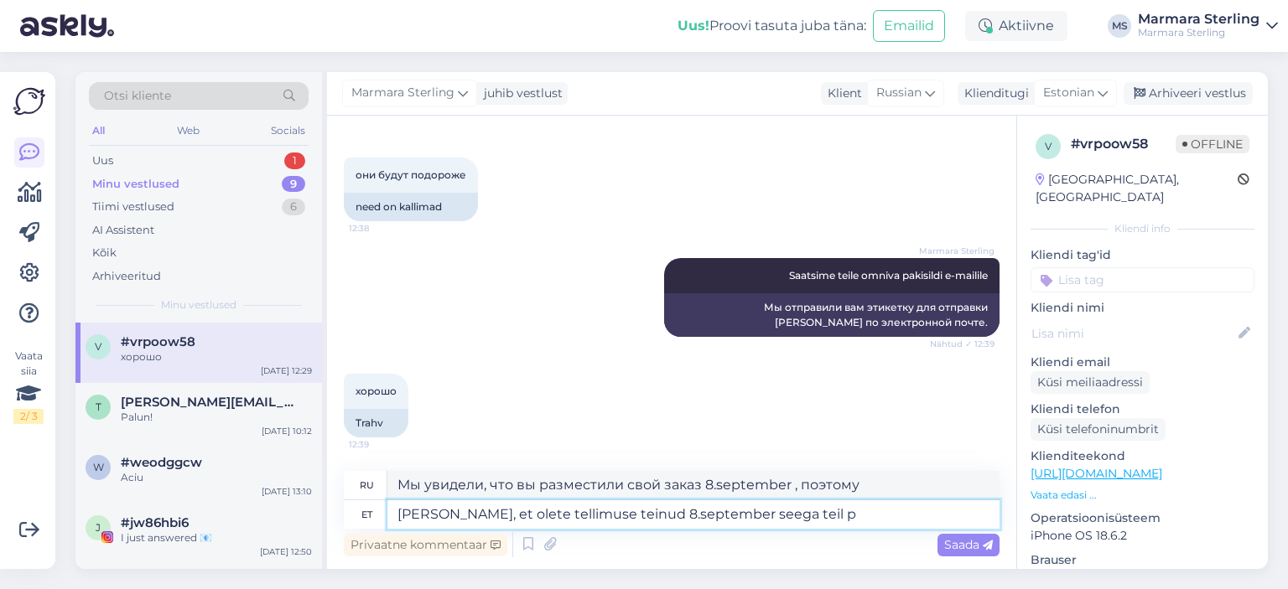
type textarea "[PERSON_NAME], et olete tellimuse teinud 8.september seega teil pe"
type textarea "Мы увидели, что вы разместили свой заказ 8.september , поэтому у вас есть"
type textarea "[PERSON_NAME], et olete tellimuse teinud 8.september seega teil peaks o"
type textarea "Мы увидели, что вы разместили свой заказ 8.september поэтому вы должны были"
type textarea "[PERSON_NAME], et olete tellimuse teinud 8.september seega teil peaks olema ka"
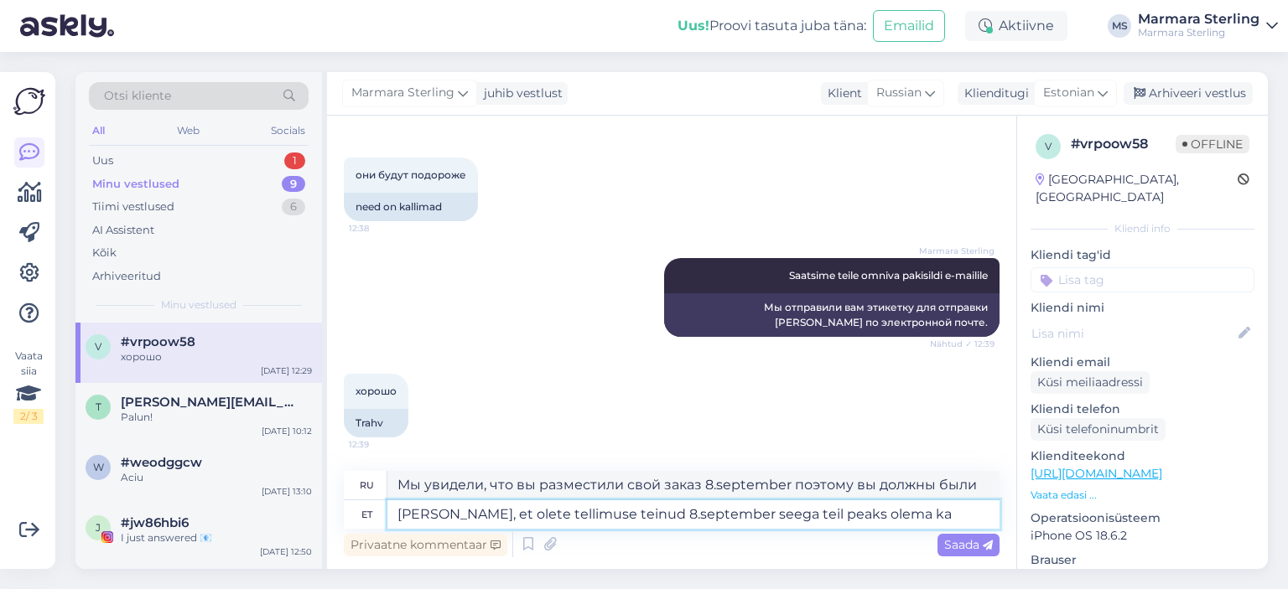
type textarea "Мы увидели, что вы разместили свой заказ 8.september , поэтому вы должны были"
type textarea "[PERSON_NAME], et olete tellimuse teinud 8.september seega teil peaks olema ka …"
type textarea "Мы увидели, что вы разместили свой заказ 8.september , поэтому вы также должны …"
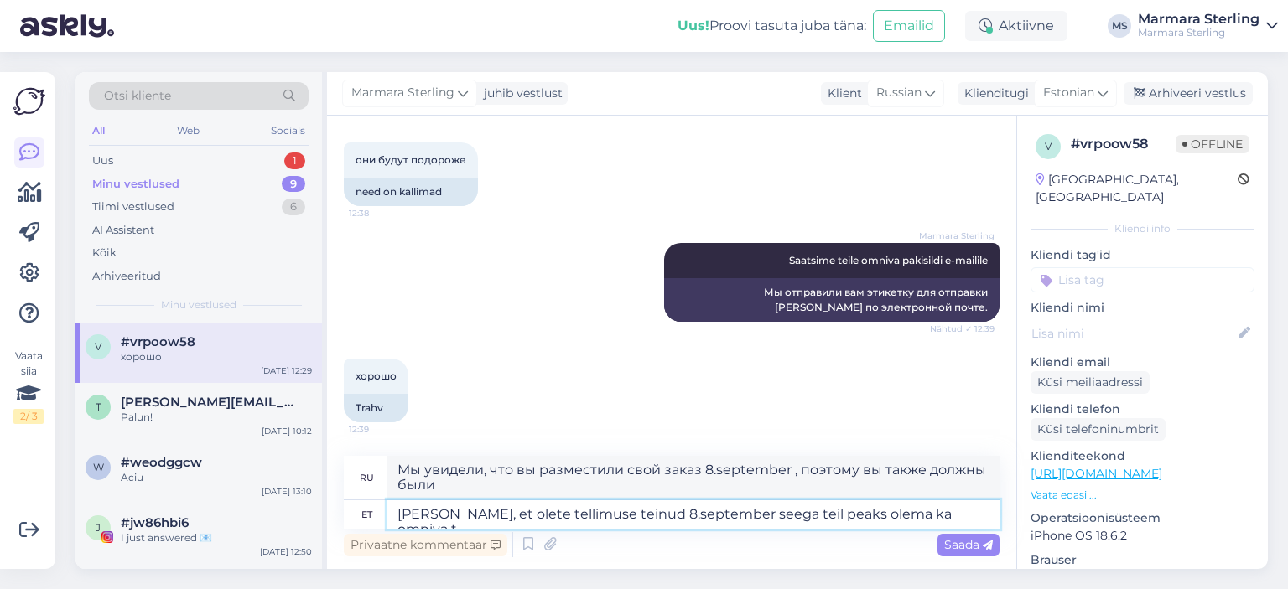
type textarea "[PERSON_NAME], et olete tellimuse teinud 8.september seega teil peaks olema ka …"
type textarea "Мы увидели, что вы оформили заказ 8.september , поэтому у вас также должна быть…"
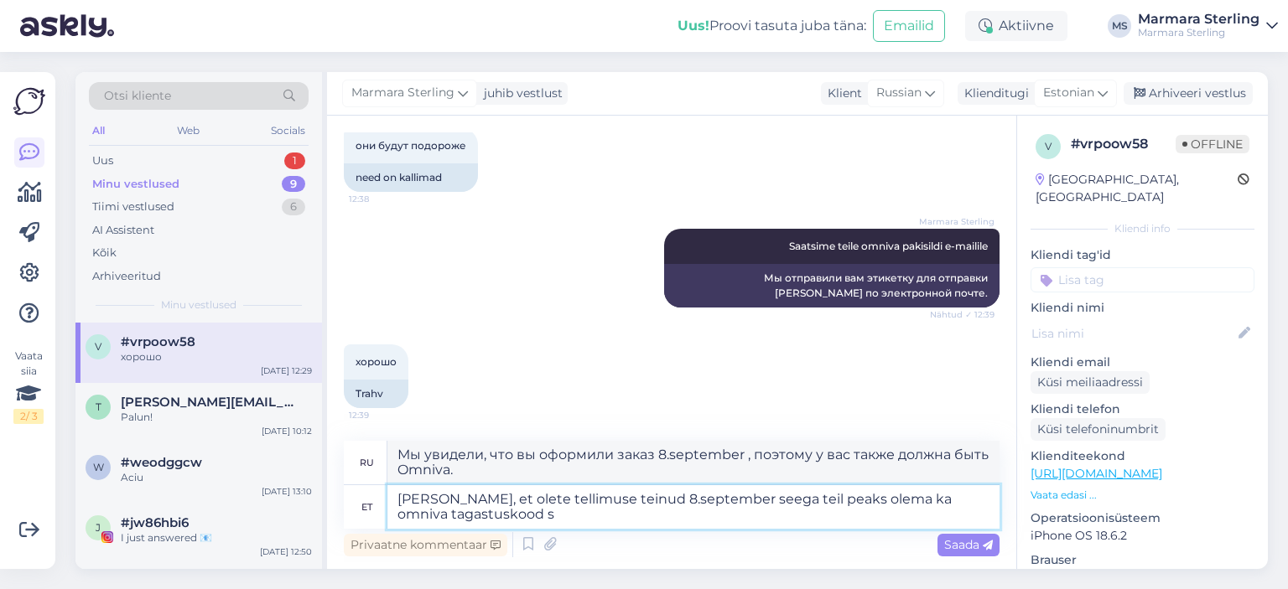
type textarea "[PERSON_NAME], et olete tellimuse teinud 8.september seega teil peaks olema ka …"
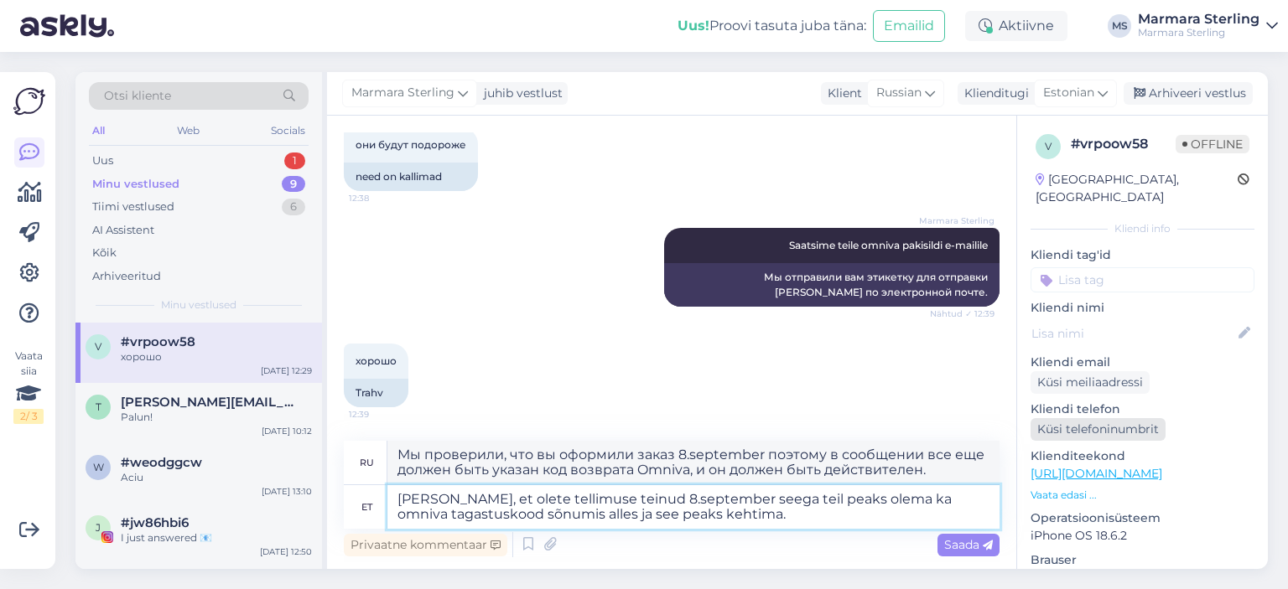
scroll to position [239, 0]
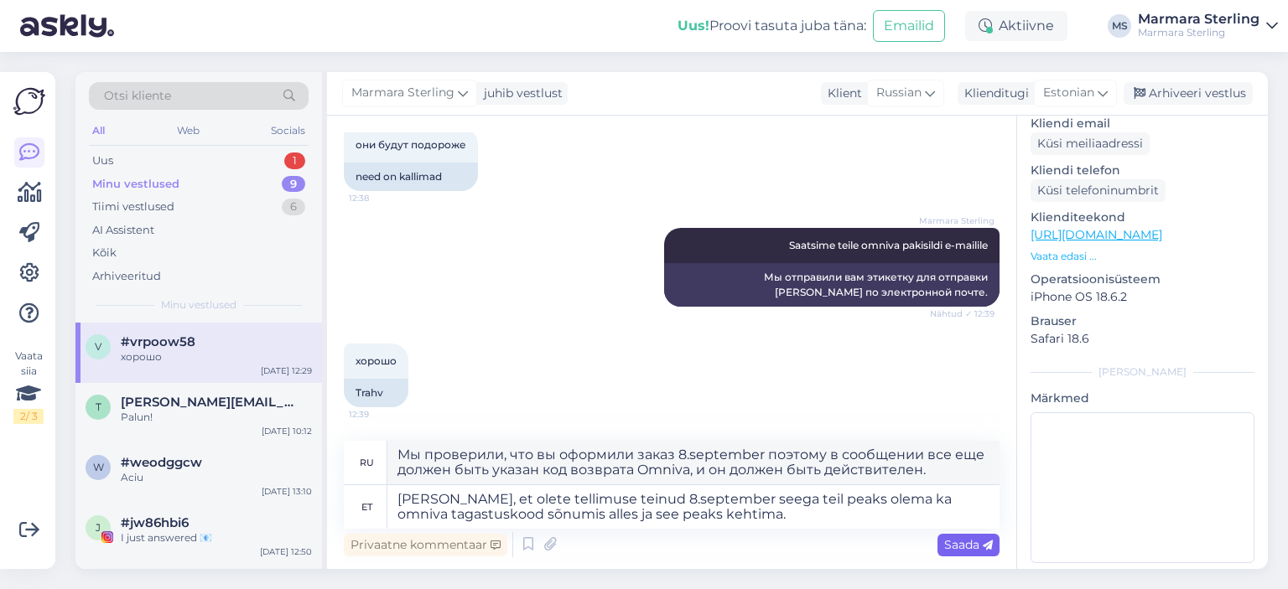
click at [984, 546] on icon at bounding box center [988, 546] width 10 height 10
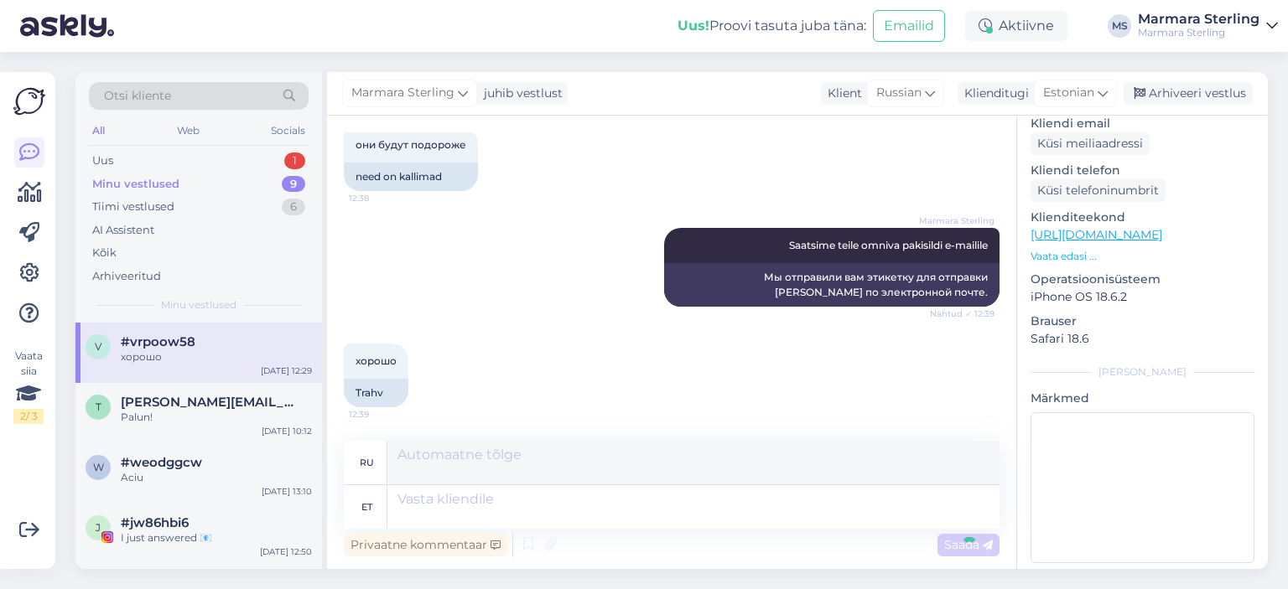
scroll to position [3790, 0]
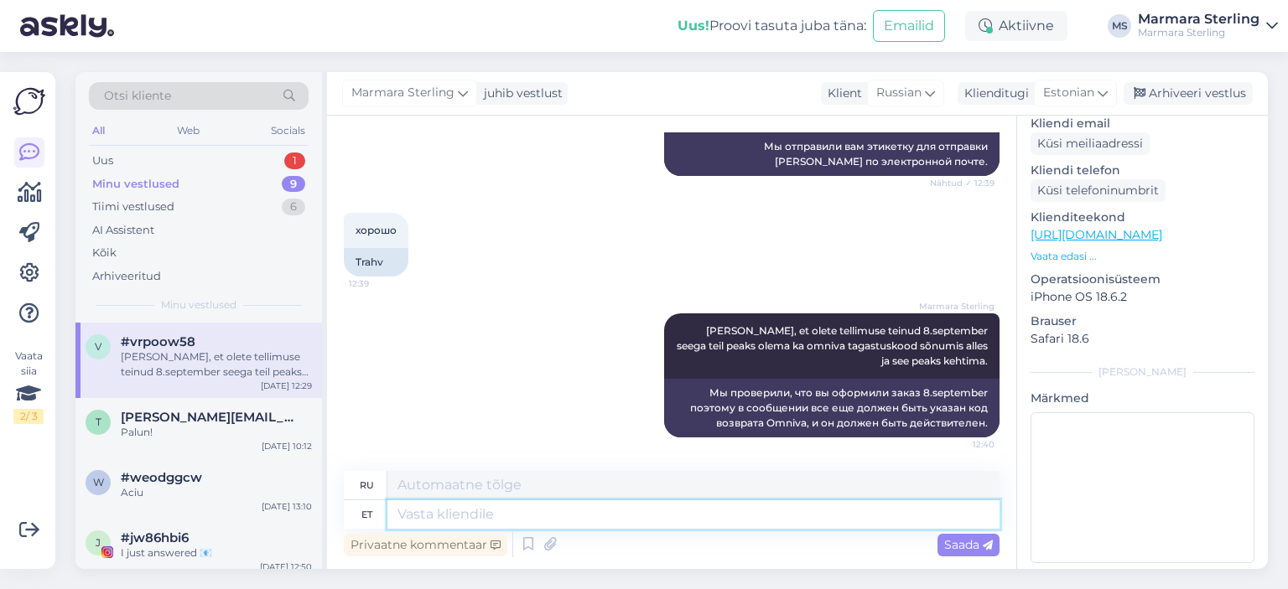
click at [734, 512] on textarea at bounding box center [693, 515] width 612 height 29
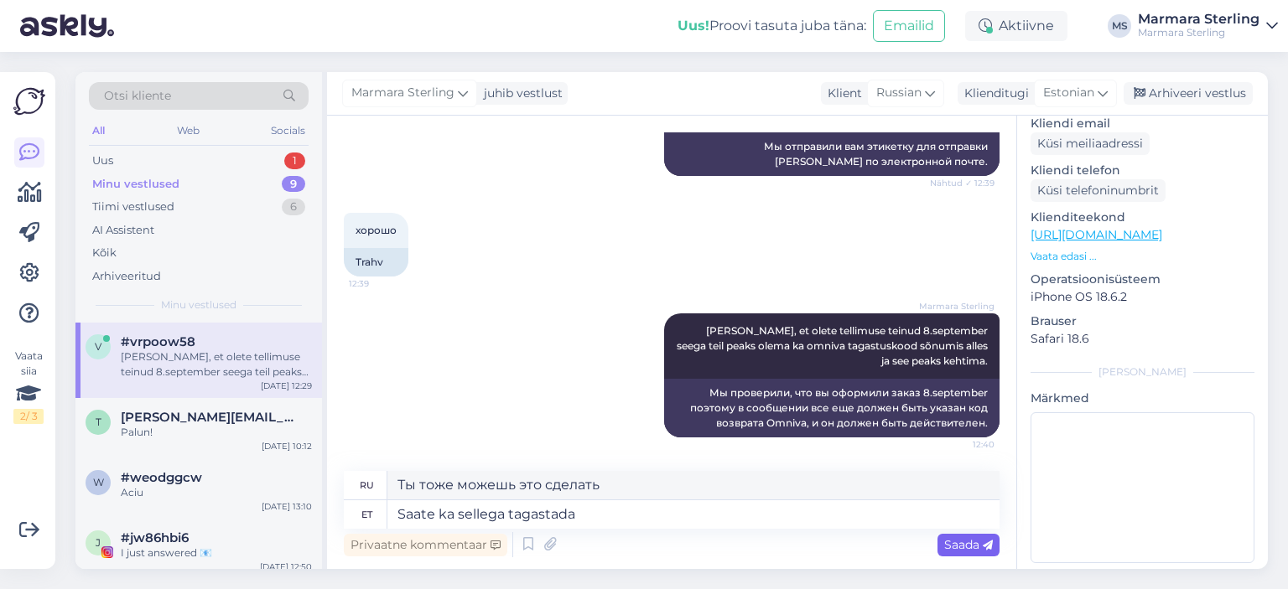
click at [965, 542] on span "Saada" at bounding box center [968, 544] width 49 height 15
click at [963, 534] on div "Saada" at bounding box center [968, 545] width 62 height 23
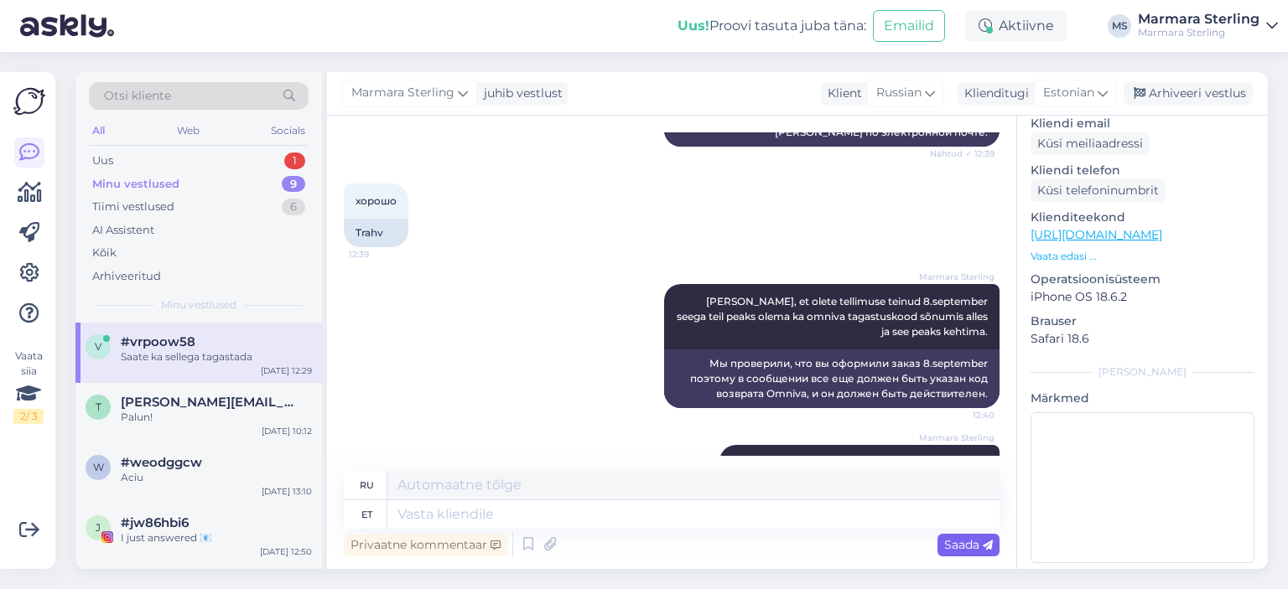
scroll to position [3891, 0]
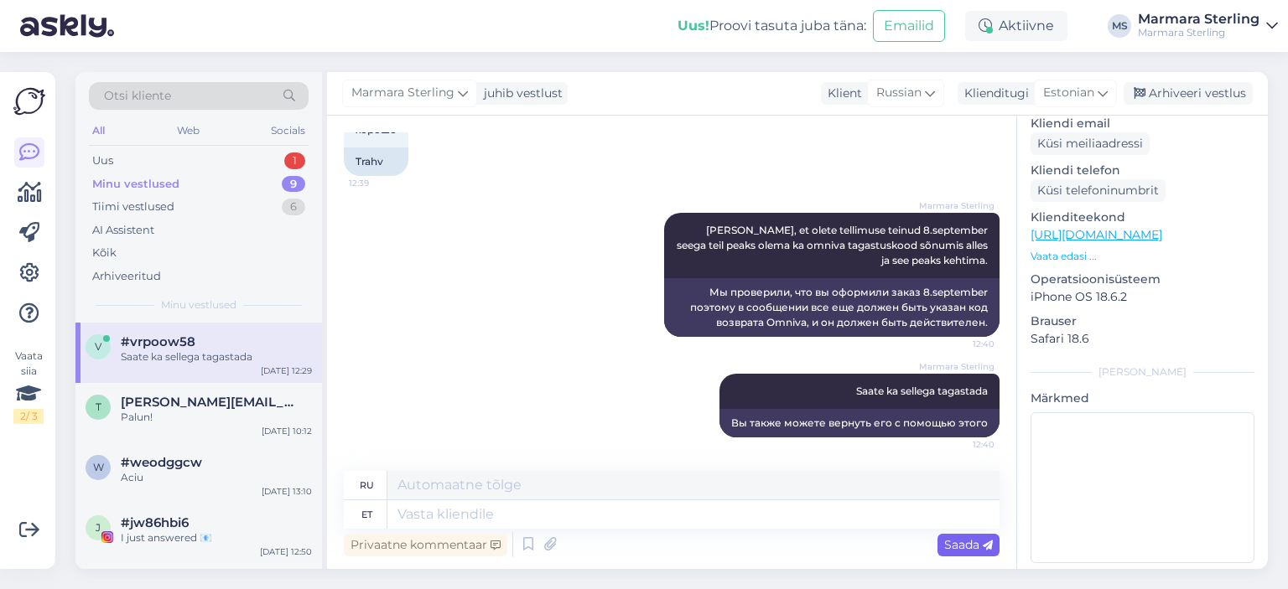
click at [969, 548] on span "Saada" at bounding box center [968, 544] width 49 height 15
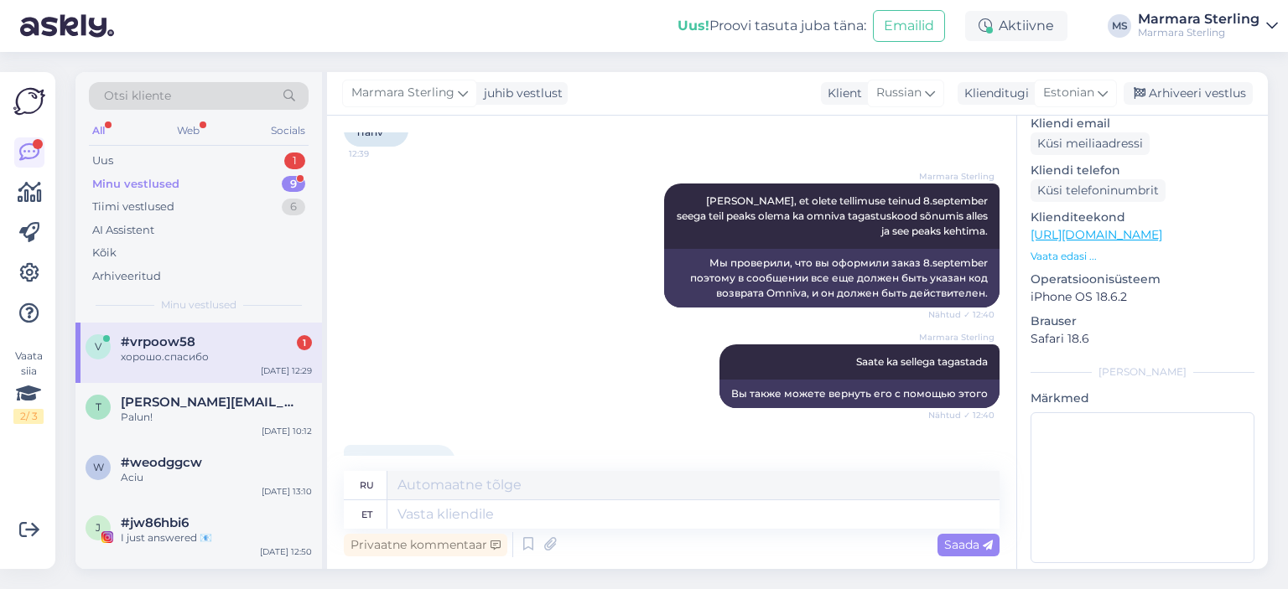
scroll to position [3992, 0]
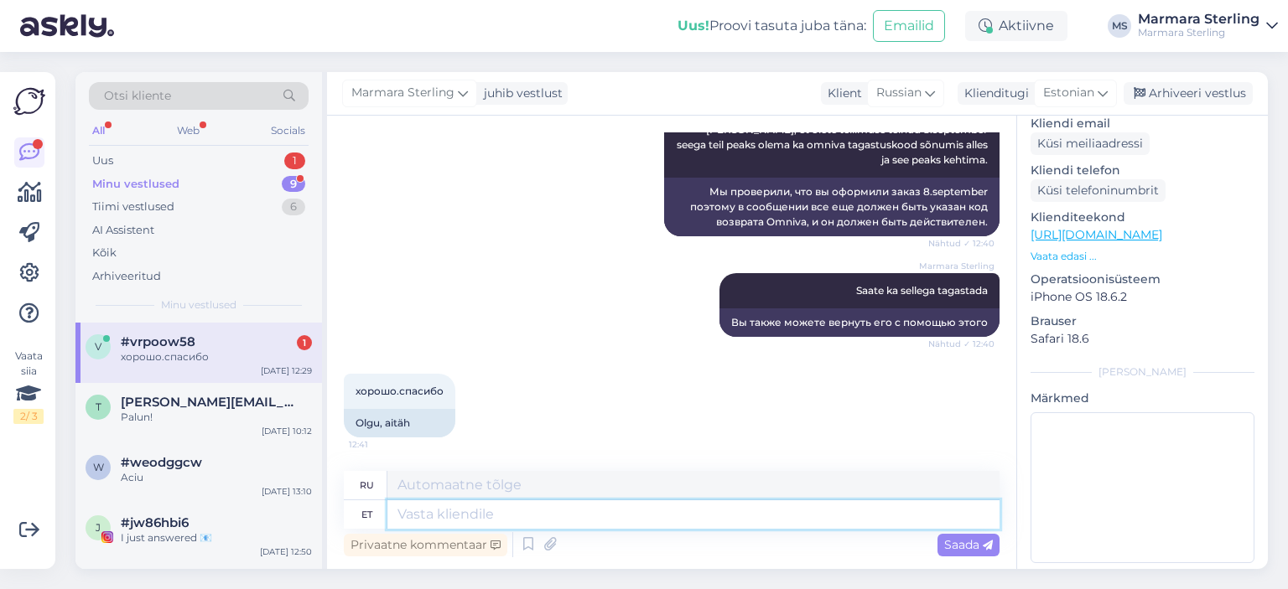
click at [425, 506] on textarea at bounding box center [693, 515] width 612 height 29
